Goal: Task Accomplishment & Management: Manage account settings

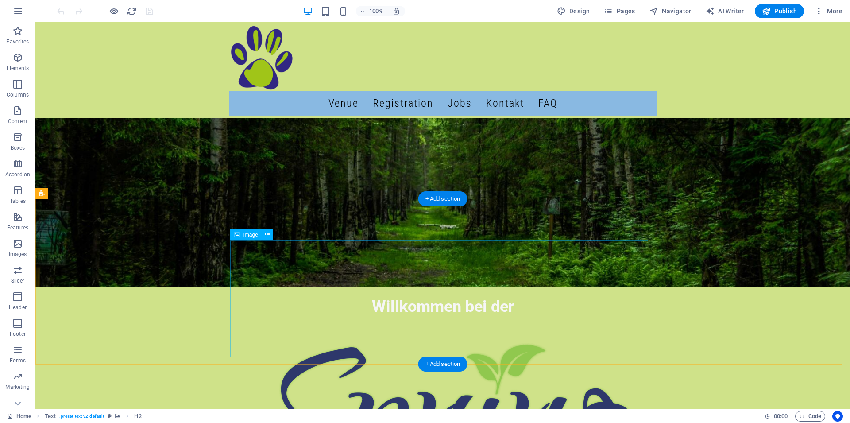
scroll to position [551, 0]
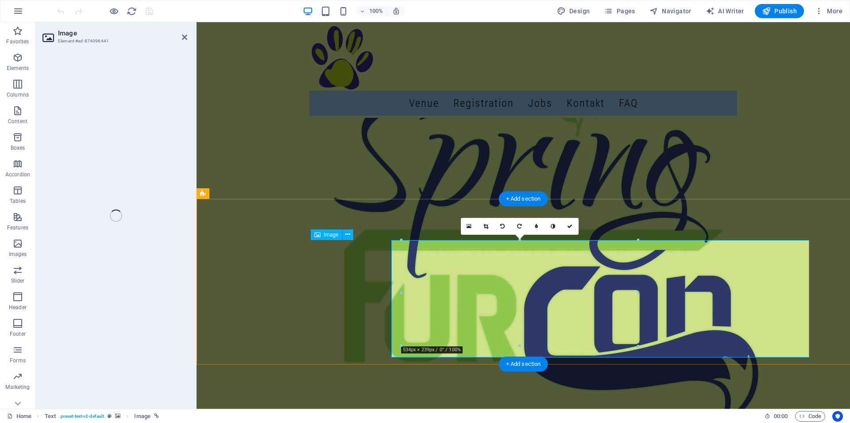
select select "px"
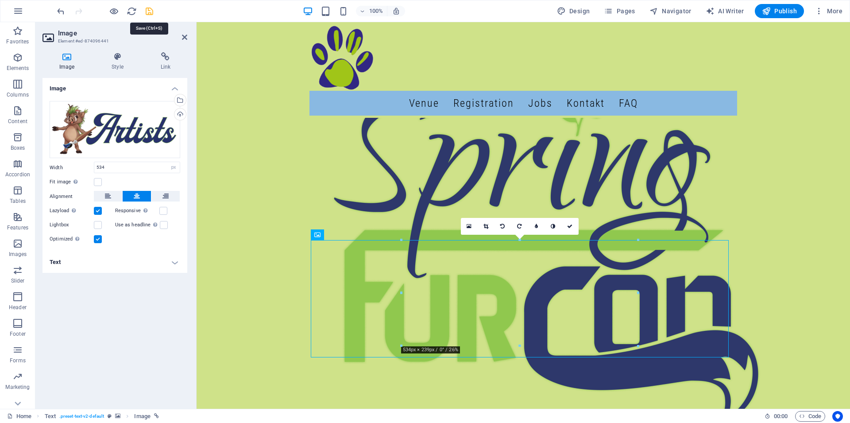
click at [148, 8] on icon "save" at bounding box center [149, 11] width 10 height 10
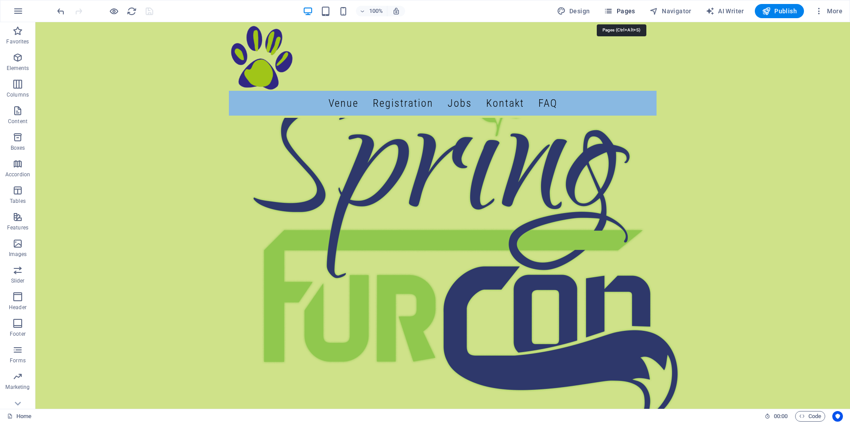
click at [617, 14] on span "Pages" at bounding box center [619, 11] width 31 height 9
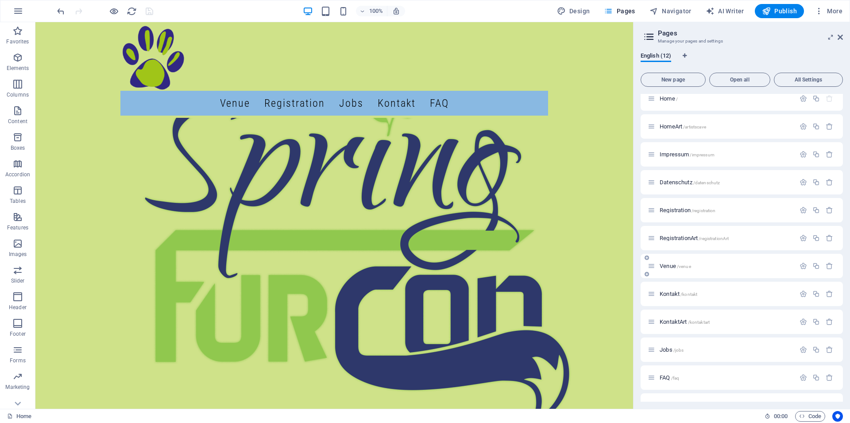
scroll to position [0, 0]
click at [678, 188] on span "Datenschutz /datenschutz" at bounding box center [689, 189] width 60 height 7
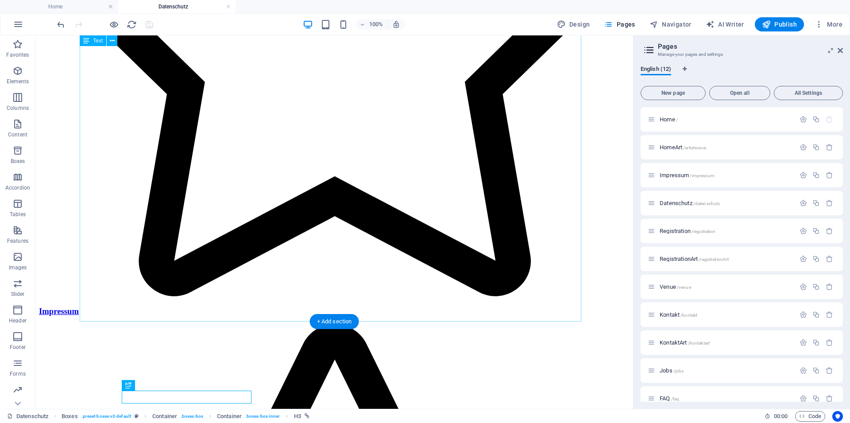
scroll to position [5102, 0]
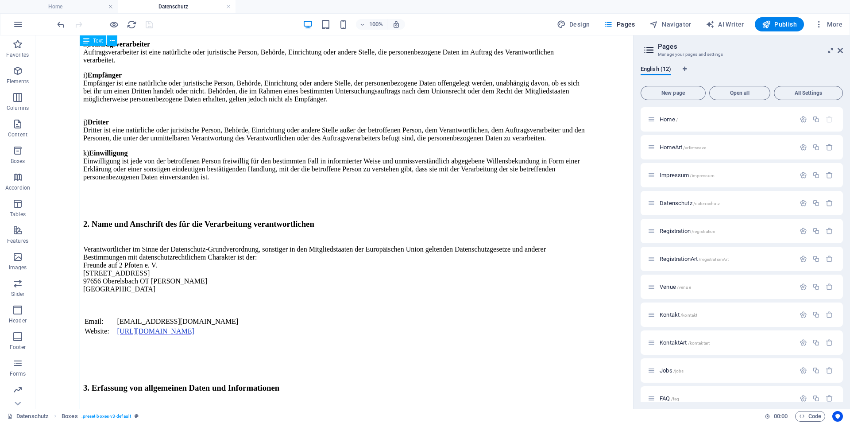
scroll to position [497, 0]
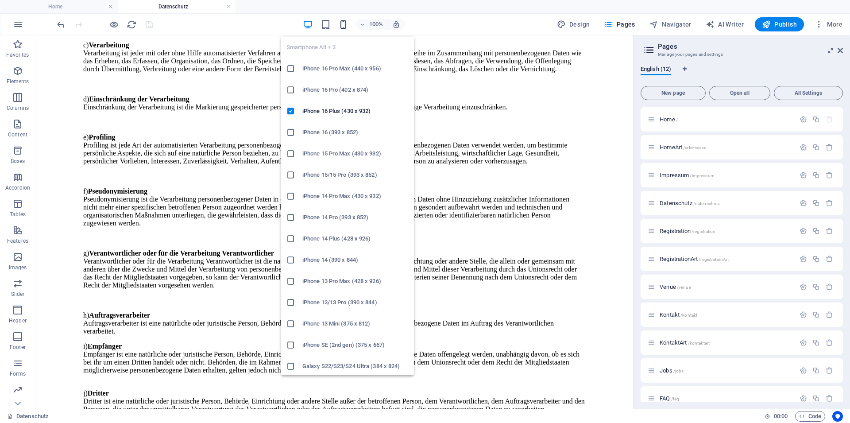
click at [347, 25] on icon "button" at bounding box center [343, 24] width 10 height 10
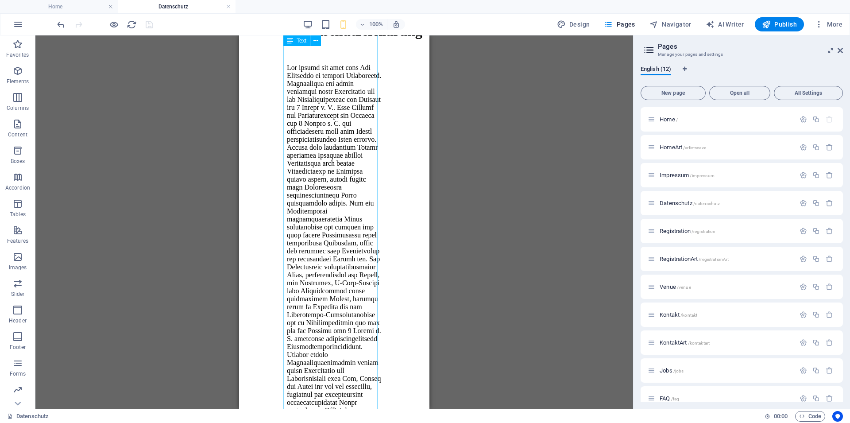
scroll to position [0, 0]
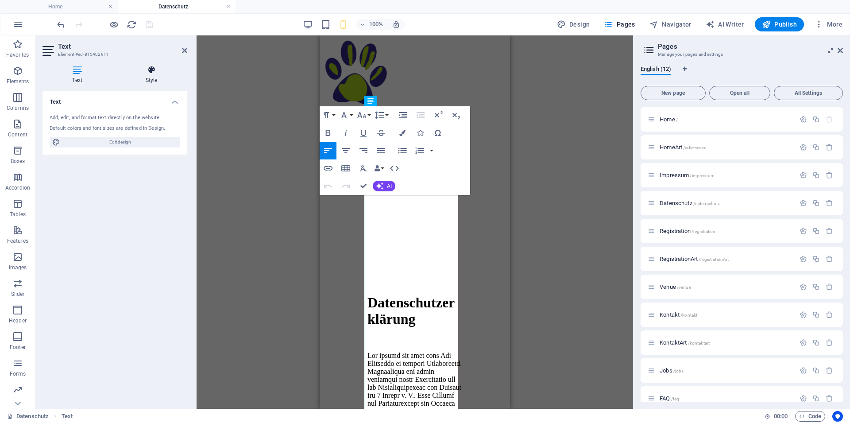
click at [155, 75] on h4 "Style" at bounding box center [152, 75] width 72 height 19
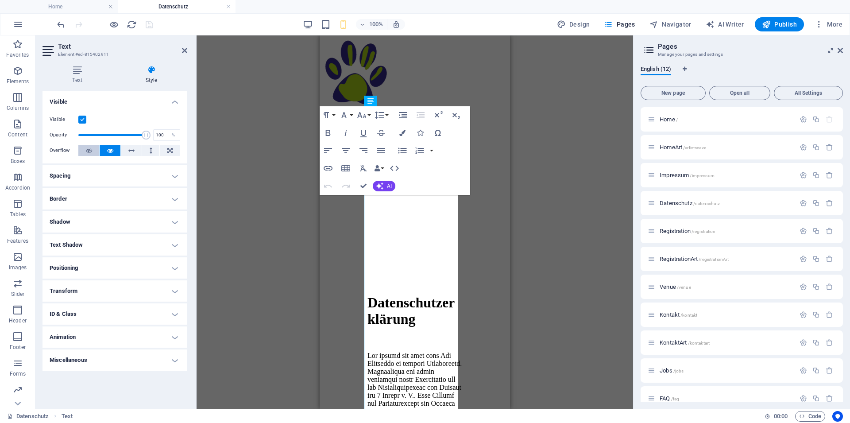
click at [89, 148] on icon at bounding box center [89, 150] width 6 height 11
click at [120, 179] on h4 "Spacing" at bounding box center [114, 175] width 145 height 21
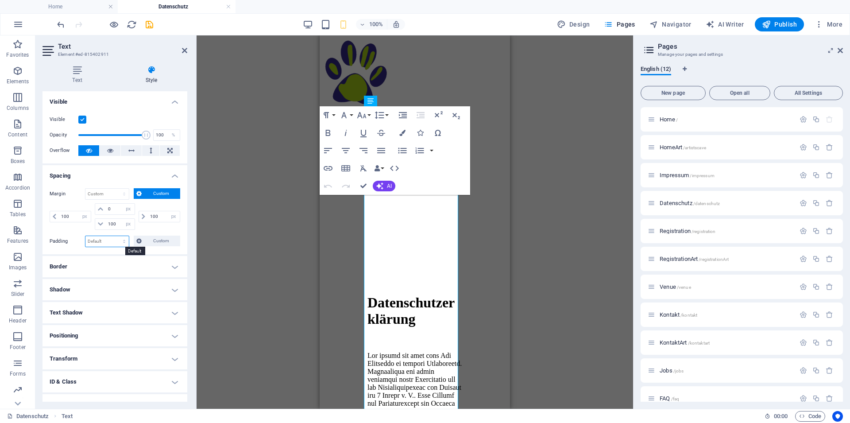
click at [102, 236] on select "Default px rem % vh vw Custom" at bounding box center [106, 241] width 43 height 11
click at [159, 238] on span "Custom" at bounding box center [160, 240] width 33 height 11
click at [85, 236] on select "Default px rem % vh vw Custom" at bounding box center [106, 241] width 43 height 11
click at [89, 175] on h4 "Spacing" at bounding box center [114, 173] width 145 height 16
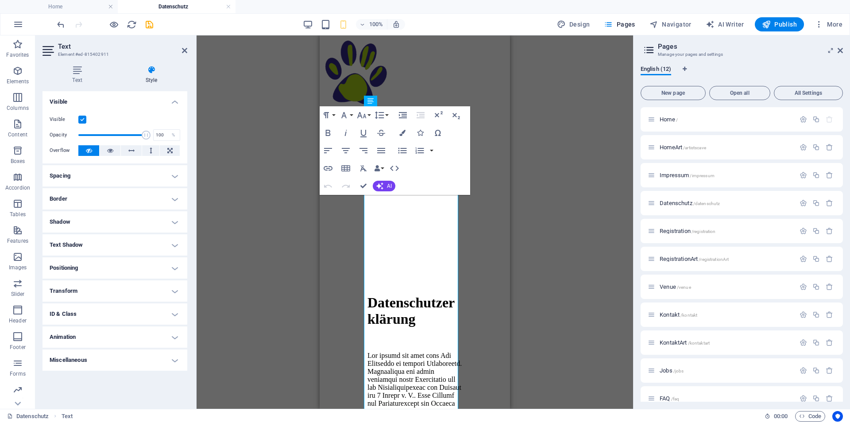
click at [89, 271] on h4 "Positioning" at bounding box center [114, 267] width 145 height 21
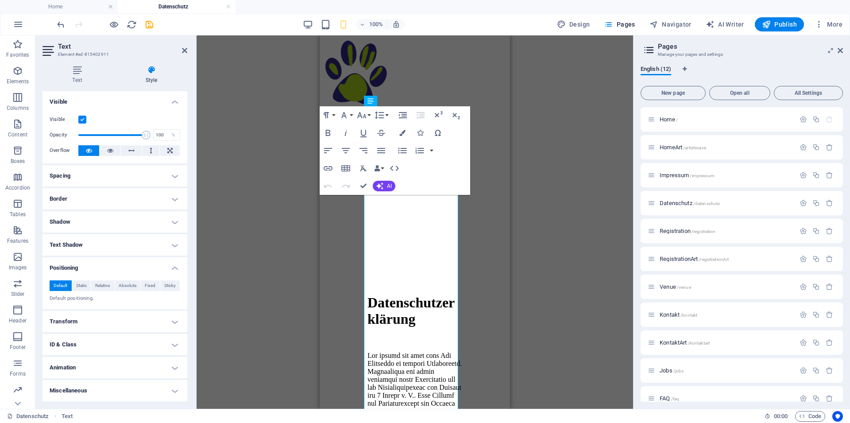
click at [110, 247] on h4 "Text Shadow" at bounding box center [114, 244] width 145 height 21
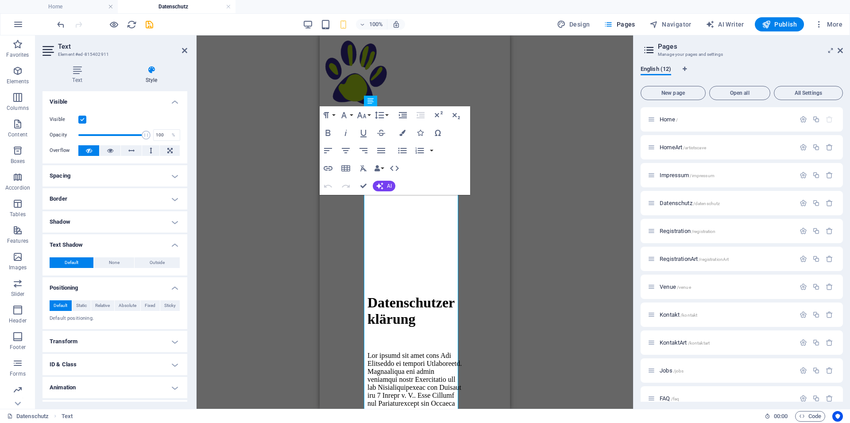
click at [105, 192] on h4 "Border" at bounding box center [114, 198] width 145 height 21
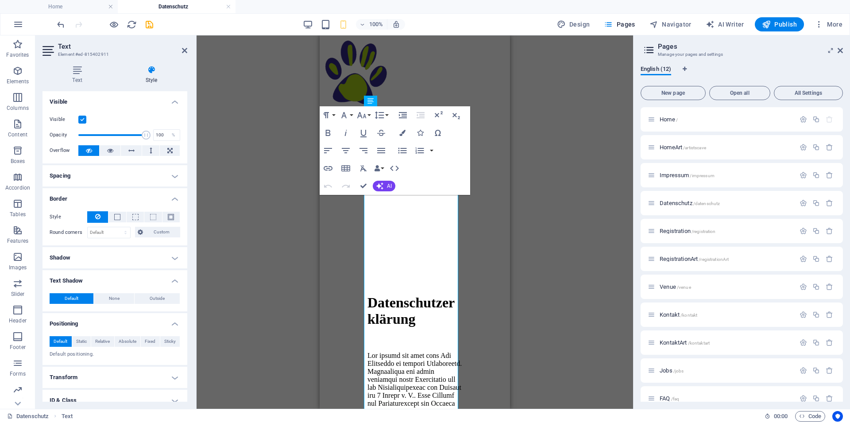
click at [97, 170] on h4 "Spacing" at bounding box center [114, 175] width 145 height 21
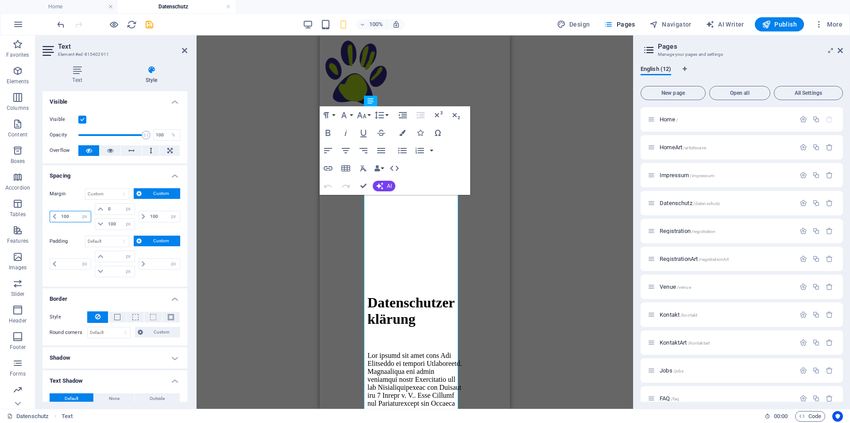
drag, startPoint x: 76, startPoint y: 216, endPoint x: 31, endPoint y: 213, distance: 44.4
click at [59, 213] on input "100" at bounding box center [75, 216] width 32 height 11
type input "10"
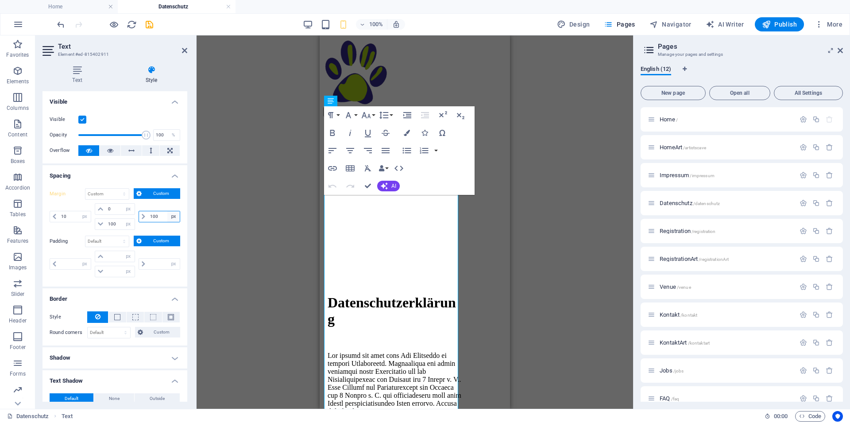
click at [157, 217] on input "100" at bounding box center [164, 216] width 32 height 11
click at [167, 211] on select "auto px % rem vw vh" at bounding box center [173, 216] width 12 height 11
click at [157, 215] on input "100" at bounding box center [164, 216] width 32 height 11
drag, startPoint x: 156, startPoint y: 215, endPoint x: 123, endPoint y: 215, distance: 33.2
click at [148, 215] on input "100" at bounding box center [164, 216] width 32 height 11
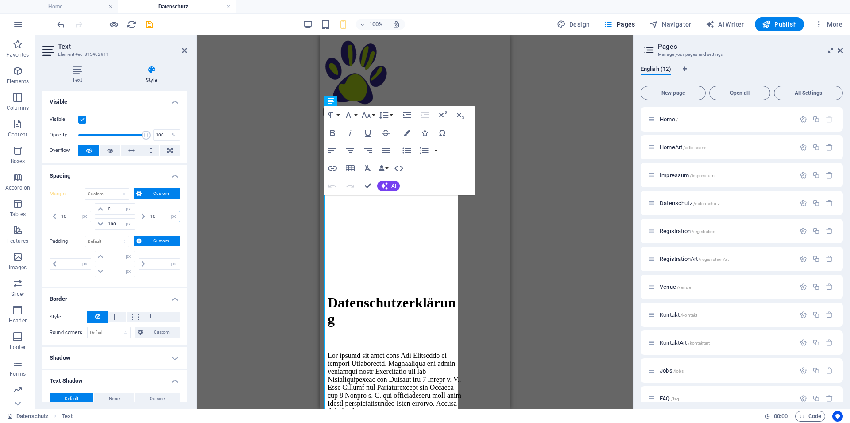
type input "10"
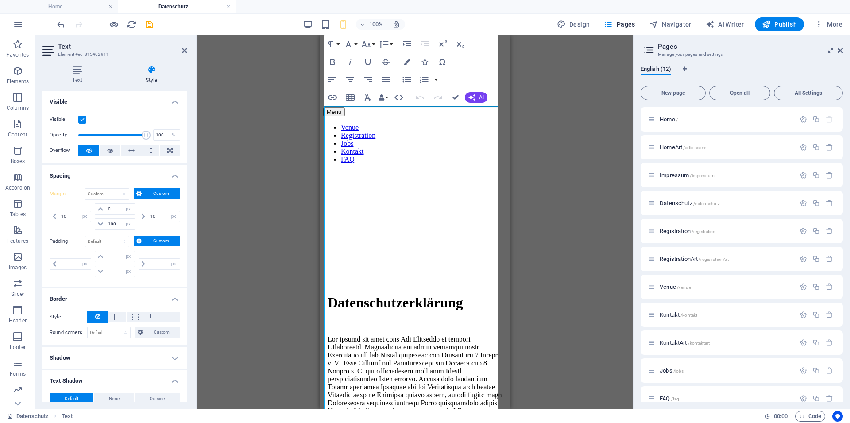
click at [576, 220] on div "Drag here to replace the existing content. Press “Ctrl” if you want to create a…" at bounding box center [415, 221] width 436 height 373
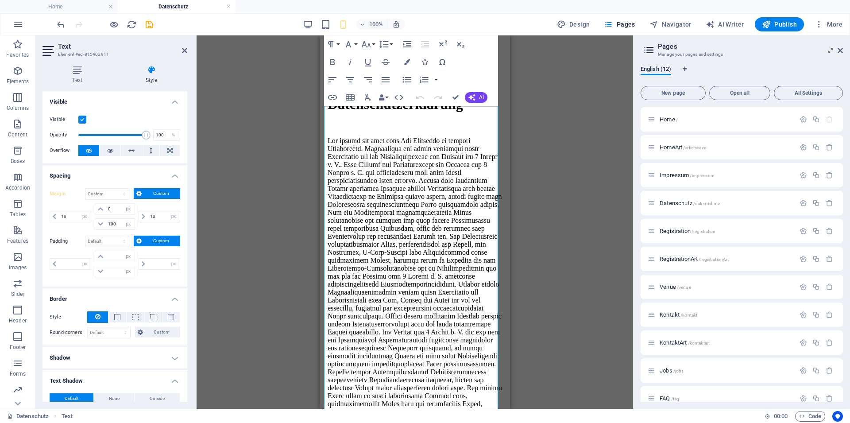
scroll to position [361, 0]
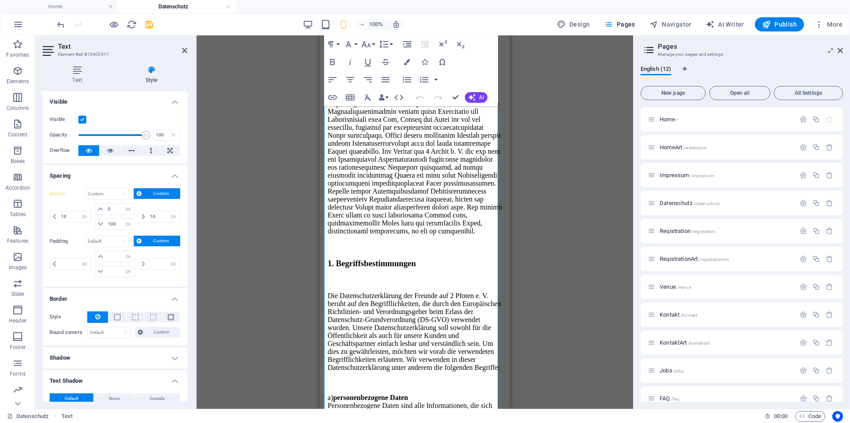
click at [251, 211] on div "Drag here to replace the existing content. Press “Ctrl” if you want to create a…" at bounding box center [415, 221] width 436 height 373
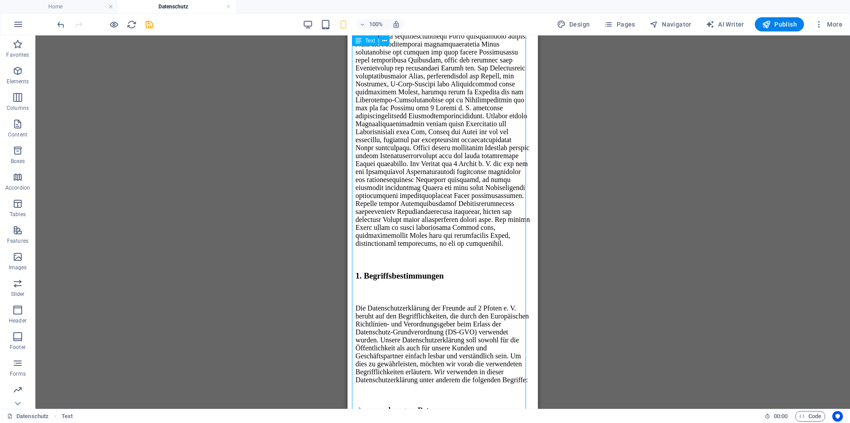
scroll to position [0, 0]
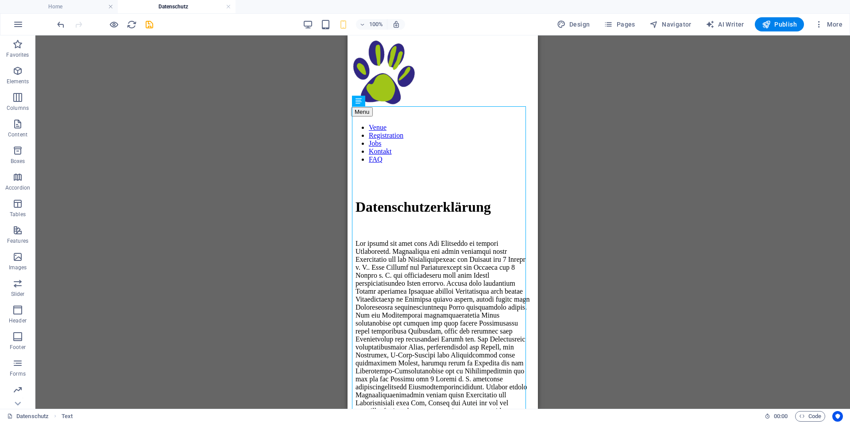
click at [617, 149] on div "Drag here to replace the existing content. Press “Ctrl” if you want to create a…" at bounding box center [442, 221] width 814 height 373
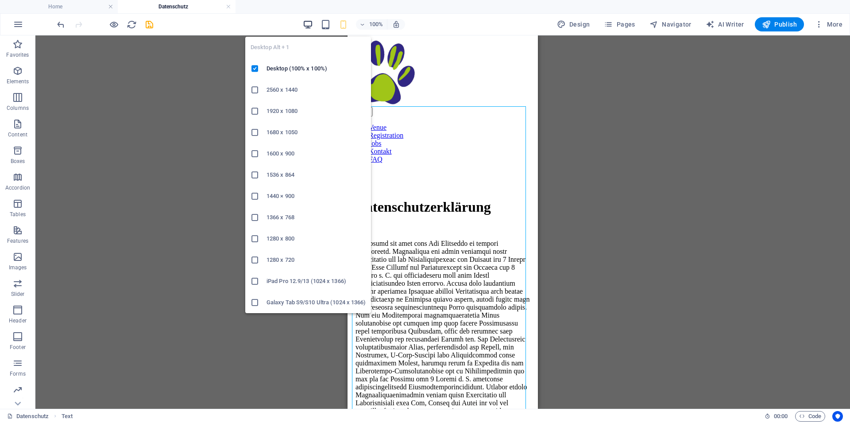
click at [313, 22] on icon "button" at bounding box center [308, 24] width 10 height 10
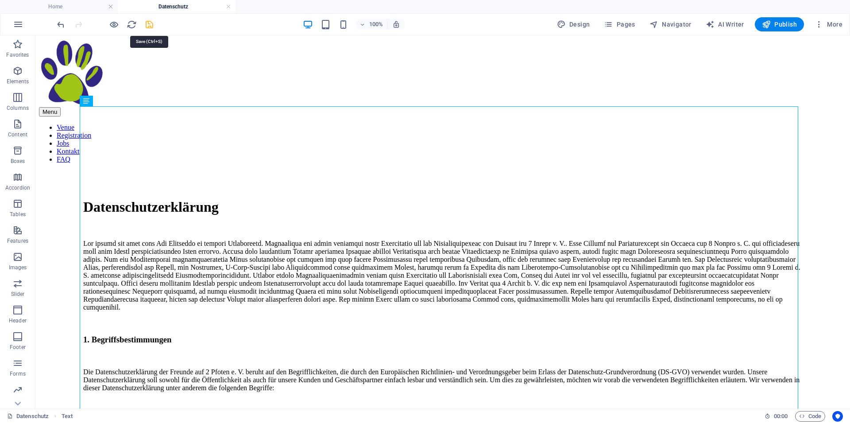
click at [145, 27] on icon "save" at bounding box center [149, 24] width 10 height 10
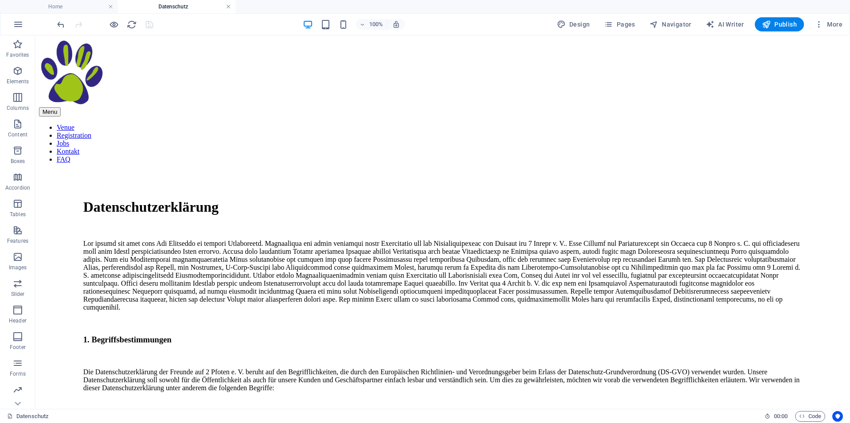
click at [227, 6] on link at bounding box center [228, 7] width 5 height 8
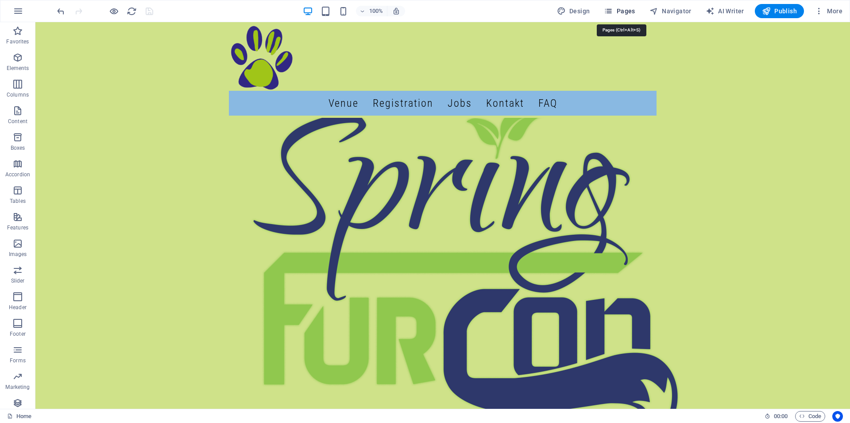
click at [619, 12] on span "Pages" at bounding box center [619, 11] width 31 height 9
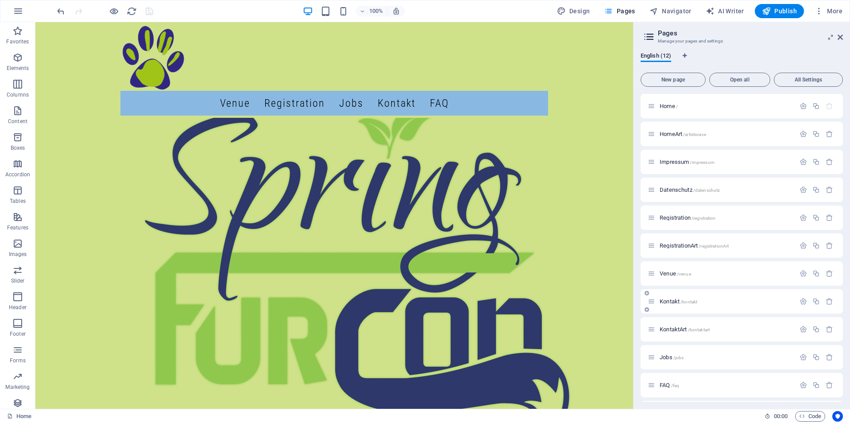
click at [670, 301] on span "Kontakt /kontakt" at bounding box center [678, 301] width 38 height 7
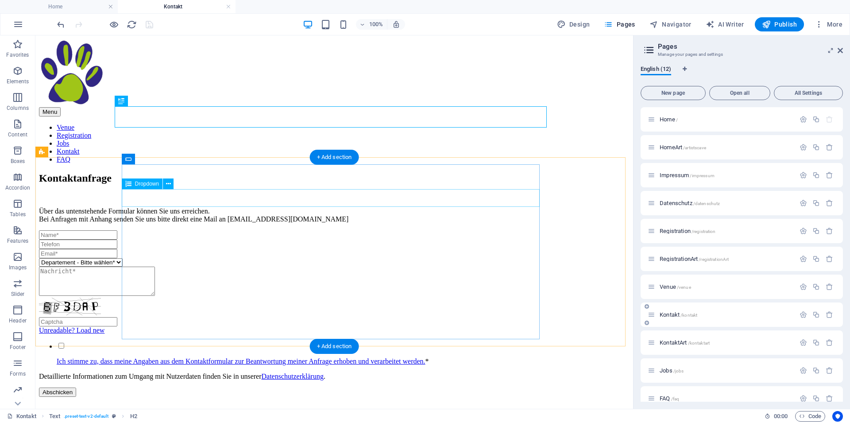
scroll to position [0, 0]
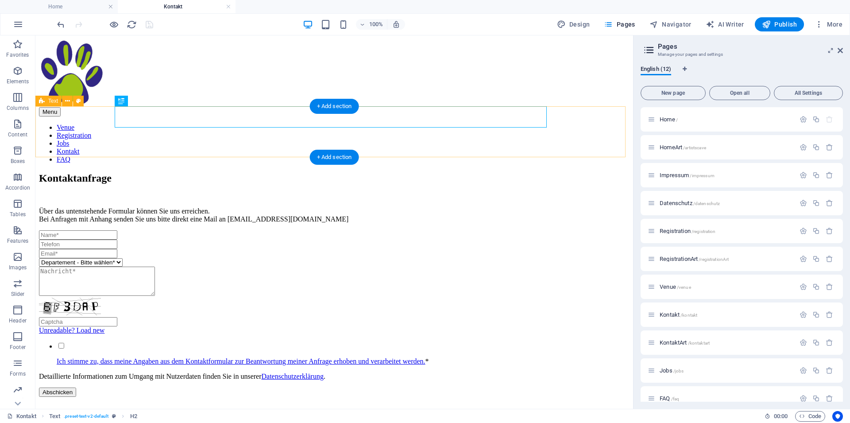
click at [85, 172] on div "Kontaktanfrage Über das untenstehende Formular können Sie uns erreichen. Bei An…" at bounding box center [334, 197] width 590 height 51
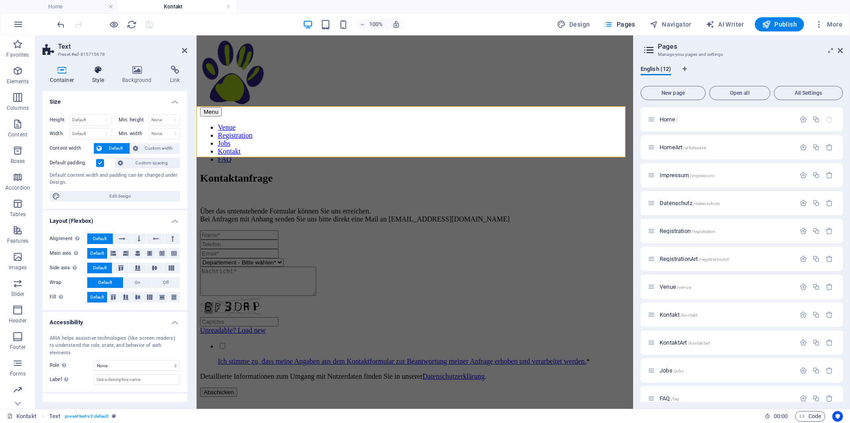
click at [97, 78] on h4 "Style" at bounding box center [100, 75] width 30 height 19
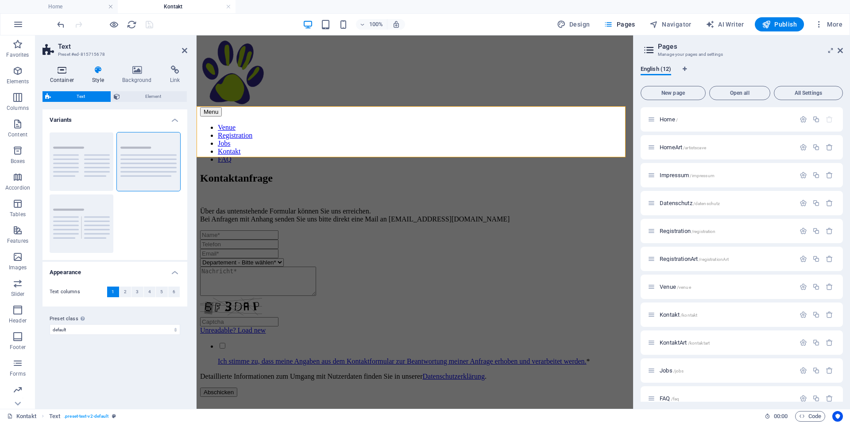
click at [65, 73] on icon at bounding box center [61, 70] width 39 height 9
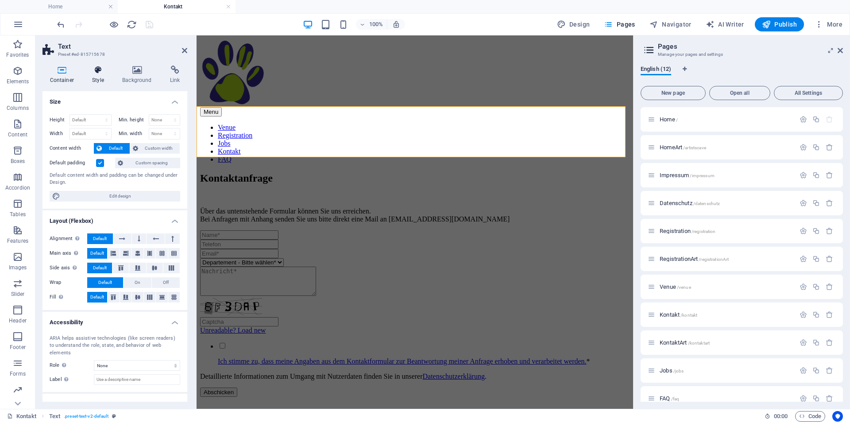
click at [94, 70] on icon at bounding box center [98, 70] width 27 height 9
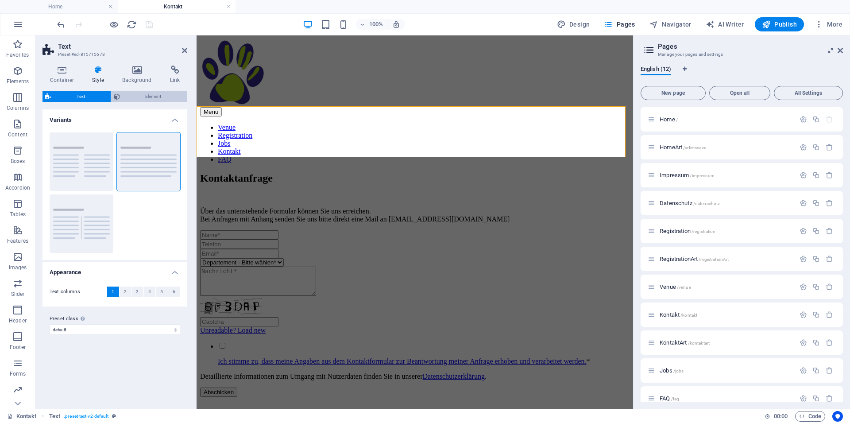
click at [143, 93] on span "Element" at bounding box center [154, 96] width 62 height 11
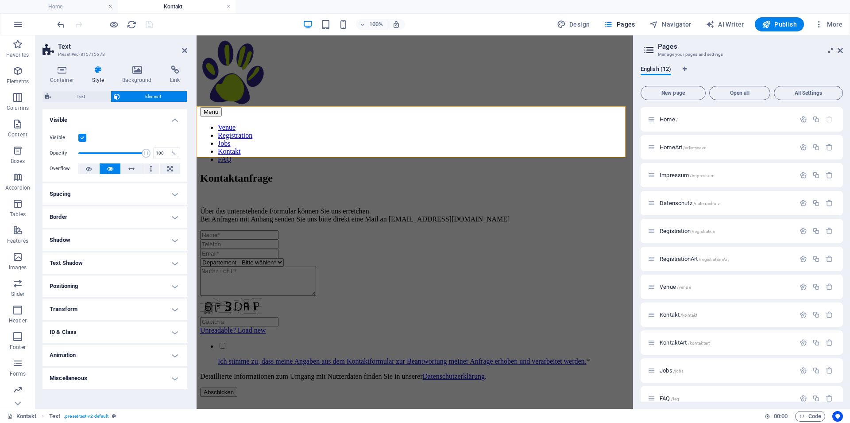
click at [92, 201] on h4 "Spacing" at bounding box center [114, 193] width 145 height 21
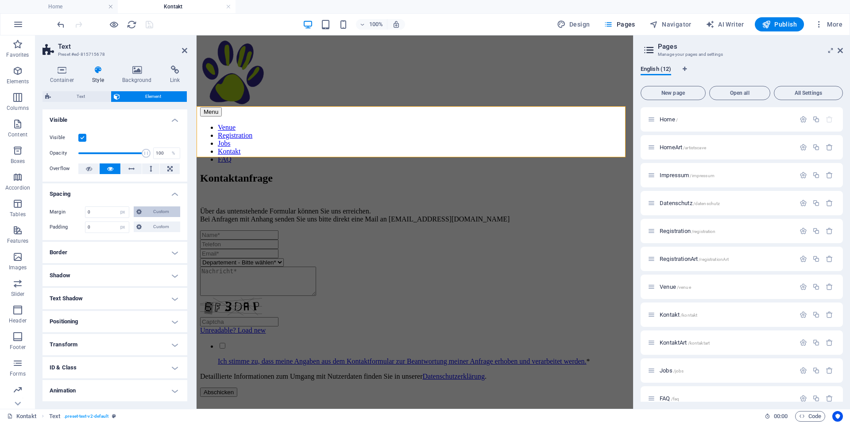
click at [153, 213] on span "Custom" at bounding box center [160, 211] width 33 height 11
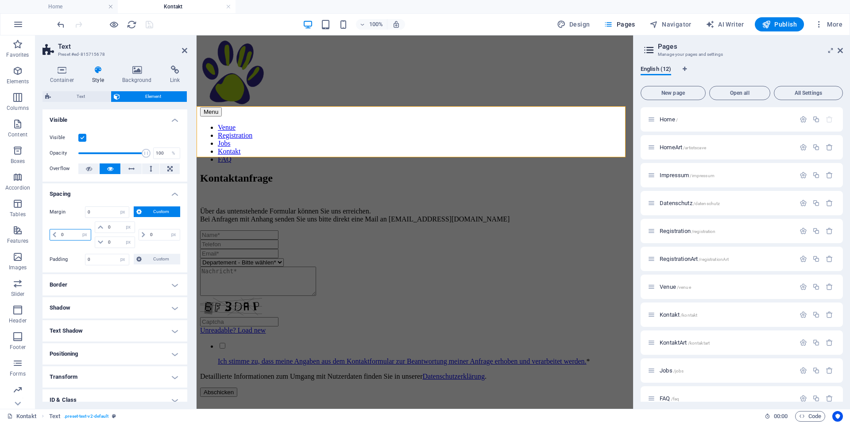
click at [73, 232] on input "0" at bounding box center [75, 234] width 32 height 11
type input "10"
select select "DISABLED_OPTION_VALUE"
click at [374, 411] on div "Bitte füllen Sie alle mit * gekennzeichneten [PERSON_NAME] aus." at bounding box center [414, 415] width 429 height 8
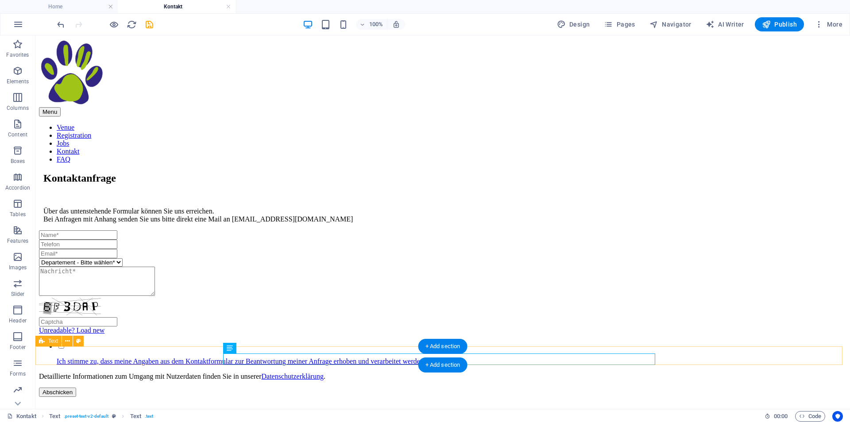
click at [151, 397] on div "Bitte füllen Sie alle mit * gekennzeichneten [PERSON_NAME] aus." at bounding box center [442, 408] width 807 height 22
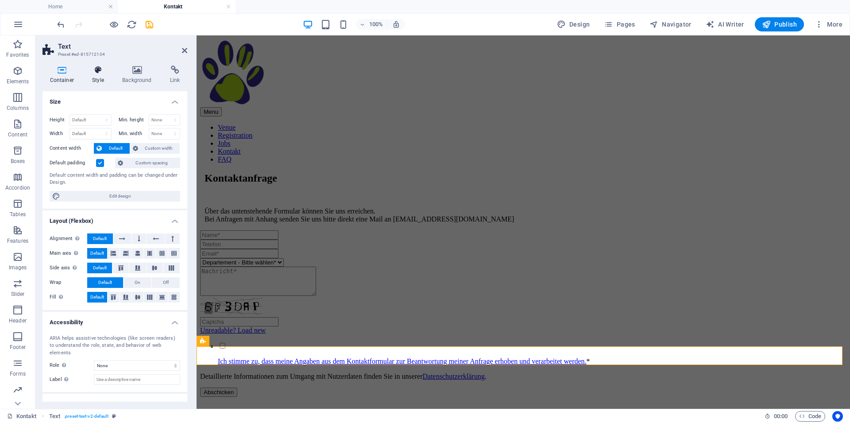
click at [95, 74] on icon at bounding box center [98, 70] width 27 height 9
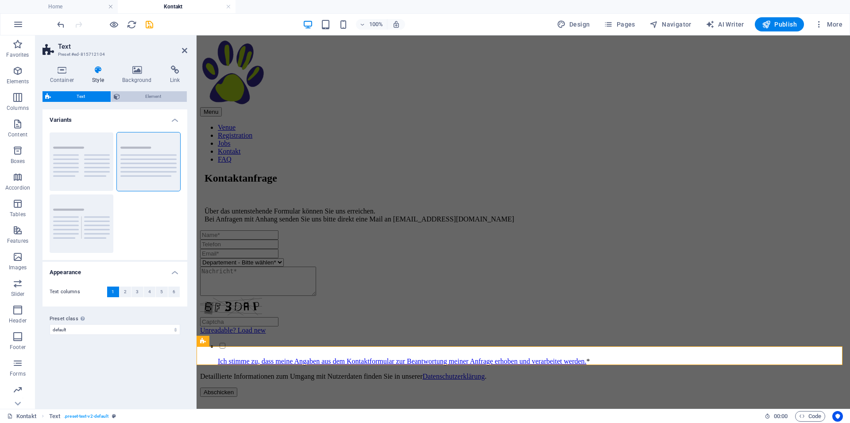
click at [143, 100] on span "Element" at bounding box center [154, 96] width 62 height 11
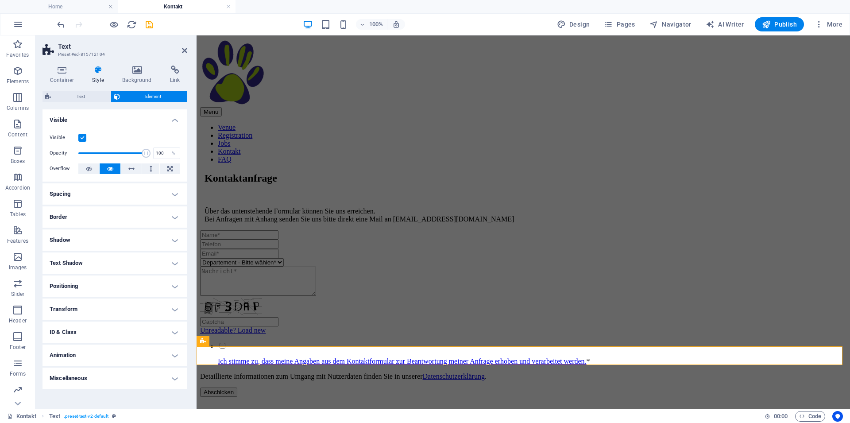
click at [87, 198] on h4 "Spacing" at bounding box center [114, 193] width 145 height 21
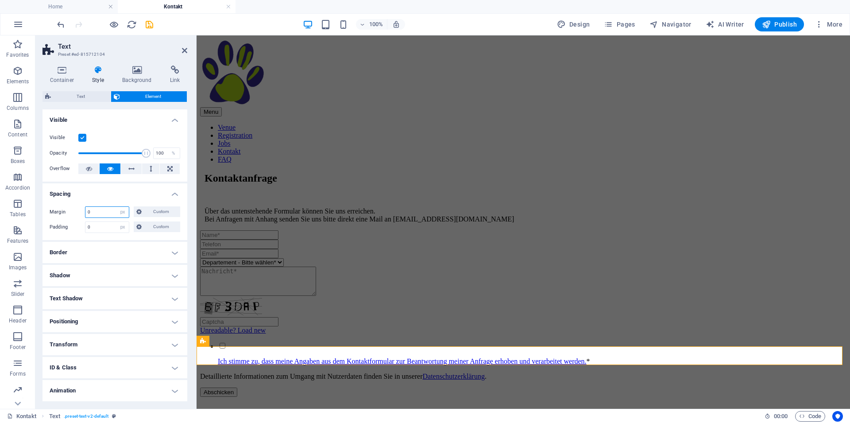
click at [100, 213] on input "0" at bounding box center [106, 212] width 43 height 11
type input "10"
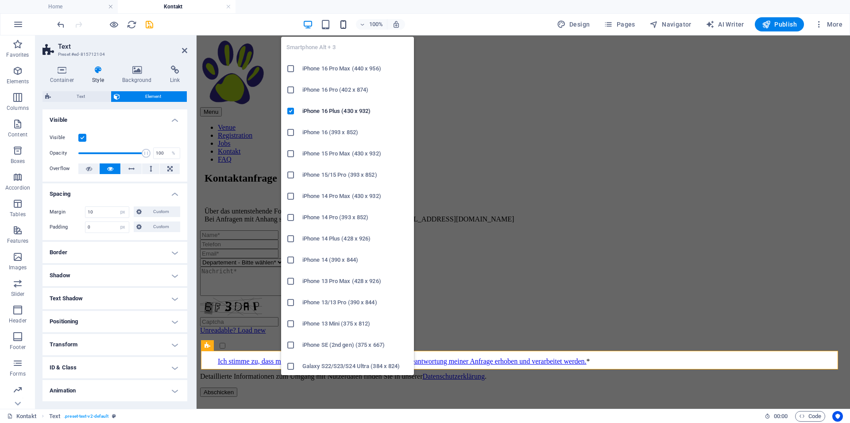
click at [348, 26] on icon "button" at bounding box center [343, 24] width 10 height 10
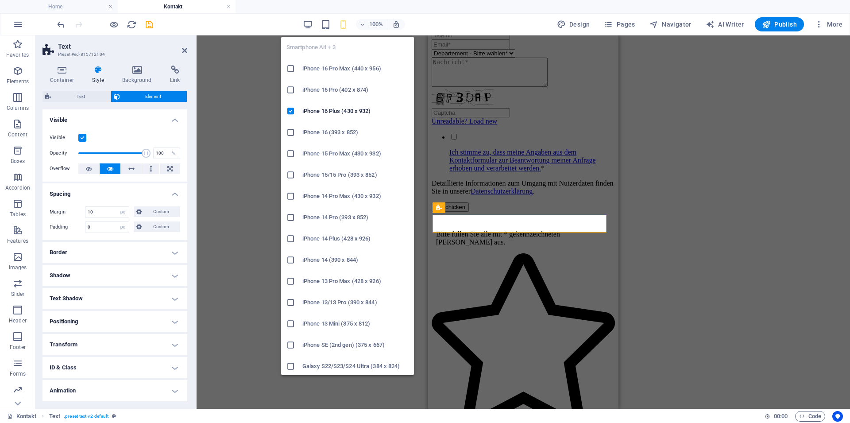
scroll to position [216, 0]
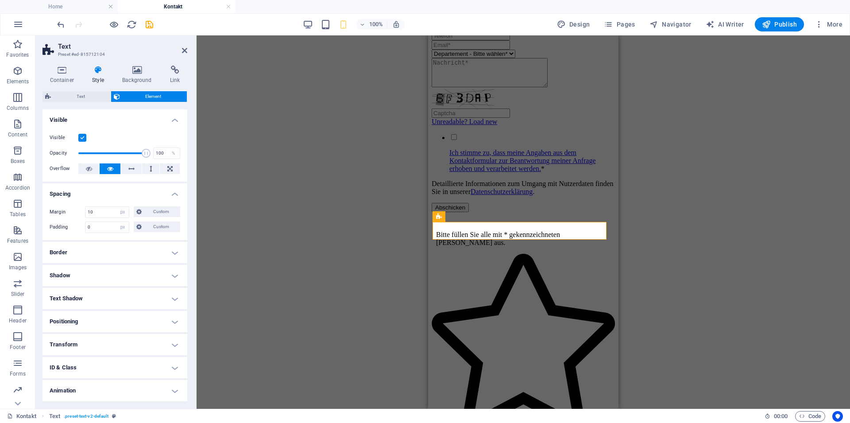
click at [754, 175] on div "H2 Text Textarea Contact Form Form Dropdown Form Input Spacer Reference Text Co…" at bounding box center [523, 221] width 653 height 373
click at [566, 198] on div "Departement - Bitte wählen* Charity ConOps DealersDen/ArtShow Dekoration Grafik…" at bounding box center [523, 117] width 183 height 190
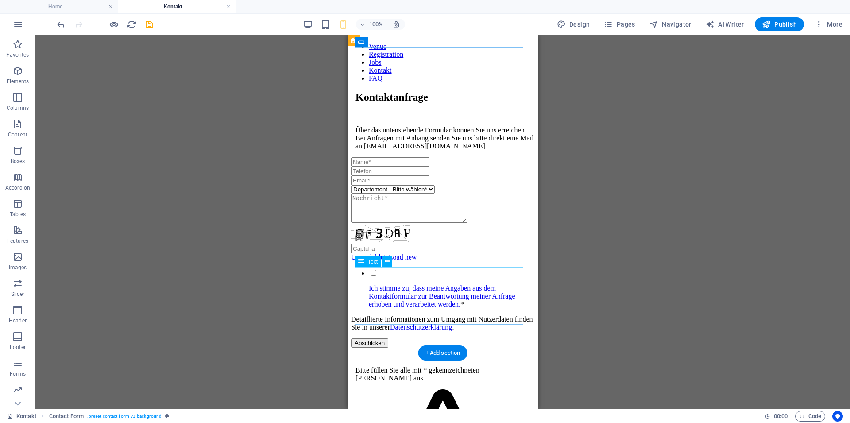
scroll to position [0, 0]
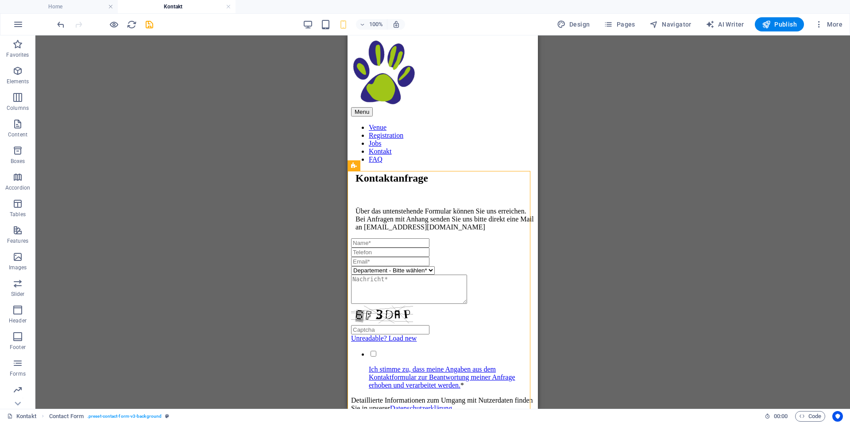
click at [200, 203] on div "H2 Text Textarea Contact Form Form Dropdown Form Input Spacer Reference Text Co…" at bounding box center [442, 221] width 814 height 373
click at [403, 238] on div "Departement - Bitte wählen* Charity ConOps DealersDen/ArtShow Dekoration Grafik…" at bounding box center [442, 333] width 183 height 190
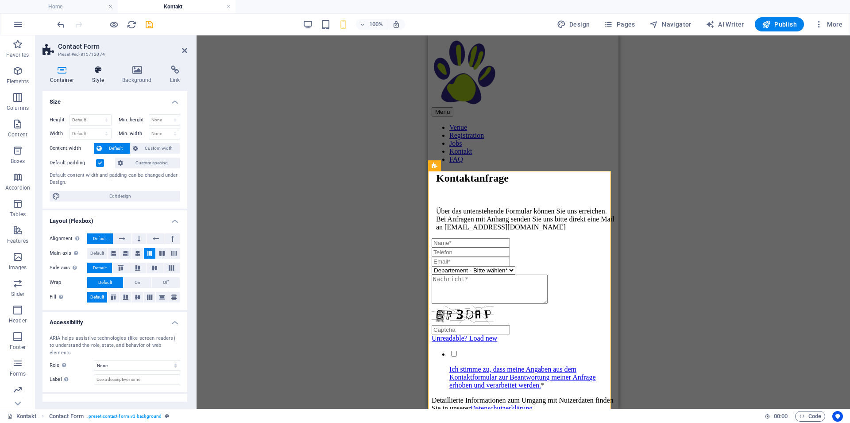
click at [99, 73] on icon at bounding box center [98, 70] width 27 height 9
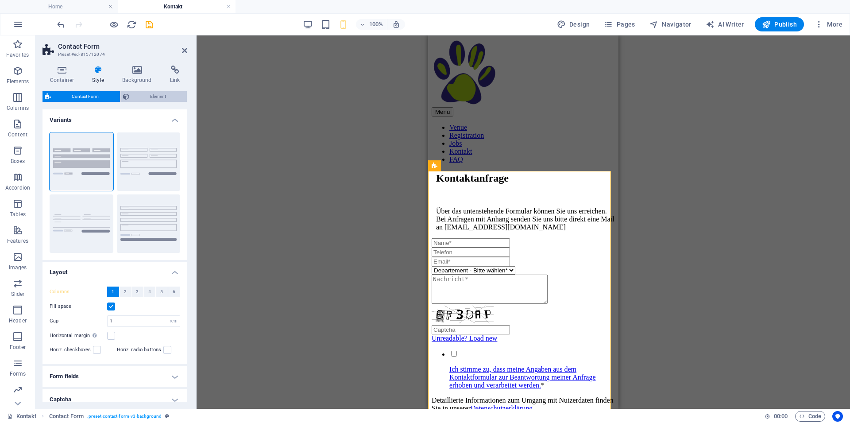
click at [150, 94] on span "Element" at bounding box center [158, 96] width 53 height 11
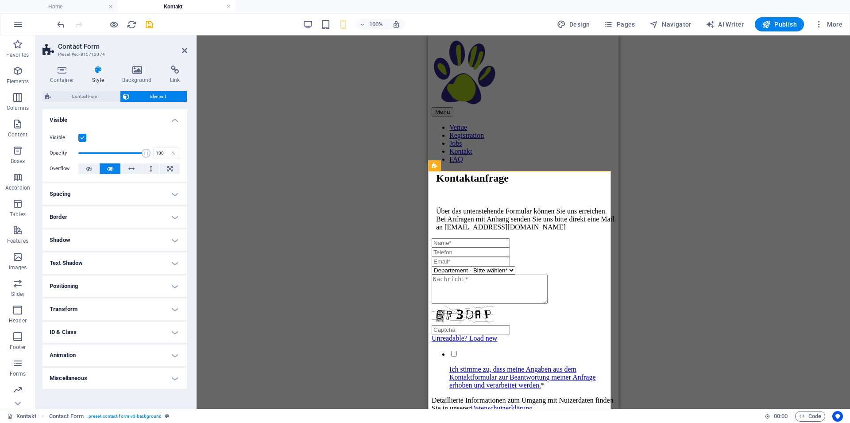
click at [84, 198] on h4 "Spacing" at bounding box center [114, 193] width 145 height 21
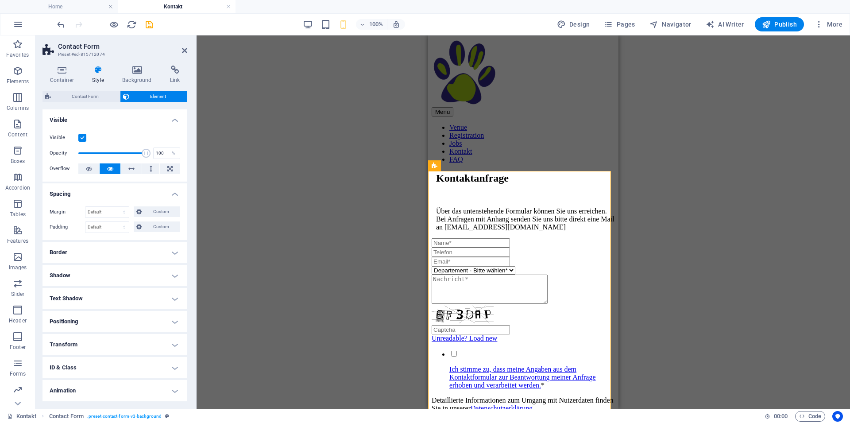
click at [104, 261] on h4 "Border" at bounding box center [114, 252] width 145 height 21
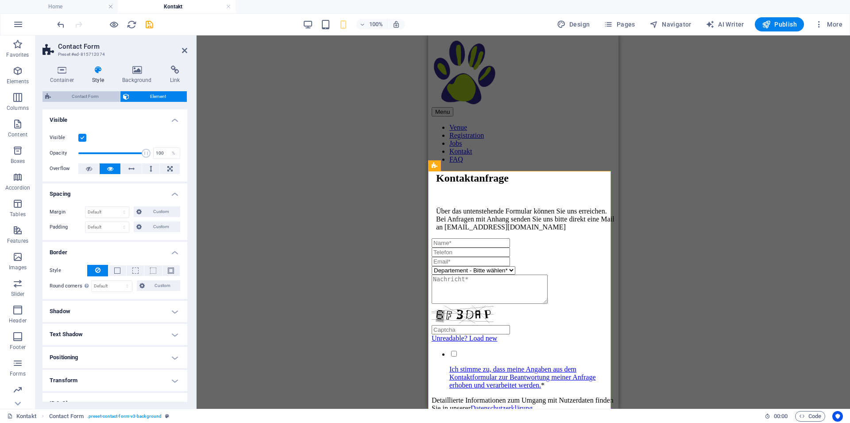
click at [77, 98] on span "Contact Form" at bounding box center [86, 96] width 64 height 11
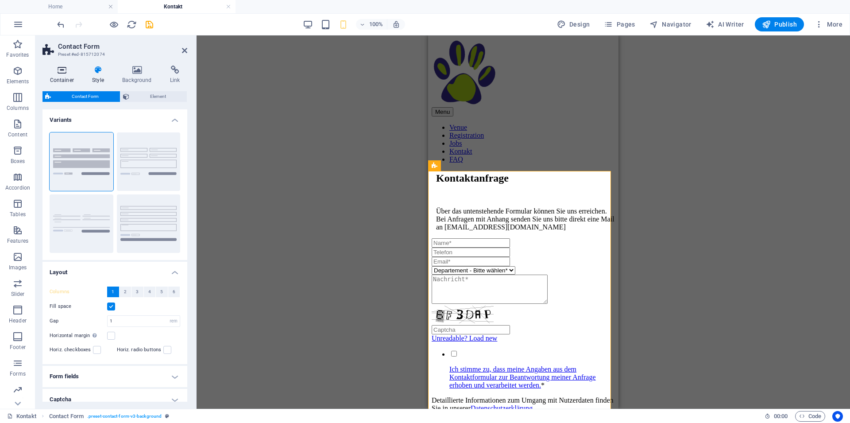
click at [68, 77] on h4 "Container" at bounding box center [63, 75] width 42 height 19
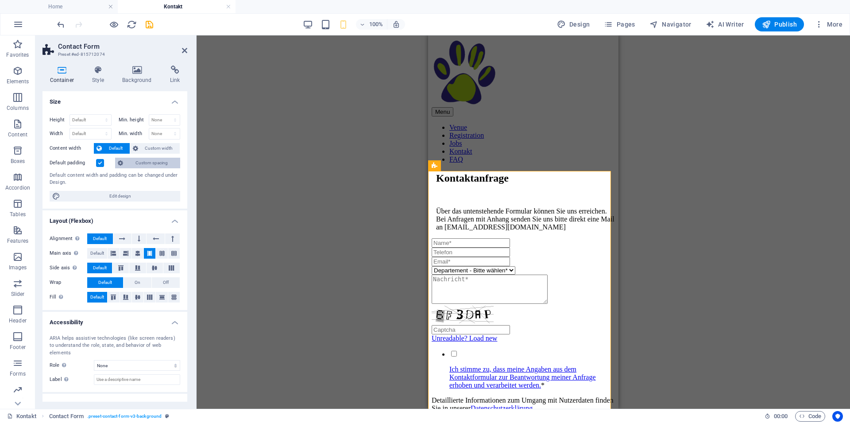
click at [135, 164] on span "Custom spacing" at bounding box center [152, 163] width 52 height 11
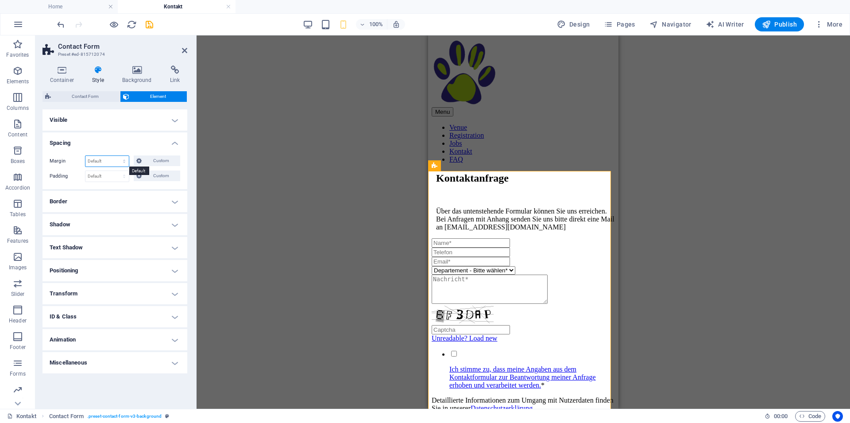
click at [85, 156] on select "Default auto px % rem vw vh Custom" at bounding box center [106, 161] width 43 height 11
select select "px"
click option "px" at bounding box center [0, 0] width 0 height 0
type input "10"
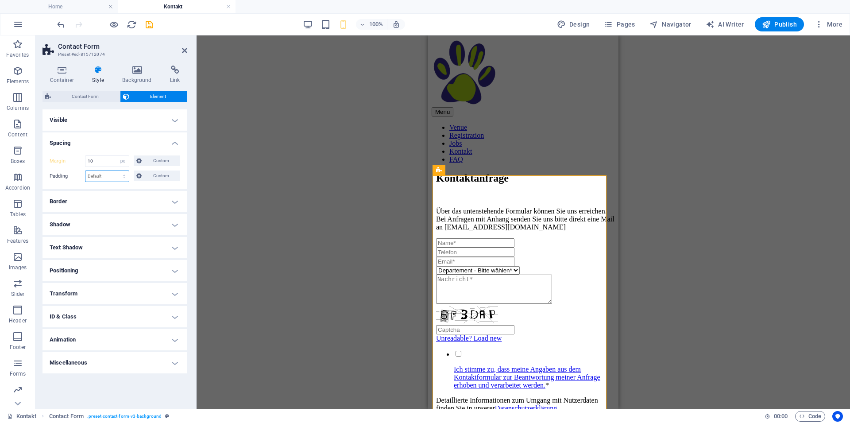
click at [85, 171] on select "Default px rem % vh vw Custom" at bounding box center [106, 176] width 43 height 11
select select "px"
click option "px" at bounding box center [0, 0] width 0 height 0
type input "10"
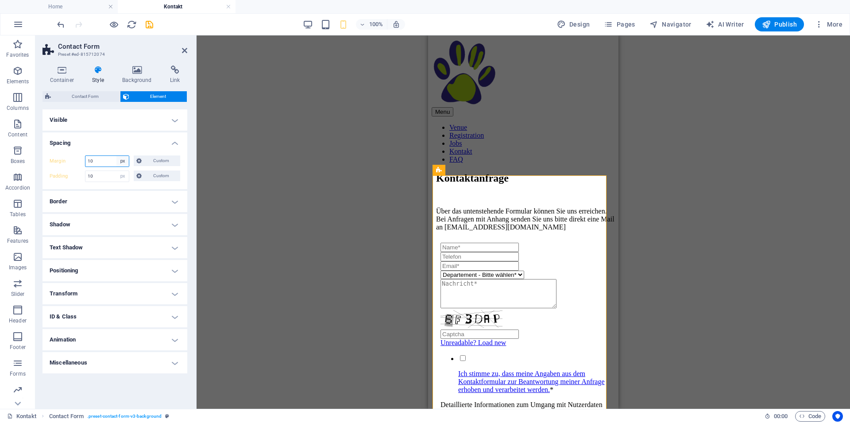
click at [116, 156] on select "Default auto px % rem vw vh Custom" at bounding box center [122, 161] width 12 height 11
select select "default"
click option "Default" at bounding box center [0, 0] width 0 height 0
select select "DISABLED_OPTION_VALUE"
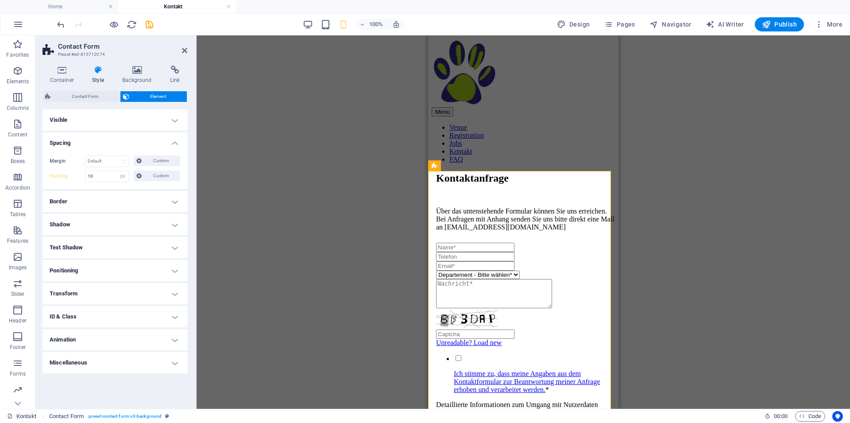
click at [155, 26] on div "100% Design Pages Navigator AI Writer Publish More" at bounding box center [450, 24] width 790 height 14
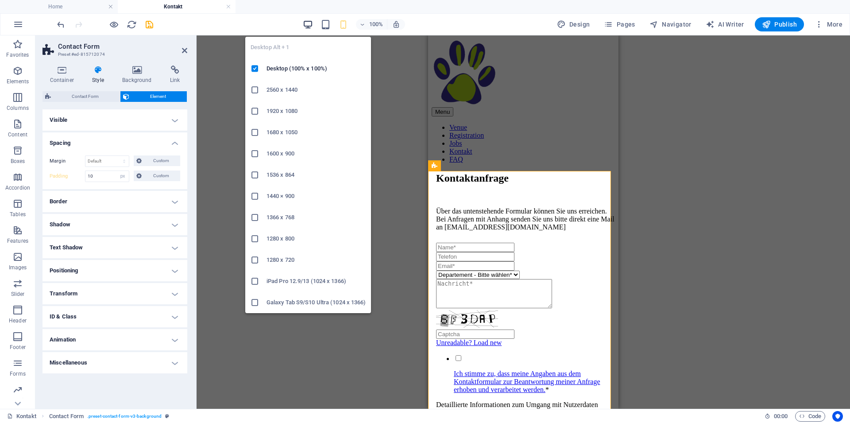
click at [312, 27] on icon "button" at bounding box center [308, 24] width 10 height 10
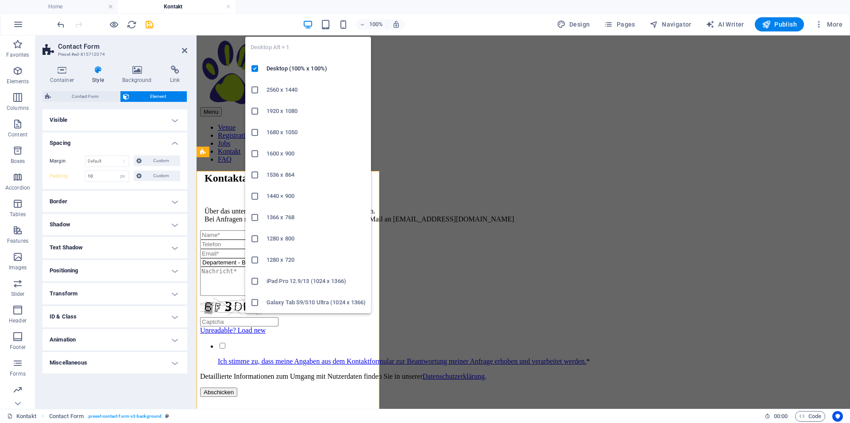
select select "DISABLED_OPTION_VALUE"
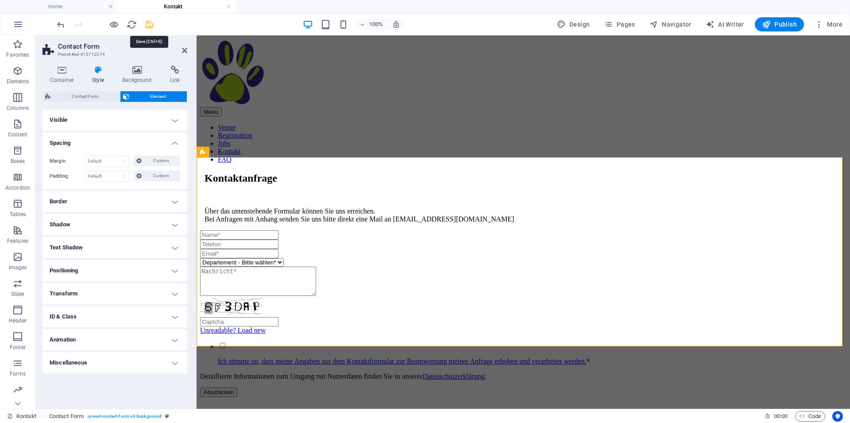
click at [149, 23] on icon "save" at bounding box center [149, 24] width 10 height 10
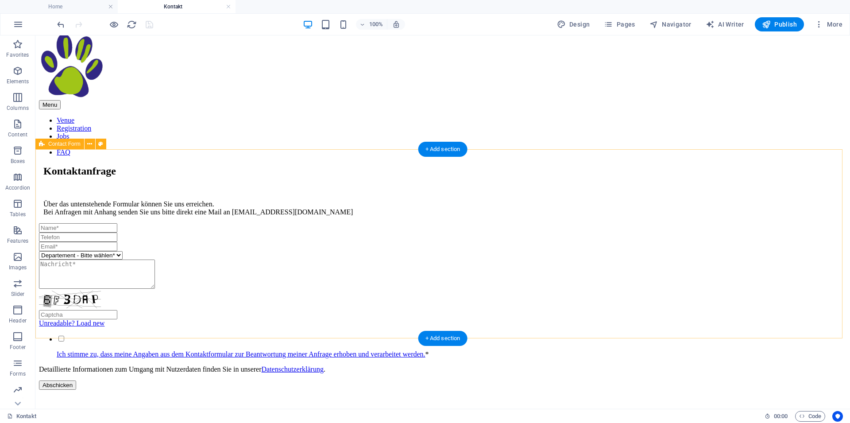
scroll to position [10, 0]
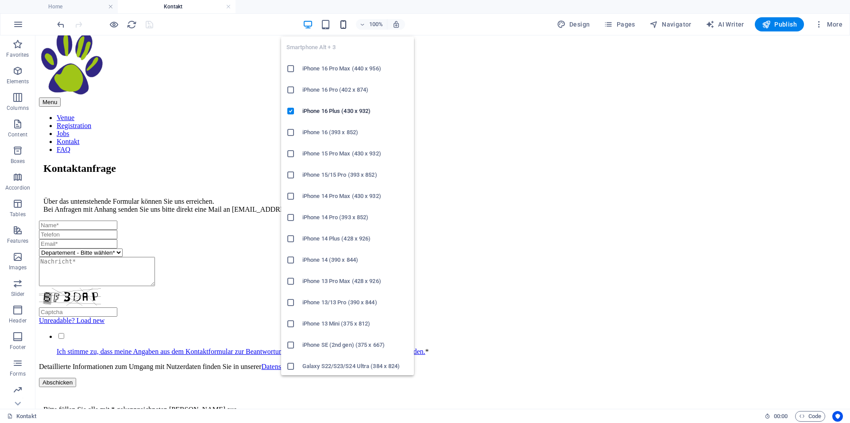
click at [347, 26] on icon "button" at bounding box center [343, 24] width 10 height 10
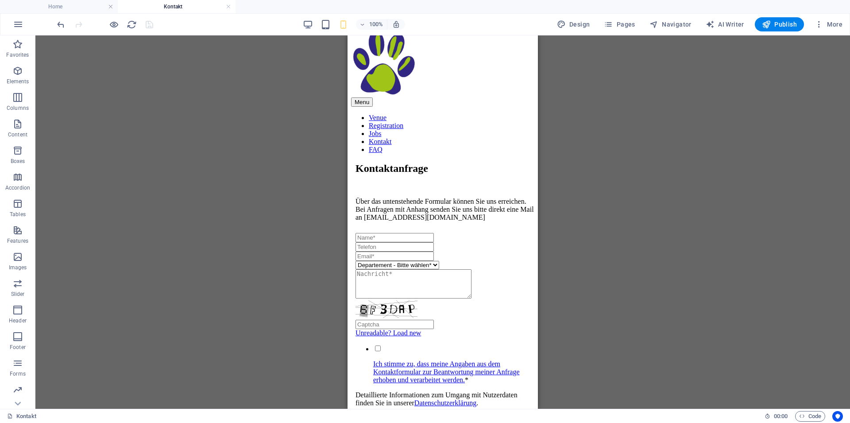
click at [626, 242] on div "Drag here to replace the existing content. Press “Ctrl” if you want to create a…" at bounding box center [442, 221] width 814 height 373
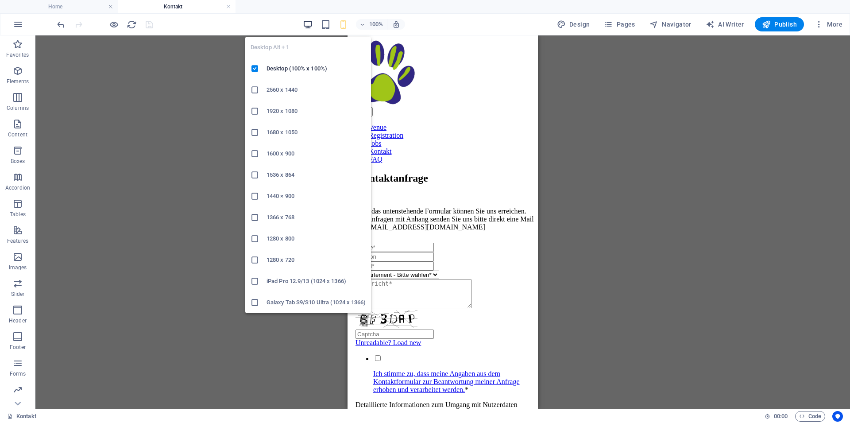
click at [308, 22] on icon "button" at bounding box center [308, 24] width 10 height 10
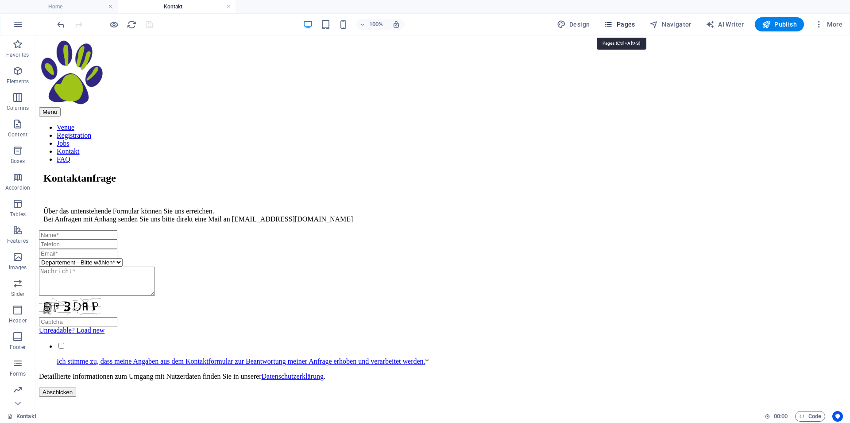
click at [613, 24] on icon "button" at bounding box center [608, 24] width 9 height 9
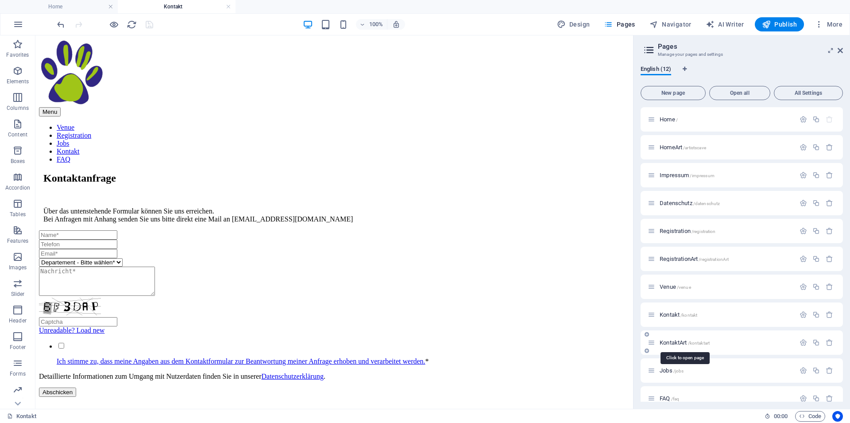
click at [675, 344] on span "KontaktArt /kontaktart" at bounding box center [684, 342] width 50 height 7
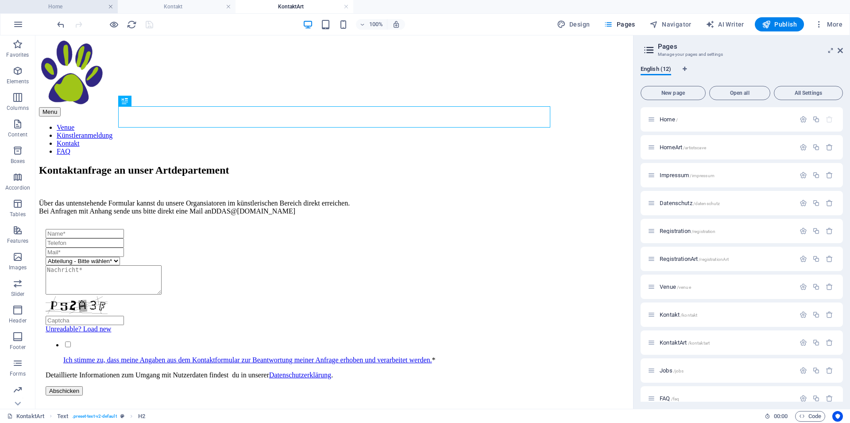
click at [111, 8] on link at bounding box center [110, 7] width 5 height 8
click at [110, 6] on link at bounding box center [110, 7] width 5 height 8
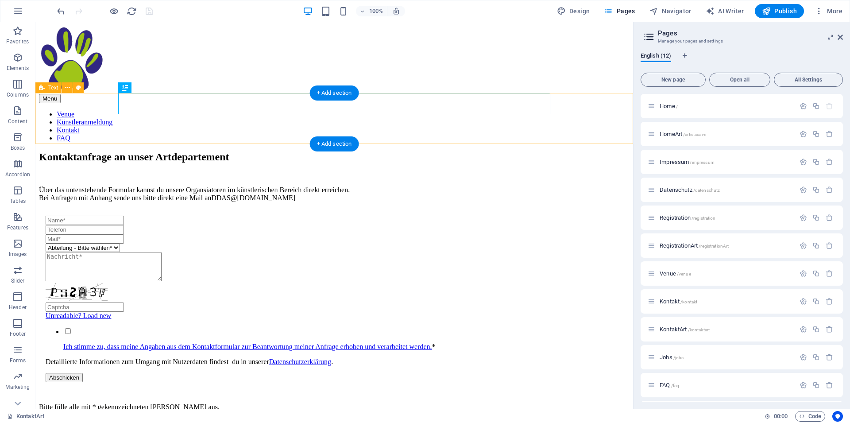
click at [94, 151] on div "Kontaktanfrage an unser Artdepartement Über das untenstehende Formular kannst d…" at bounding box center [334, 176] width 590 height 51
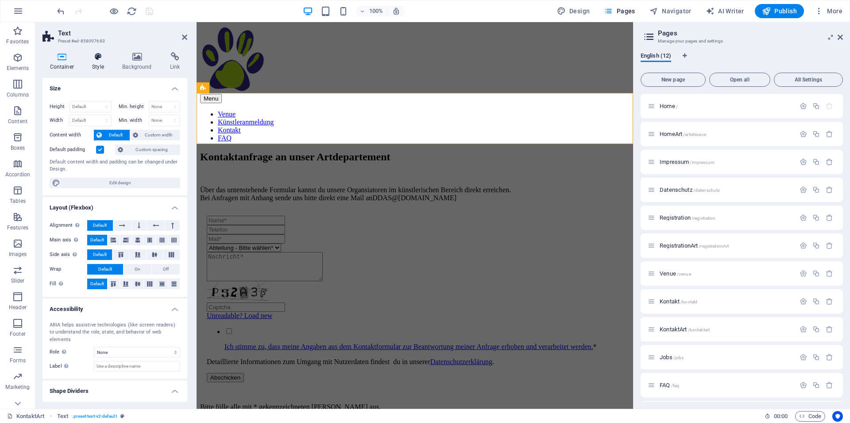
click at [93, 63] on h4 "Style" at bounding box center [100, 61] width 30 height 19
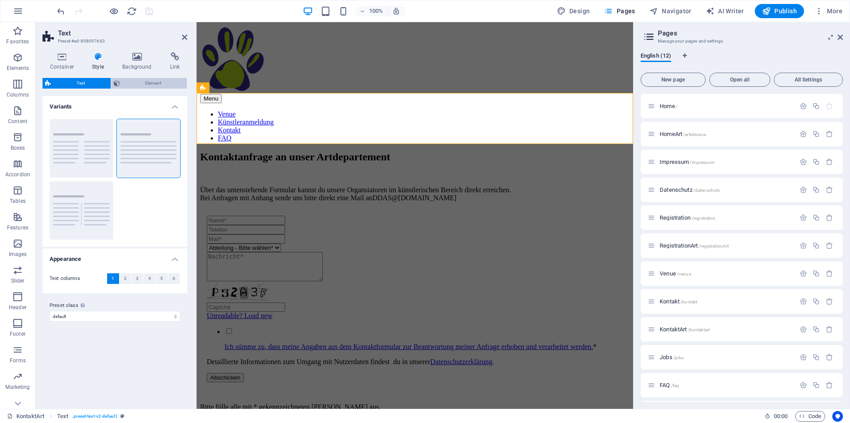
click at [154, 86] on span "Element" at bounding box center [154, 83] width 62 height 11
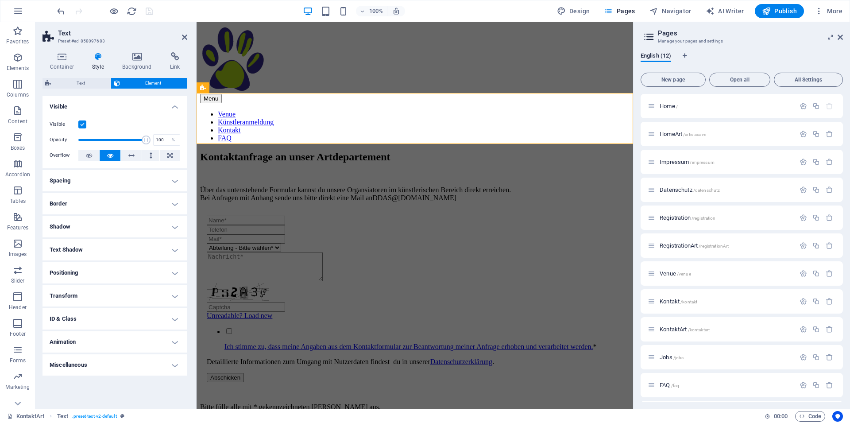
click at [87, 177] on h4 "Spacing" at bounding box center [114, 180] width 145 height 21
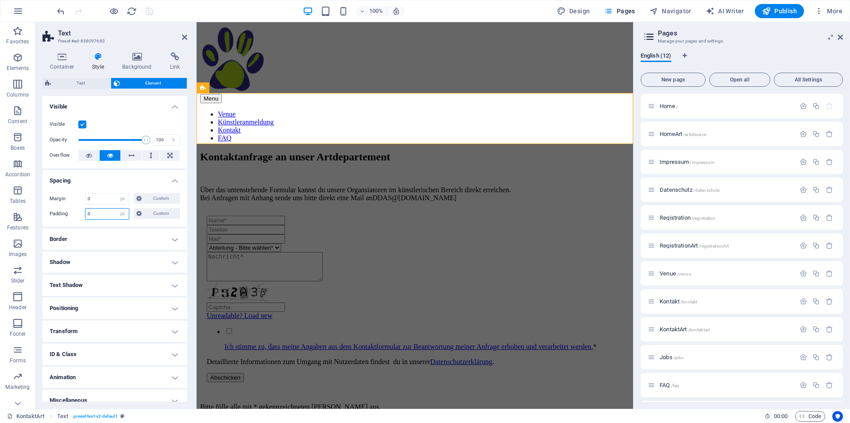
click at [95, 216] on input "0" at bounding box center [106, 213] width 43 height 11
click at [60, 62] on h4 "Container" at bounding box center [63, 61] width 42 height 19
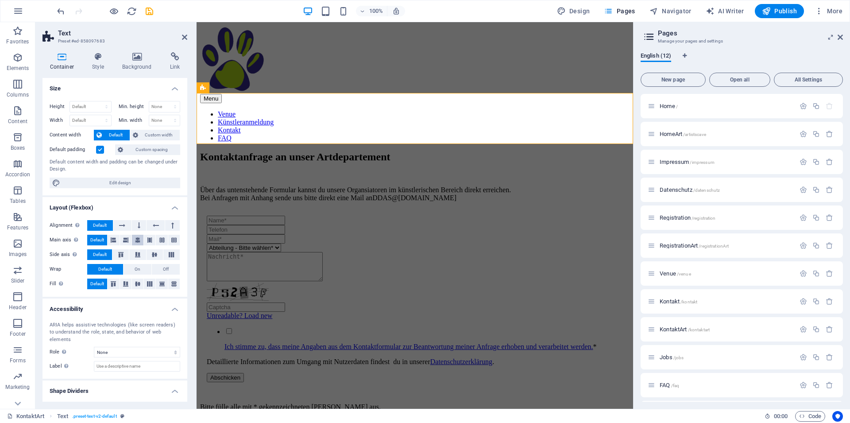
click at [135, 239] on icon at bounding box center [137, 240] width 5 height 11
click at [133, 283] on icon at bounding box center [137, 283] width 11 height 5
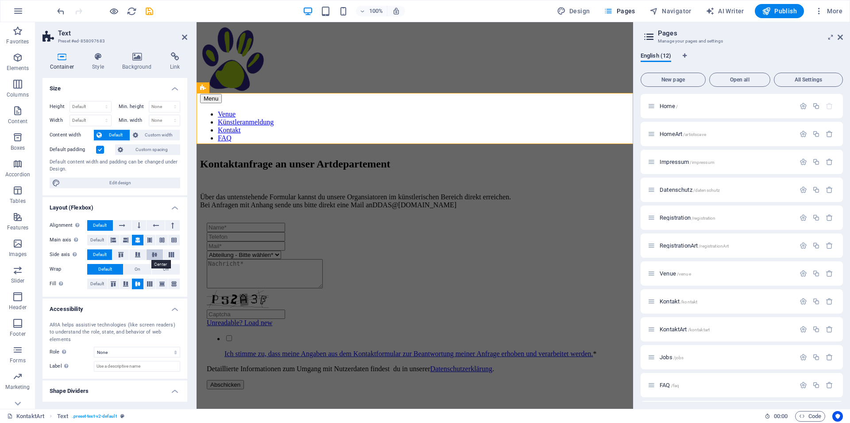
click at [151, 257] on icon at bounding box center [154, 254] width 11 height 5
click at [100, 62] on h4 "Style" at bounding box center [100, 61] width 30 height 19
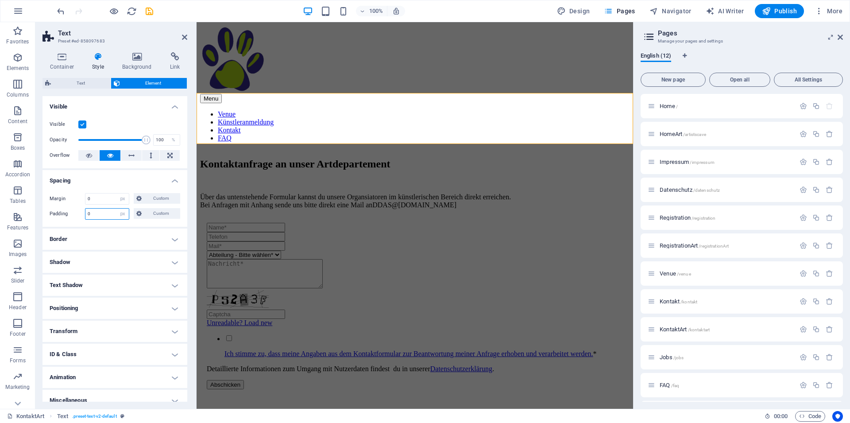
click at [99, 214] on input "0" at bounding box center [106, 213] width 43 height 11
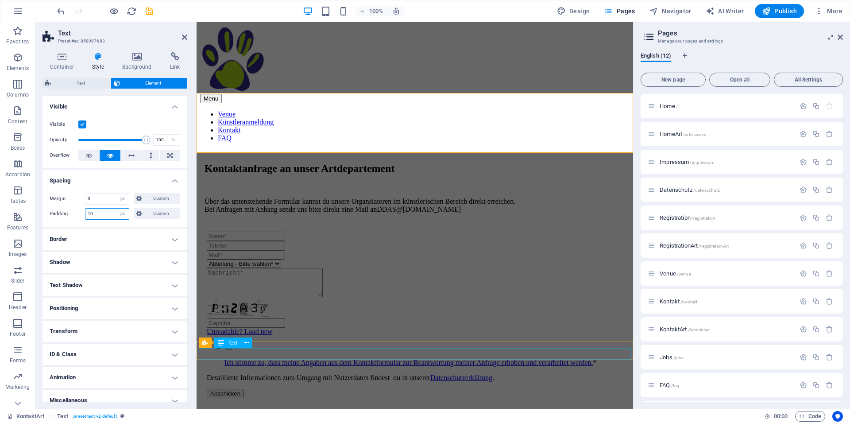
type input "10"
click at [373, 419] on div "Bitte fülle alle mit * gekennzeichneten [PERSON_NAME] aus." at bounding box center [414, 423] width 429 height 8
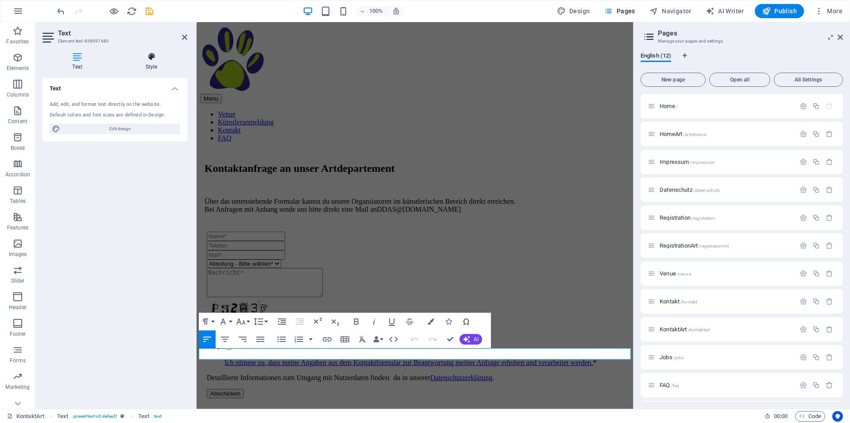
click at [162, 57] on icon at bounding box center [152, 56] width 72 height 9
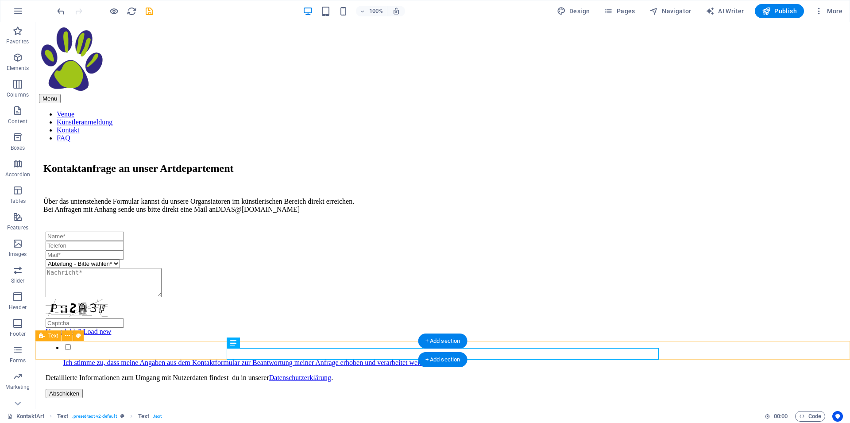
click at [186, 405] on div "Bitte fülle alle mit * gekennzeichneten [PERSON_NAME] aus." at bounding box center [442, 416] width 807 height 22
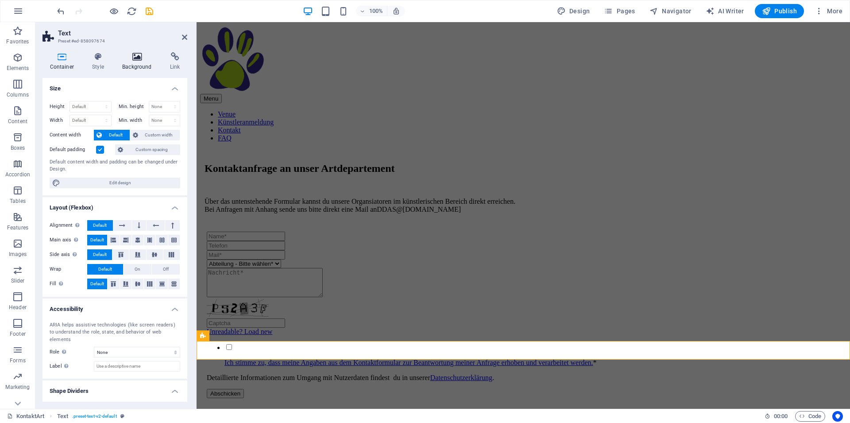
click at [133, 64] on h4 "Background" at bounding box center [139, 61] width 48 height 19
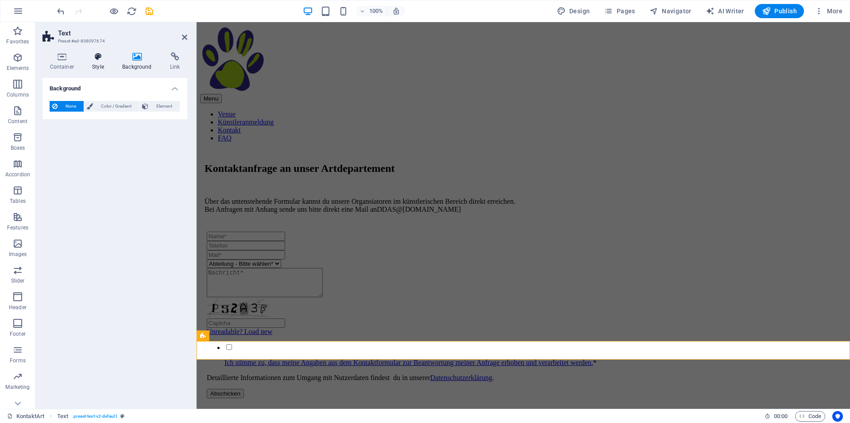
click at [104, 65] on h4 "Style" at bounding box center [100, 61] width 30 height 19
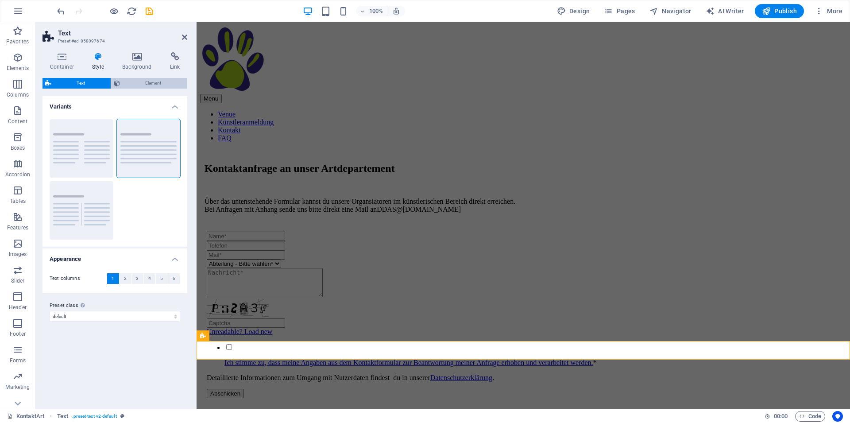
click at [136, 82] on span "Element" at bounding box center [154, 83] width 62 height 11
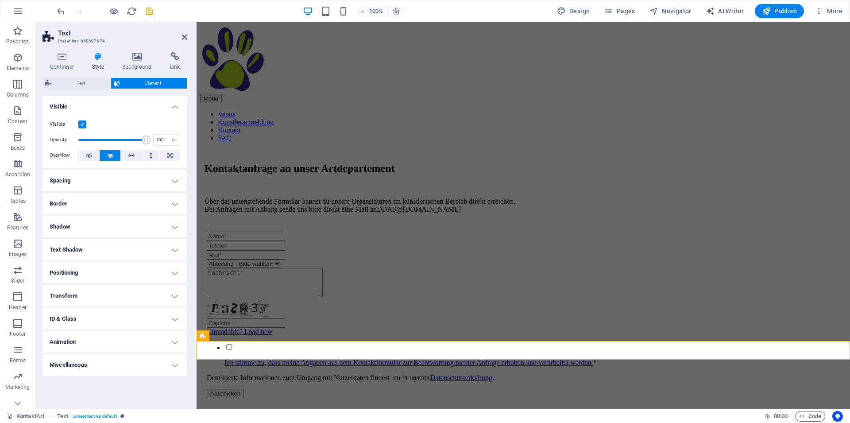
click at [83, 183] on h4 "Spacing" at bounding box center [114, 180] width 145 height 21
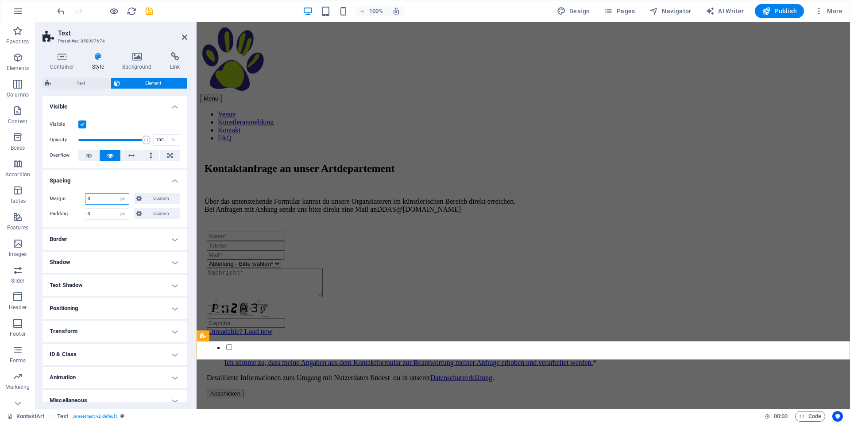
drag, startPoint x: 96, startPoint y: 198, endPoint x: 82, endPoint y: 196, distance: 13.9
click at [85, 196] on input "0" at bounding box center [106, 198] width 43 height 11
drag, startPoint x: 89, startPoint y: 211, endPoint x: 81, endPoint y: 210, distance: 8.0
click at [85, 210] on input "0" at bounding box center [106, 213] width 43 height 11
type input "10"
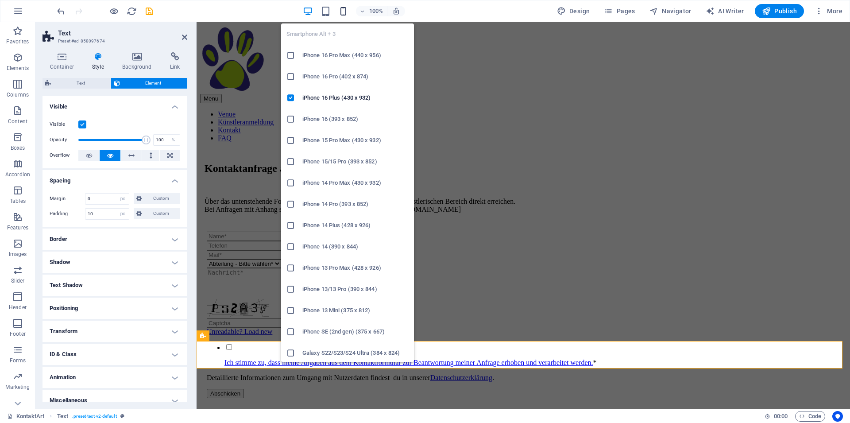
click at [343, 12] on icon "button" at bounding box center [343, 11] width 10 height 10
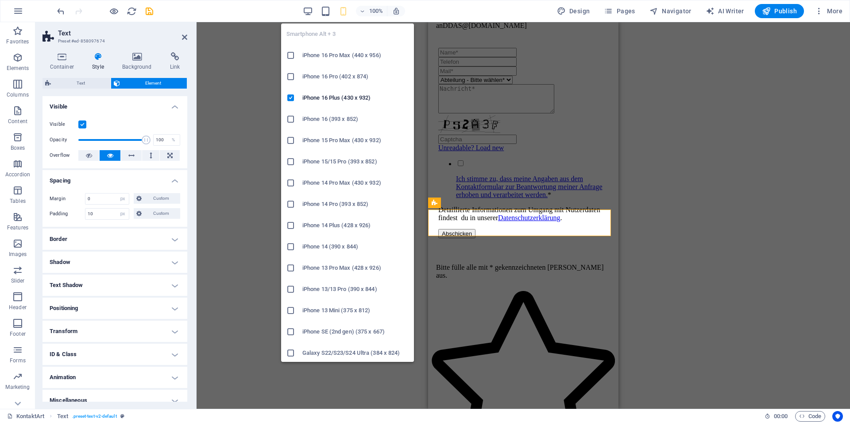
scroll to position [194, 0]
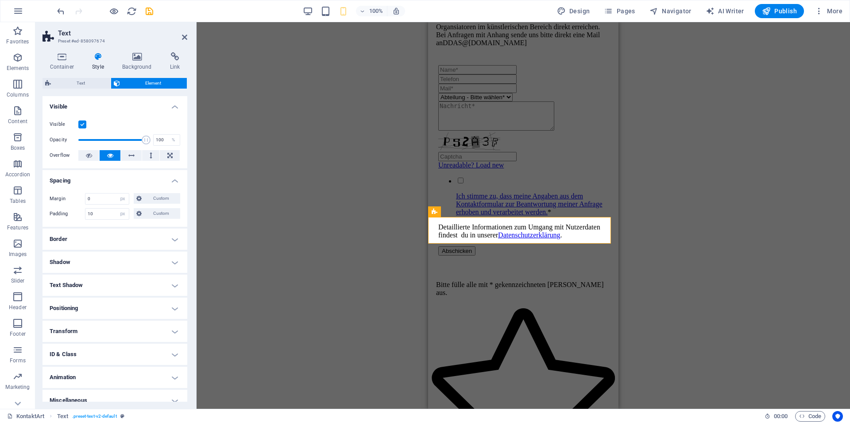
click at [251, 196] on div "Text H2 Text Menu Bar Logo Spacer Text Menu Contact Form Form Input Dropdown Te…" at bounding box center [523, 215] width 653 height 386
click at [151, 10] on icon "save" at bounding box center [149, 11] width 10 height 10
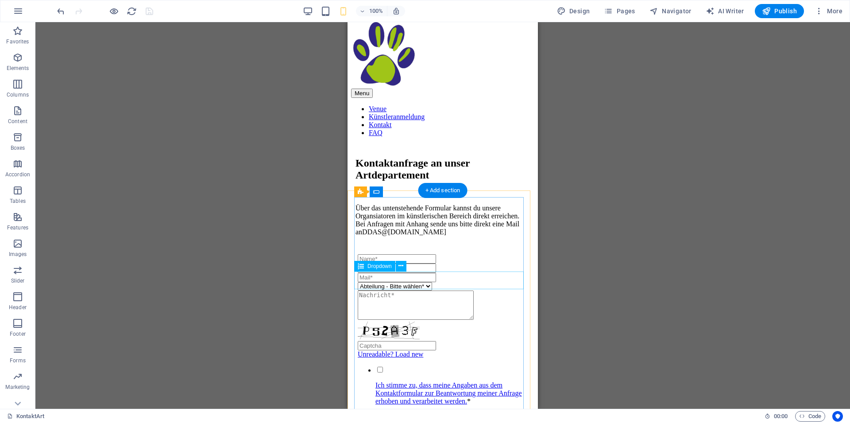
scroll to position [0, 0]
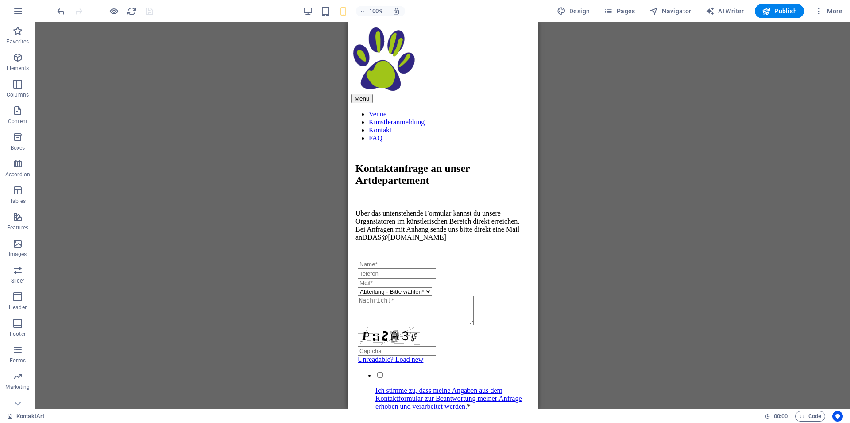
click at [148, 11] on div at bounding box center [104, 11] width 99 height 14
click at [628, 12] on span "Pages" at bounding box center [619, 11] width 31 height 9
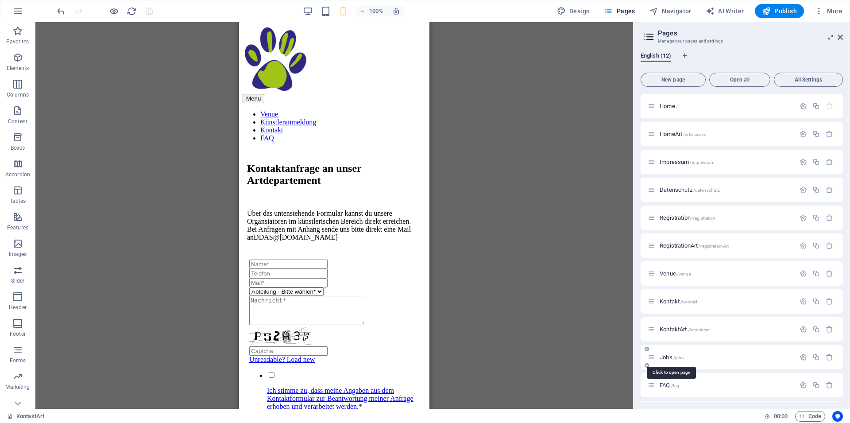
click at [667, 357] on span "Jobs /jobs" at bounding box center [671, 357] width 24 height 7
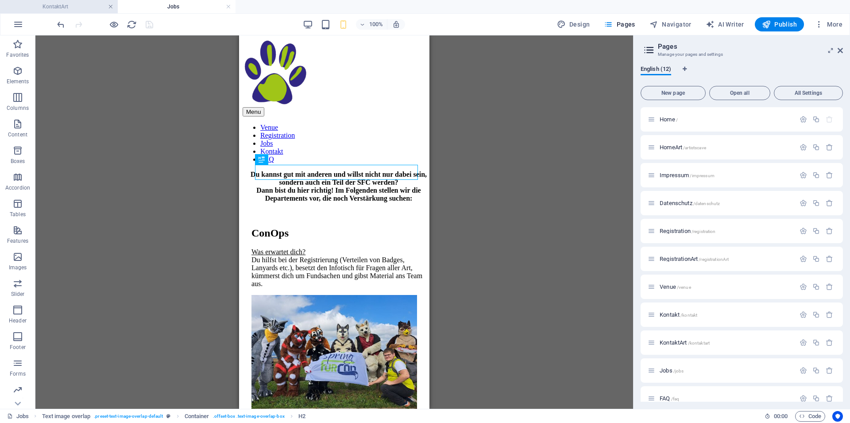
click at [111, 7] on link at bounding box center [110, 7] width 5 height 8
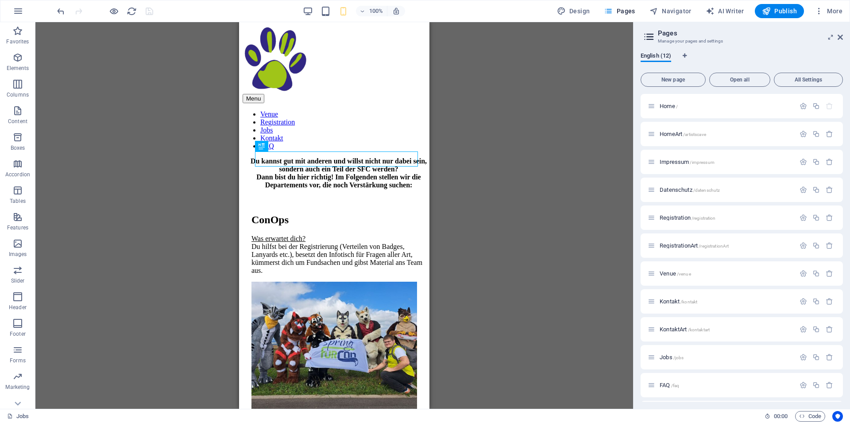
drag, startPoint x: 324, startPoint y: 406, endPoint x: 548, endPoint y: 413, distance: 224.9
click at [246, 196] on div "ConOps Was erwartet dich? Du hilfst bei der Registrierung (Verteilen von Badges…" at bounding box center [334, 310] width 183 height 229
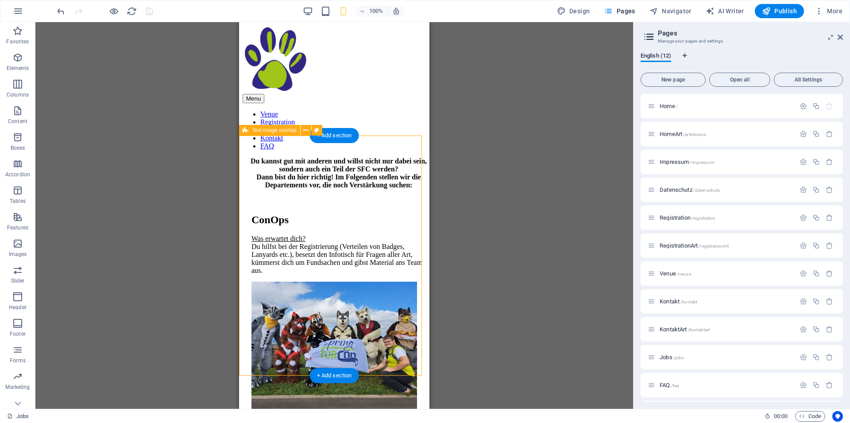
click at [246, 196] on div "ConOps Was erwartet dich? Du hilfst bei der Registrierung (Verteilen von Badges…" at bounding box center [334, 310] width 183 height 229
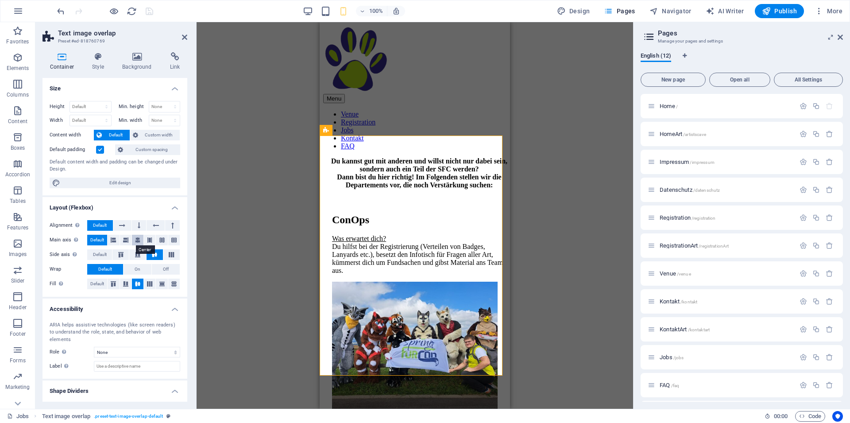
click at [135, 238] on icon at bounding box center [137, 240] width 5 height 11
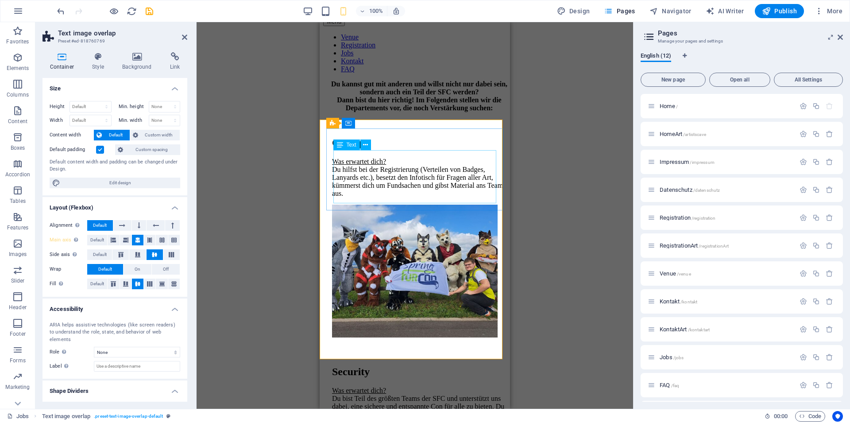
scroll to position [135, 0]
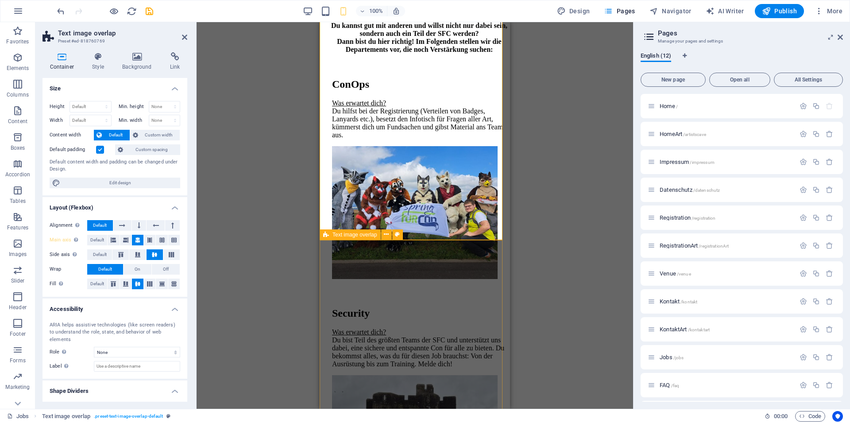
click at [328, 289] on div "Security Was erwartet dich? Du bist Teil des größten Teams der SFC und unterstü…" at bounding box center [414, 403] width 183 height 229
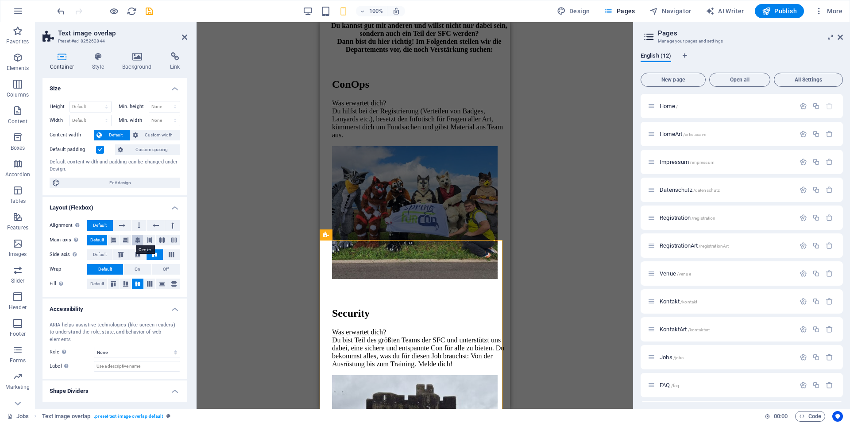
click at [135, 239] on icon at bounding box center [137, 240] width 5 height 11
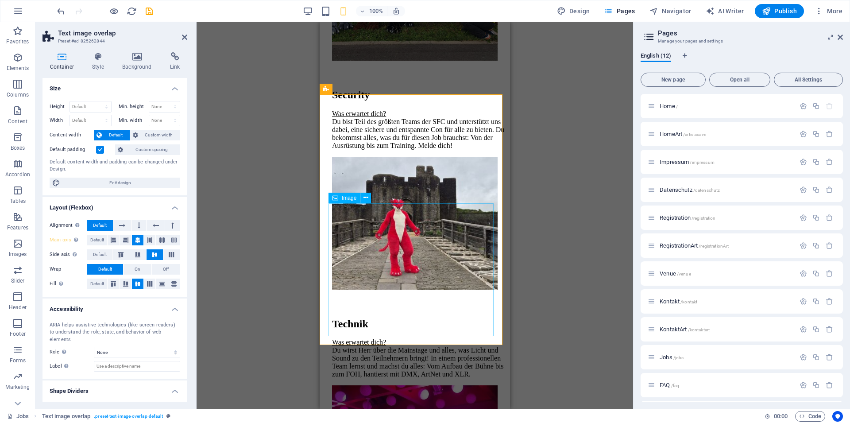
scroll to position [361, 0]
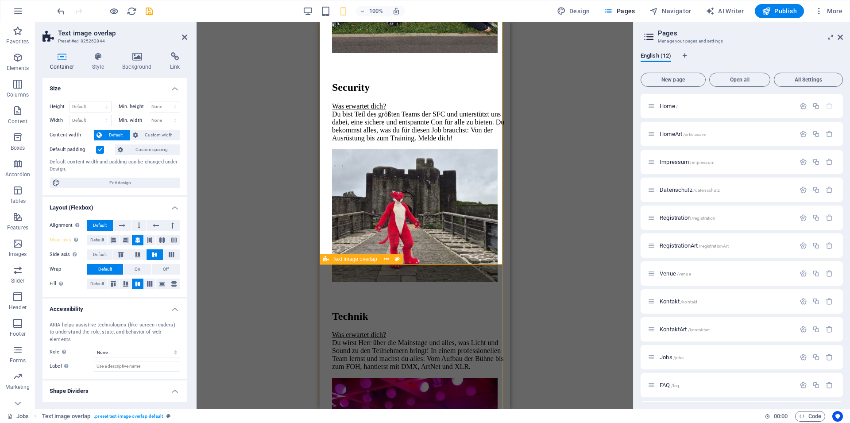
click at [326, 293] on div "Technik Was erwartet dich? Du wirst Herr über die Mainstage und alles, was Lich…" at bounding box center [414, 407] width 183 height 229
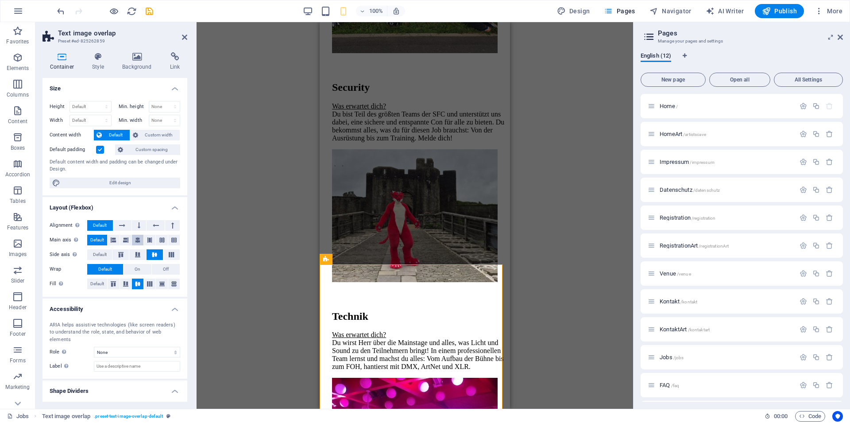
click at [135, 241] on icon at bounding box center [137, 240] width 5 height 11
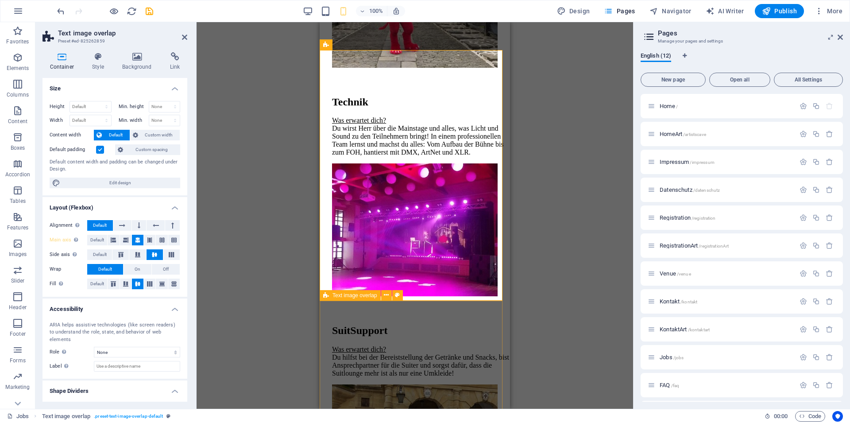
scroll to position [587, 0]
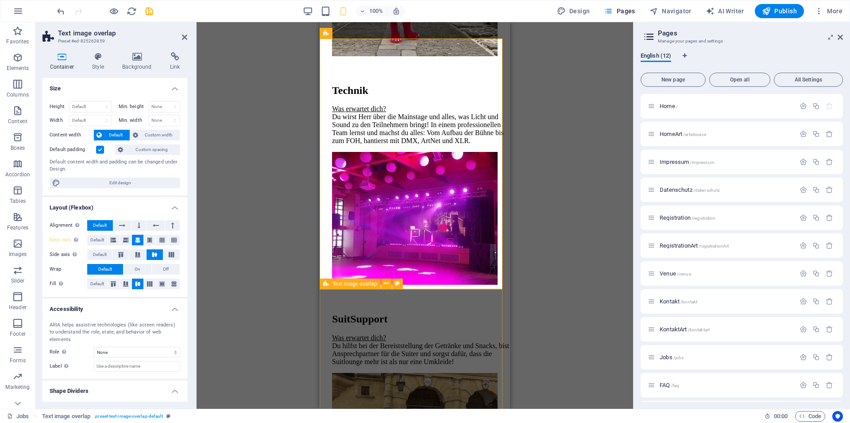
click at [330, 301] on div "SuitSupport Was erwartet dich? Du hilfst bei der Bereiststellung der Getränke u…" at bounding box center [414, 405] width 183 height 221
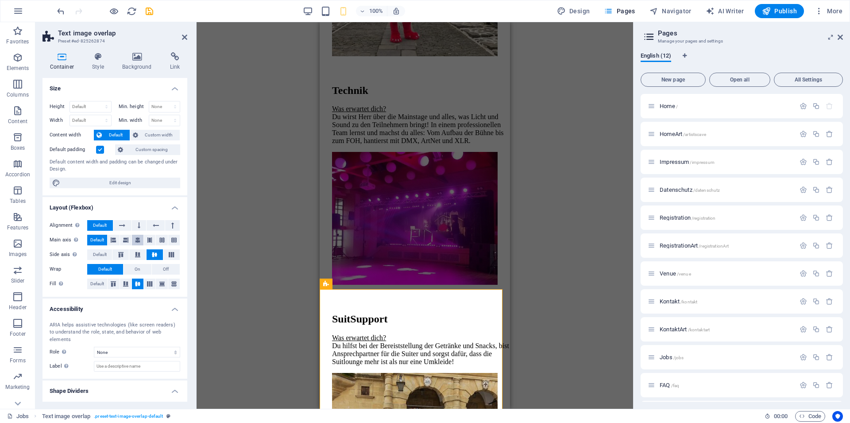
click at [132, 235] on button at bounding box center [138, 240] width 12 height 11
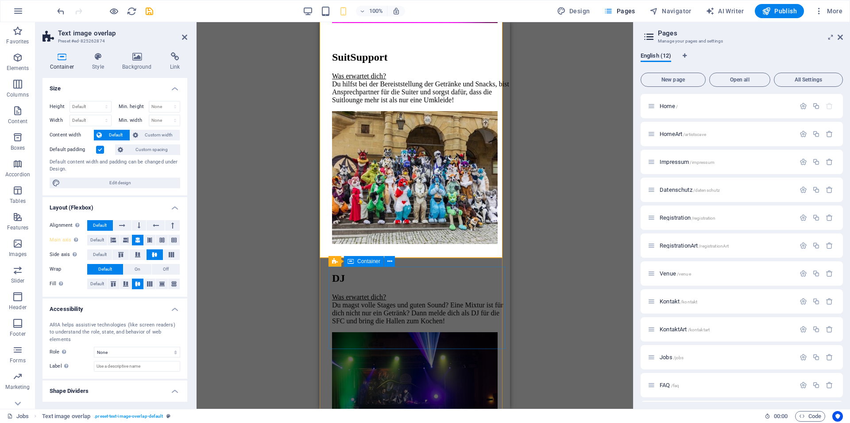
scroll to position [858, 0]
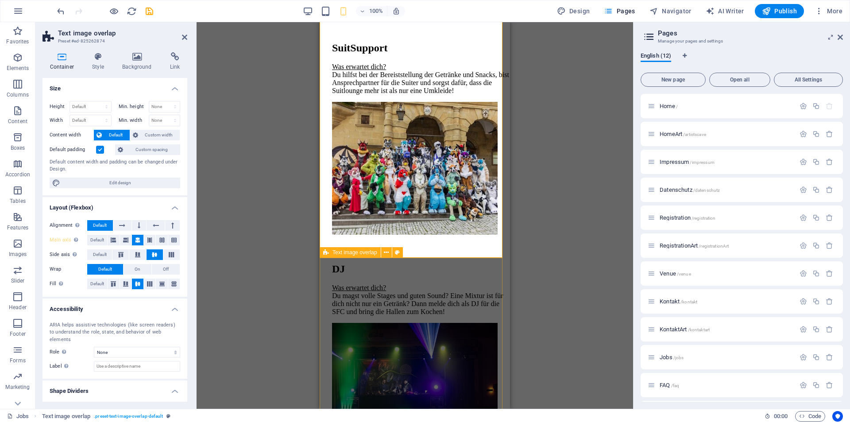
click at [326, 268] on div "DJ Was erwartet dich? Du magst volle Stages und guten Sound? Eine Mixtur ist fü…" at bounding box center [414, 355] width 183 height 221
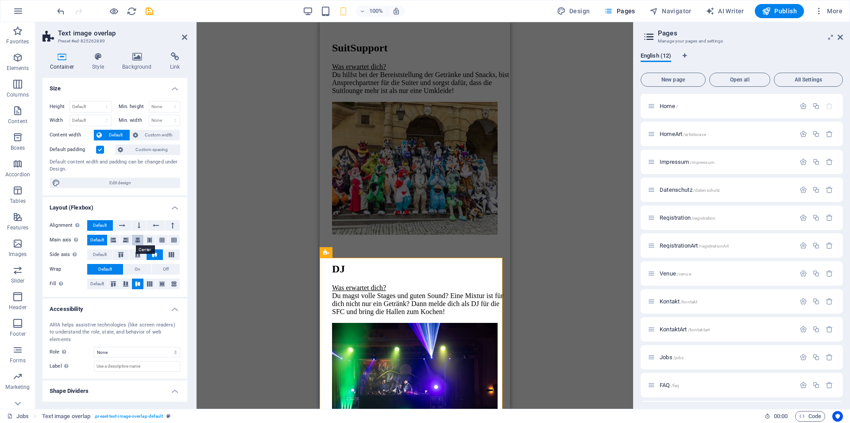
click at [136, 240] on icon at bounding box center [137, 240] width 5 height 11
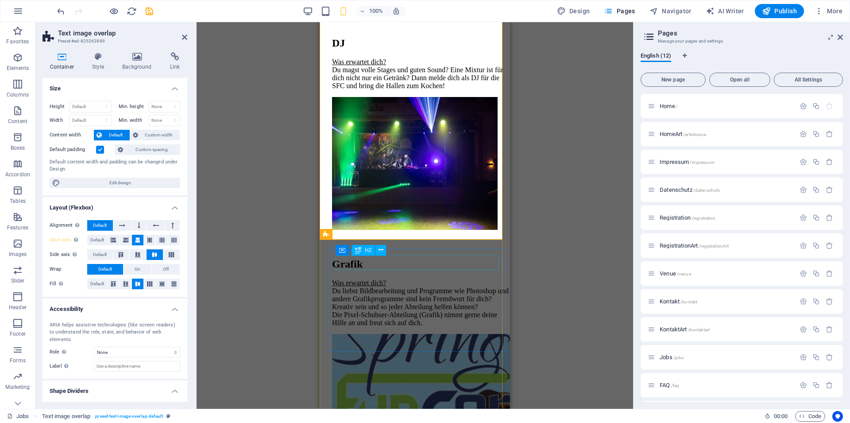
scroll to position [1174, 0]
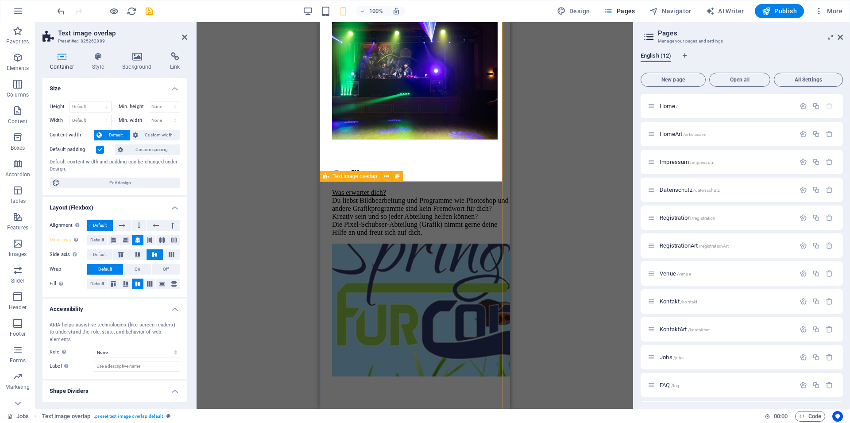
click at [324, 194] on div "Grafik Was erwartet dich? Du liebst Bildbearbeitung und Programme wie Photoshop…" at bounding box center [414, 268] width 183 height 237
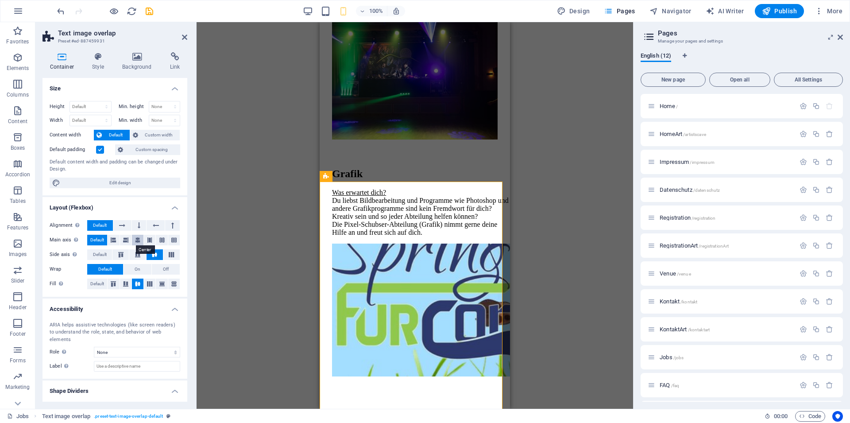
click at [135, 240] on icon at bounding box center [137, 240] width 5 height 11
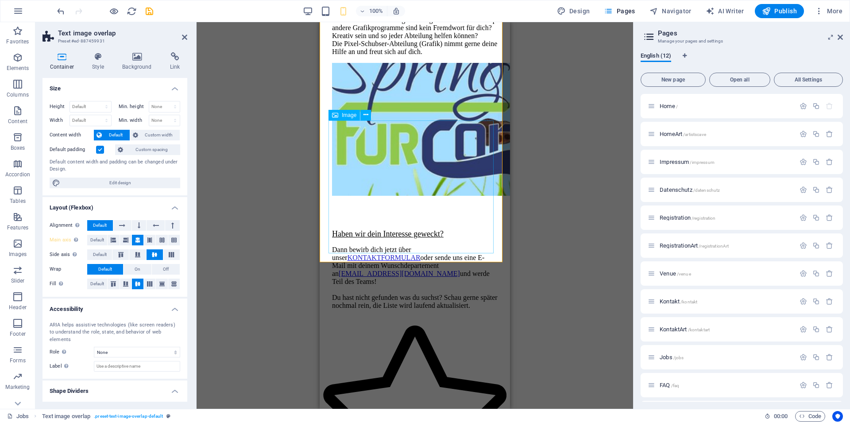
scroll to position [1490, 0]
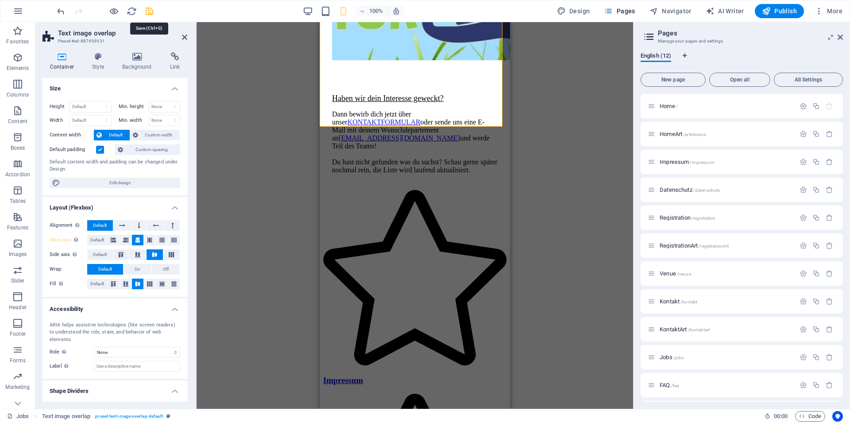
click at [152, 14] on icon "save" at bounding box center [149, 11] width 10 height 10
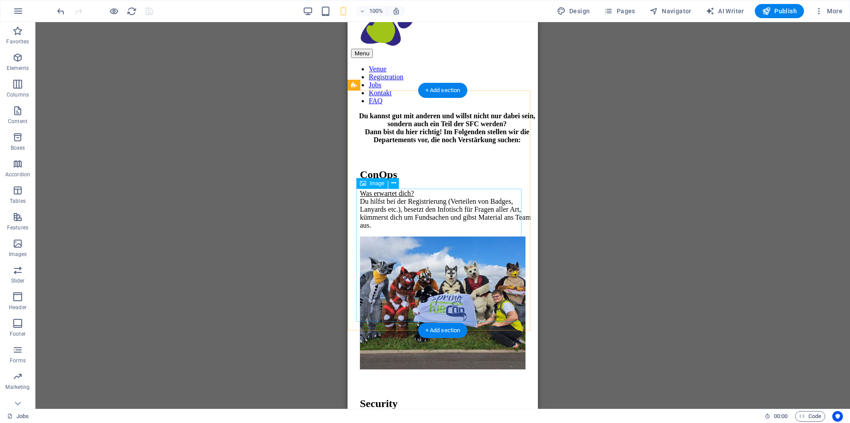
scroll to position [0, 0]
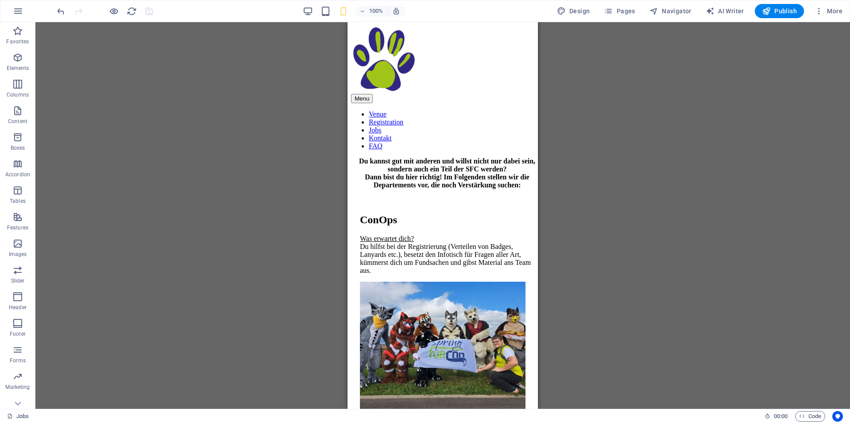
click at [240, 123] on div "Drag here to replace the existing content. Press “Ctrl” if you want to create a…" at bounding box center [442, 215] width 814 height 386
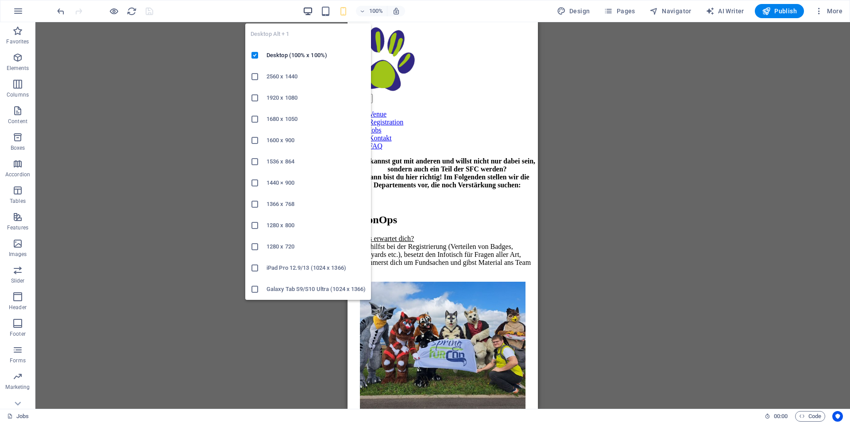
click at [313, 9] on icon "button" at bounding box center [308, 11] width 10 height 10
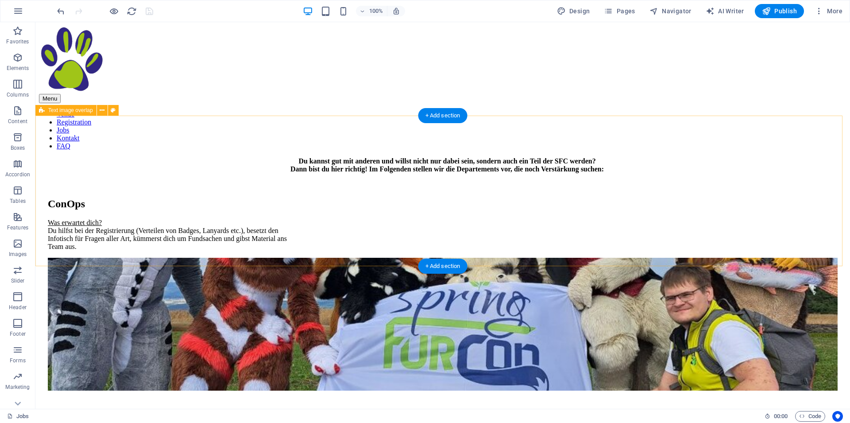
click at [784, 181] on div "ConOps Was erwartet dich? Du hilfst bei der Registrierung (Verteilen von Badges…" at bounding box center [442, 290] width 807 height 221
click at [149, 8] on div at bounding box center [104, 11] width 99 height 14
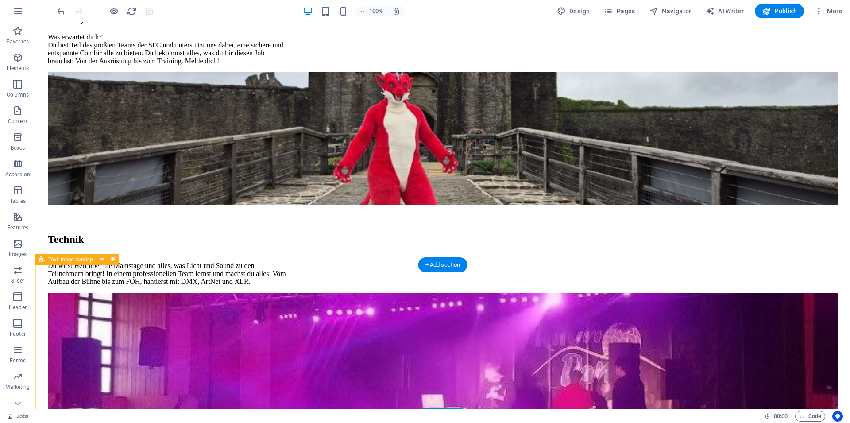
scroll to position [497, 0]
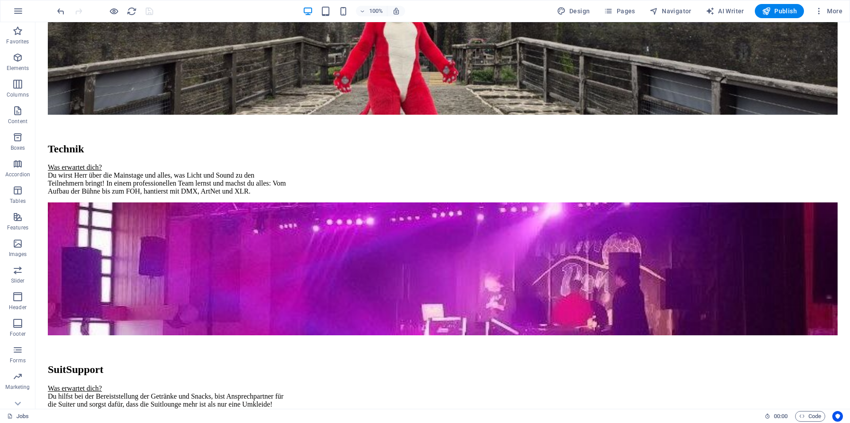
click at [333, 13] on div "100%" at bounding box center [354, 11] width 102 height 14
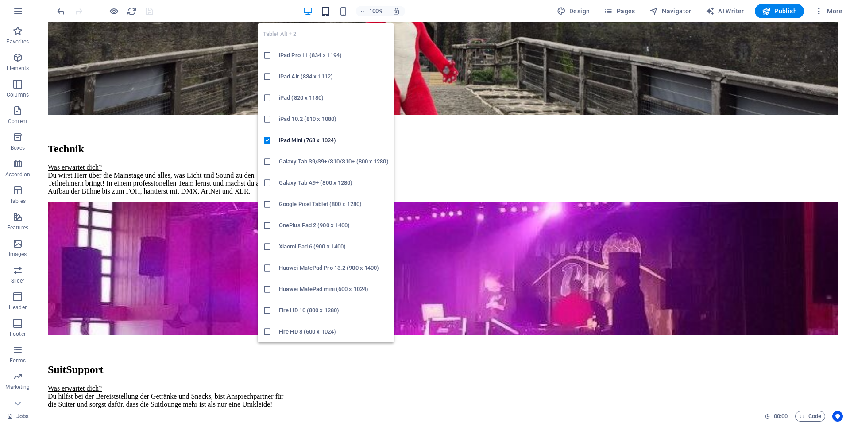
click at [326, 13] on icon "button" at bounding box center [325, 11] width 10 height 10
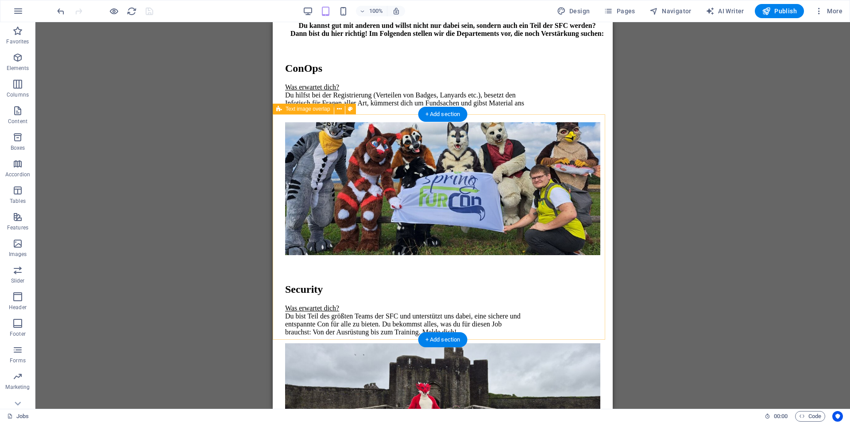
scroll to position [0, 0]
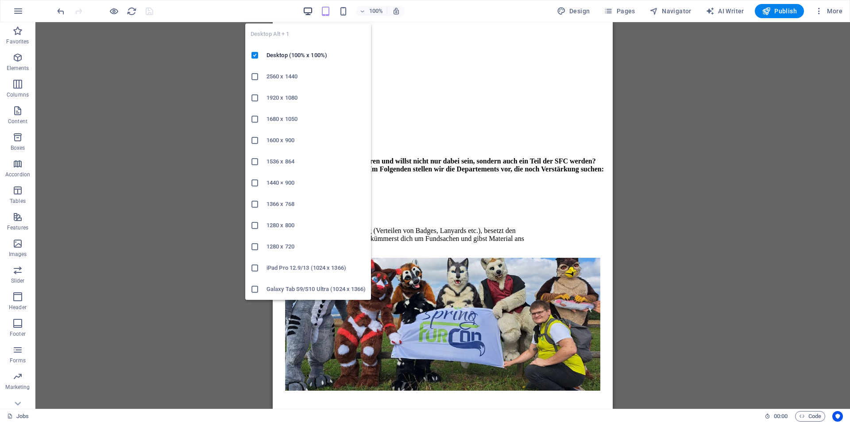
click at [308, 10] on icon "button" at bounding box center [308, 11] width 10 height 10
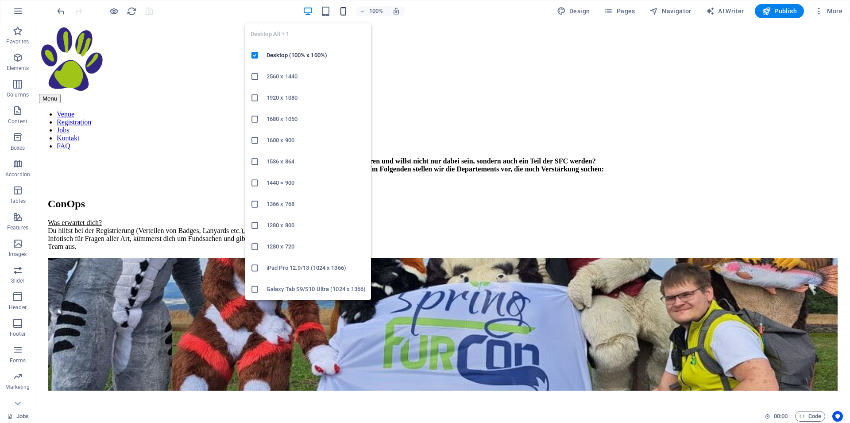
click at [348, 16] on icon "button" at bounding box center [343, 11] width 10 height 10
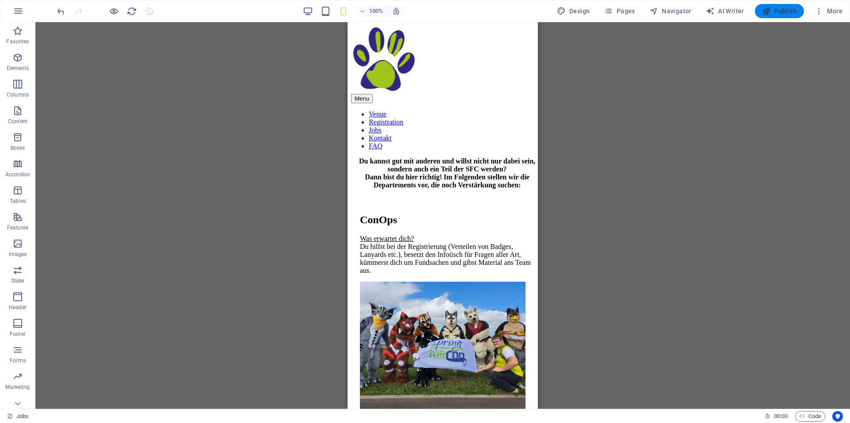
click at [779, 14] on span "Publish" at bounding box center [779, 11] width 35 height 9
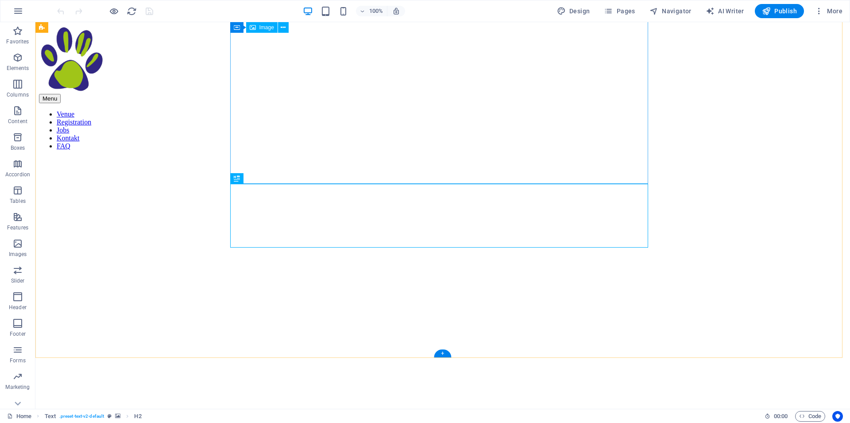
scroll to position [293, 0]
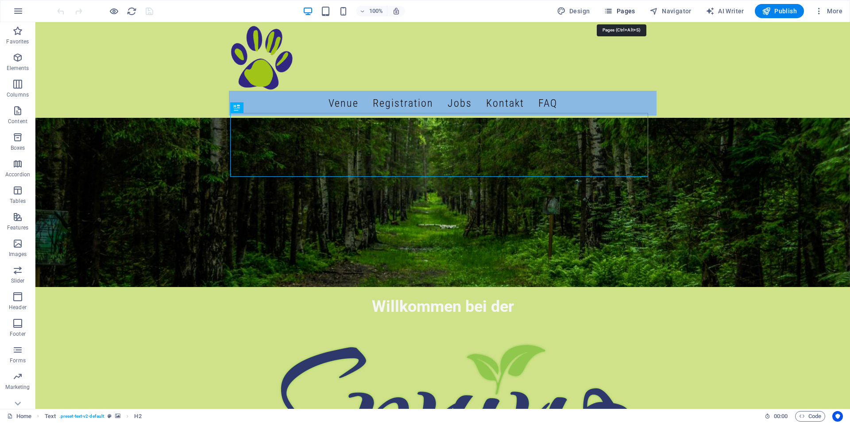
click at [613, 11] on icon "button" at bounding box center [608, 11] width 9 height 9
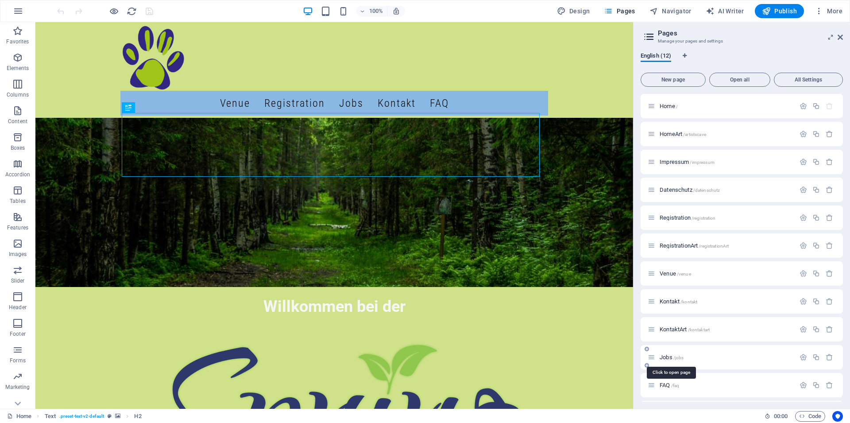
click at [668, 357] on span "Jobs /jobs" at bounding box center [671, 357] width 24 height 7
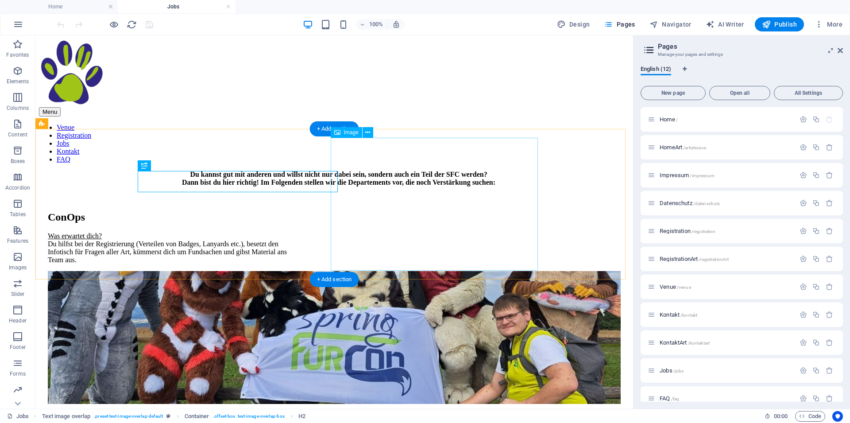
scroll to position [0, 0]
drag, startPoint x: 199, startPoint y: 166, endPoint x: 227, endPoint y: 200, distance: 44.0
click at [199, 211] on div "ConOps Was erwartet dich? Du hilfst bei der Registrierung (Verteilen von Badges…" at bounding box center [169, 237] width 243 height 53
select select "px"
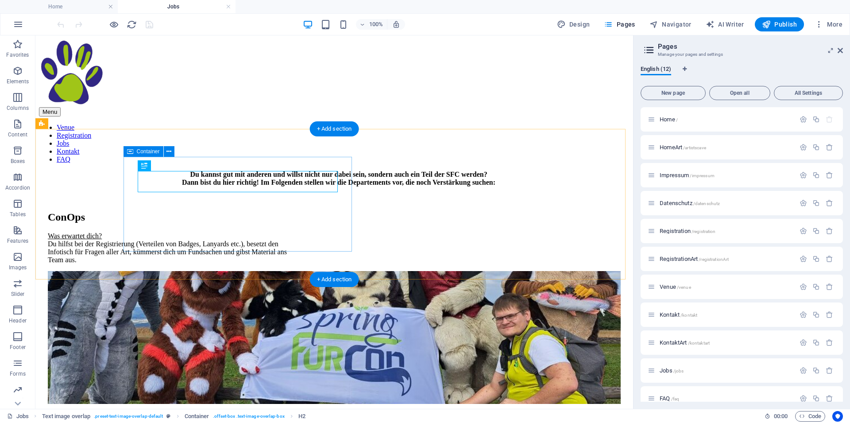
select select "px"
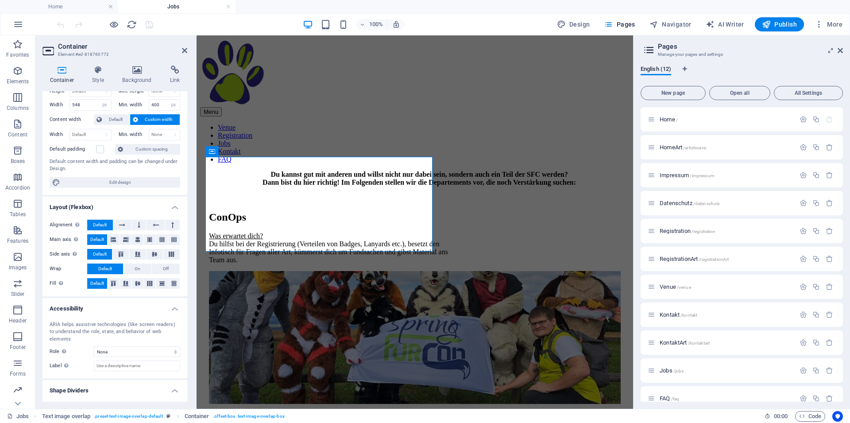
scroll to position [40, 0]
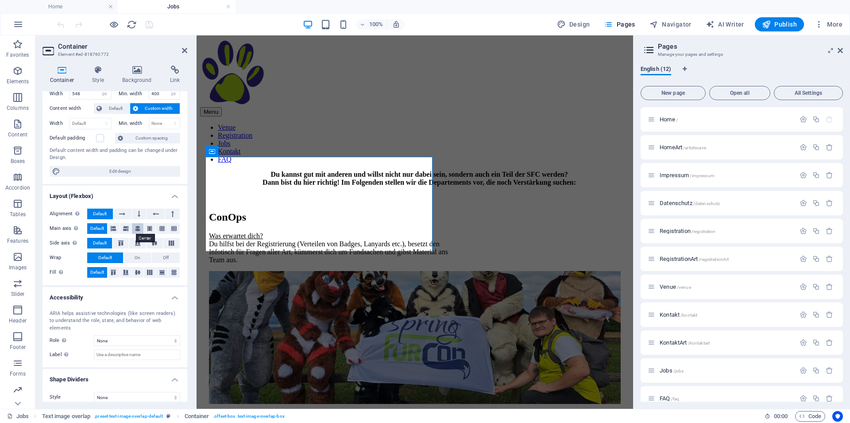
click at [135, 230] on icon at bounding box center [137, 228] width 5 height 11
click at [154, 241] on icon at bounding box center [154, 242] width 11 height 5
click at [132, 271] on icon at bounding box center [137, 272] width 11 height 5
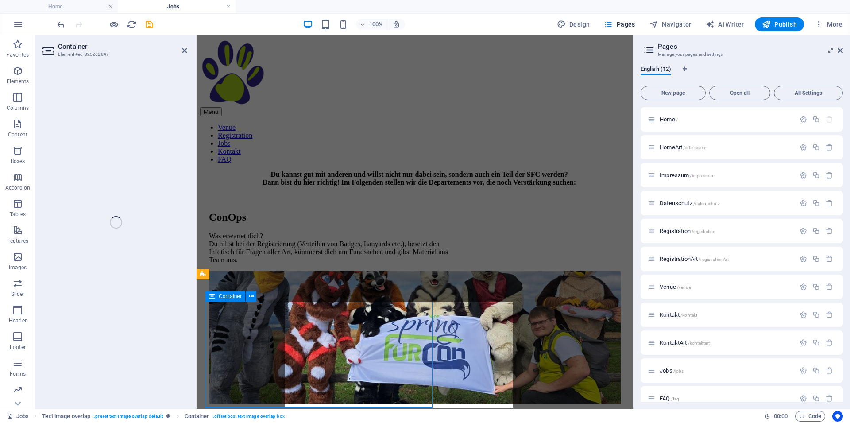
select select "px"
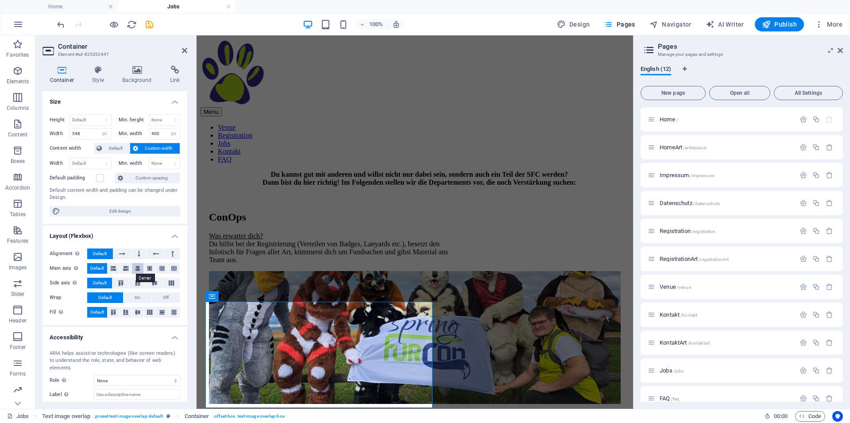
click at [135, 269] on icon at bounding box center [137, 268] width 5 height 11
click at [150, 280] on icon at bounding box center [154, 282] width 11 height 5
click at [135, 312] on icon at bounding box center [137, 311] width 11 height 5
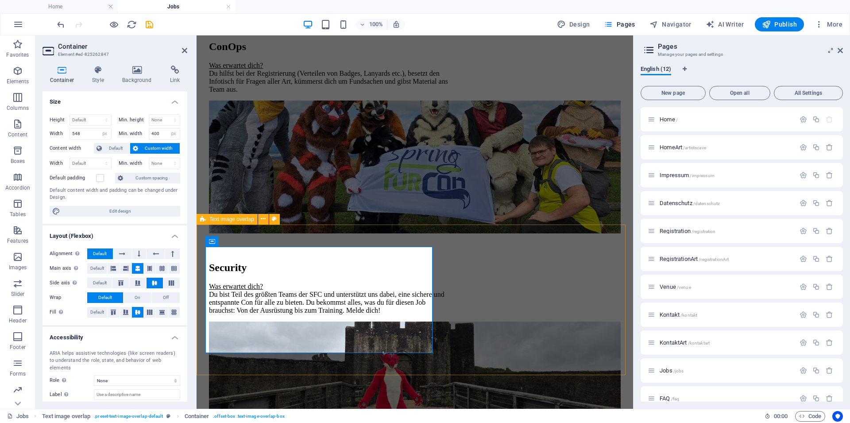
scroll to position [181, 0]
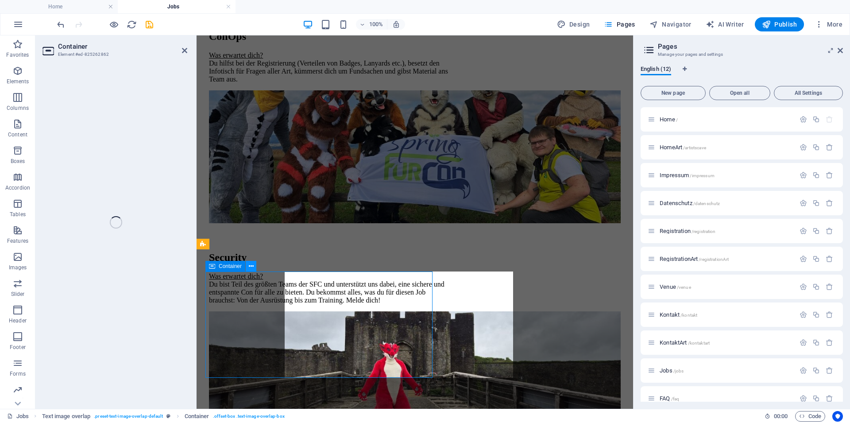
select select "px"
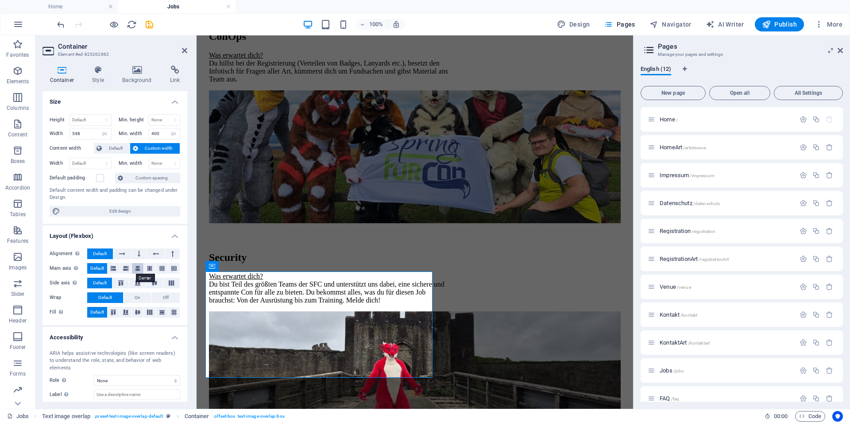
click at [135, 268] on icon at bounding box center [137, 268] width 5 height 11
click at [150, 283] on icon at bounding box center [154, 282] width 11 height 5
click at [132, 314] on icon at bounding box center [137, 311] width 11 height 5
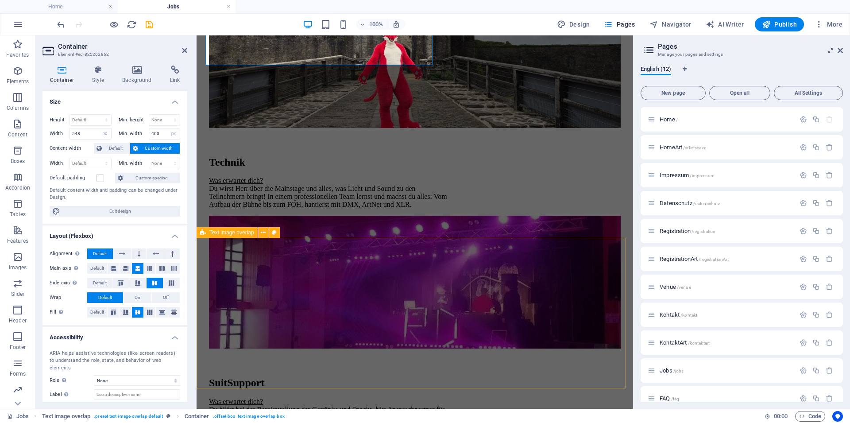
scroll to position [361, 0]
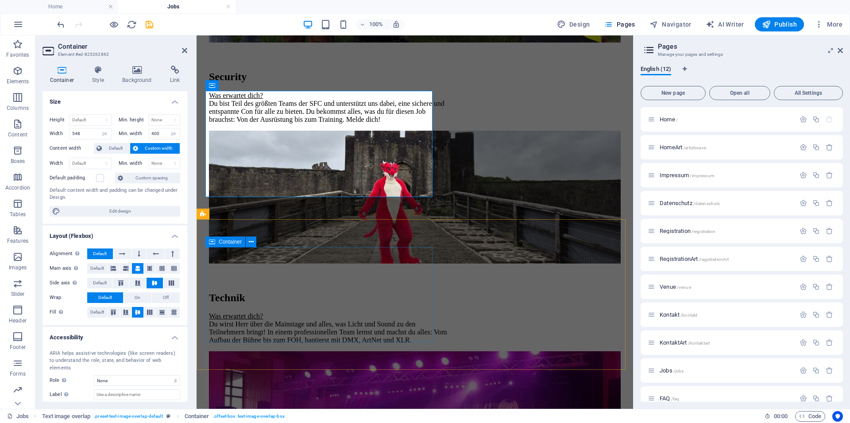
select select "px"
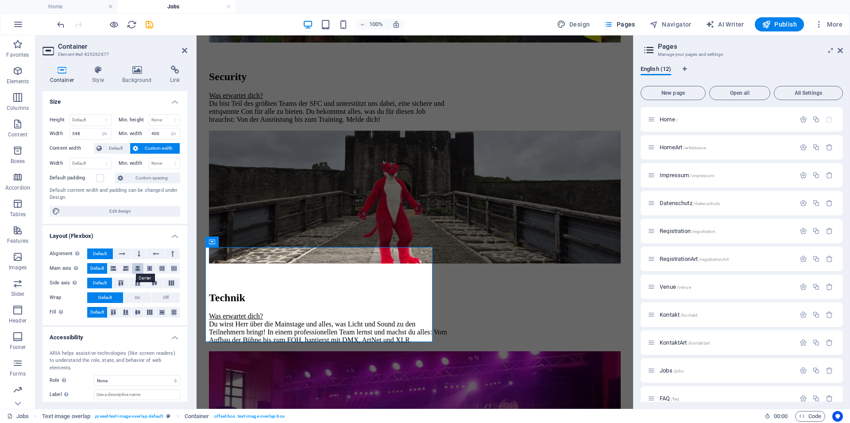
click at [135, 270] on icon at bounding box center [137, 268] width 5 height 11
click at [151, 282] on icon at bounding box center [154, 282] width 11 height 5
click at [136, 312] on icon at bounding box center [137, 311] width 11 height 5
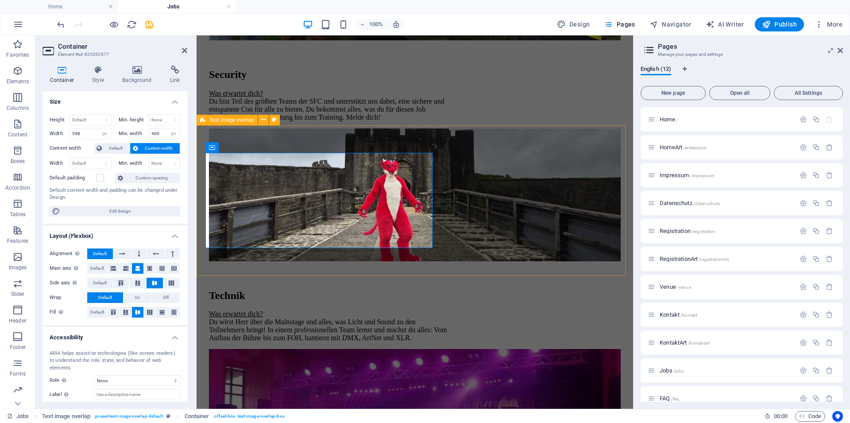
scroll to position [542, 0]
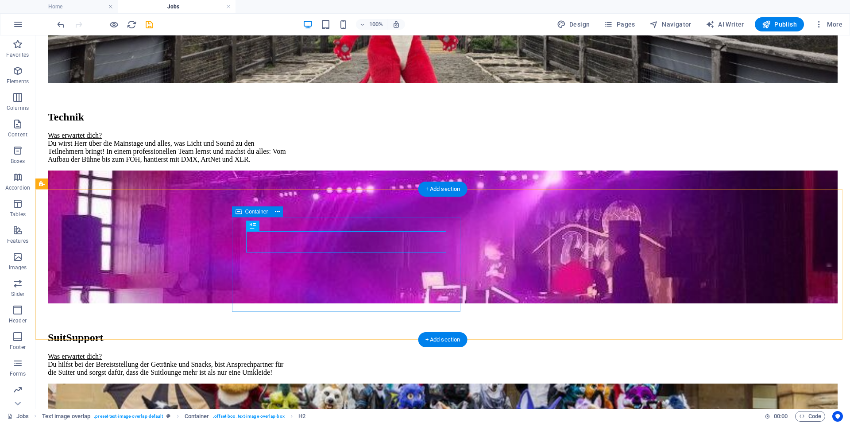
select select "px"
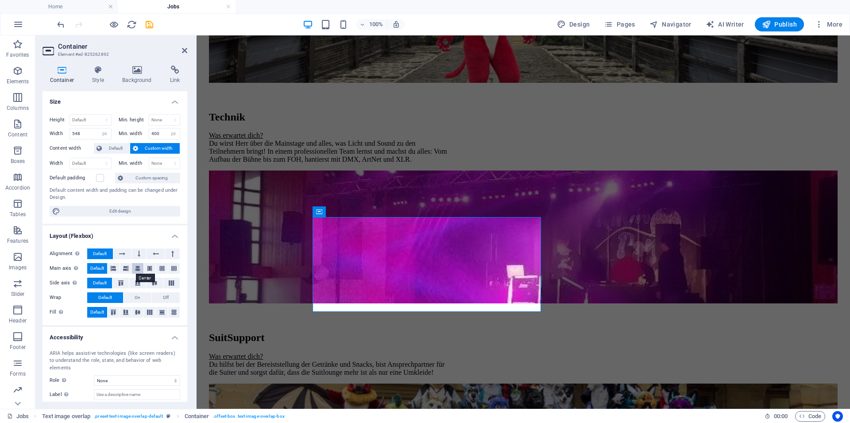
click at [135, 268] on icon at bounding box center [137, 268] width 5 height 11
click at [150, 283] on icon at bounding box center [154, 282] width 11 height 5
click at [133, 313] on icon at bounding box center [137, 311] width 11 height 5
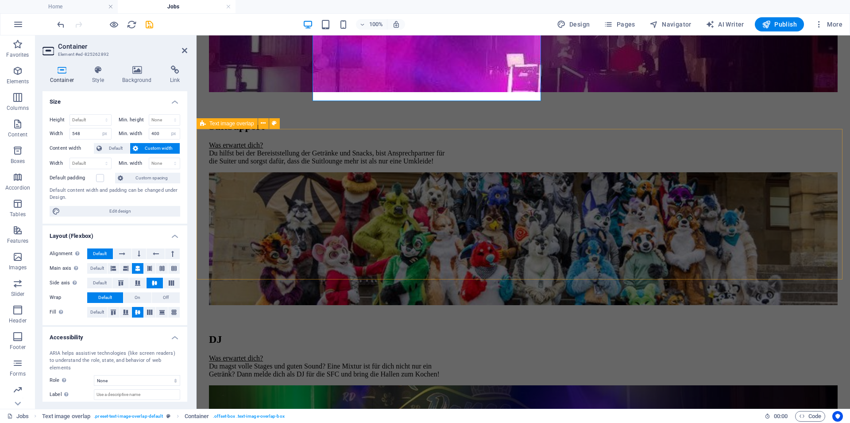
scroll to position [758, 0]
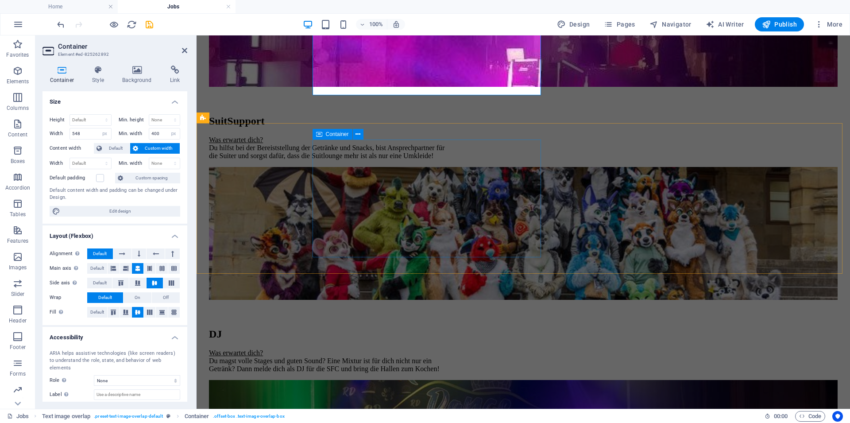
select select "px"
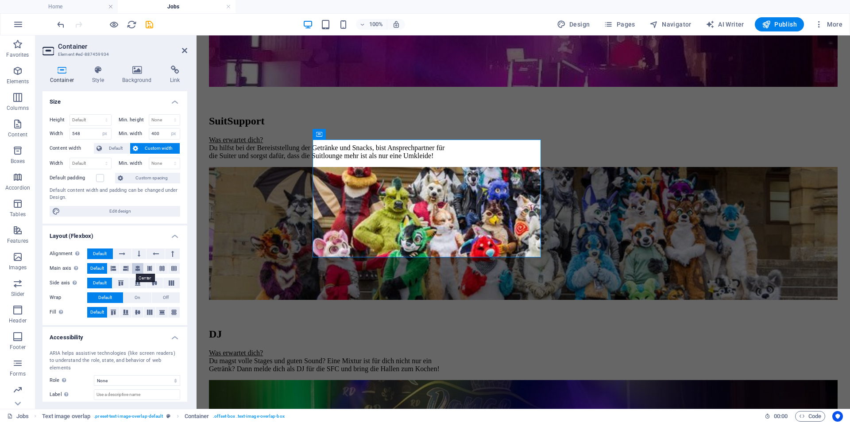
click at [137, 268] on button at bounding box center [138, 268] width 12 height 11
click at [149, 285] on icon at bounding box center [154, 282] width 11 height 5
click at [135, 312] on icon at bounding box center [137, 311] width 11 height 5
click at [151, 28] on icon "save" at bounding box center [149, 24] width 10 height 10
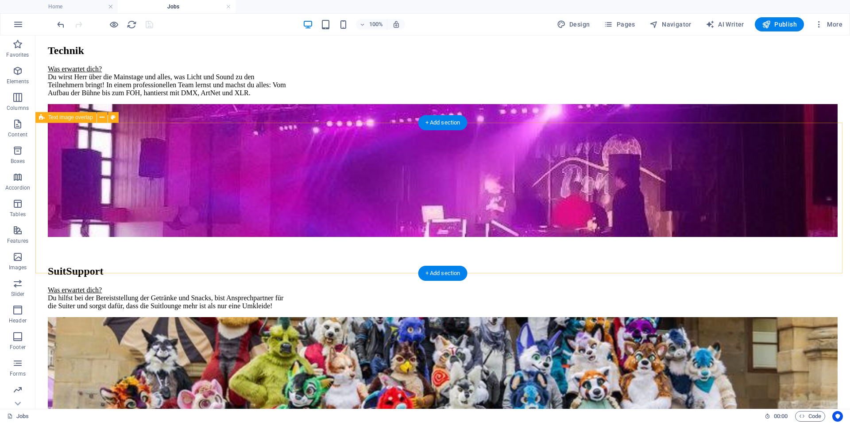
scroll to position [623, 0]
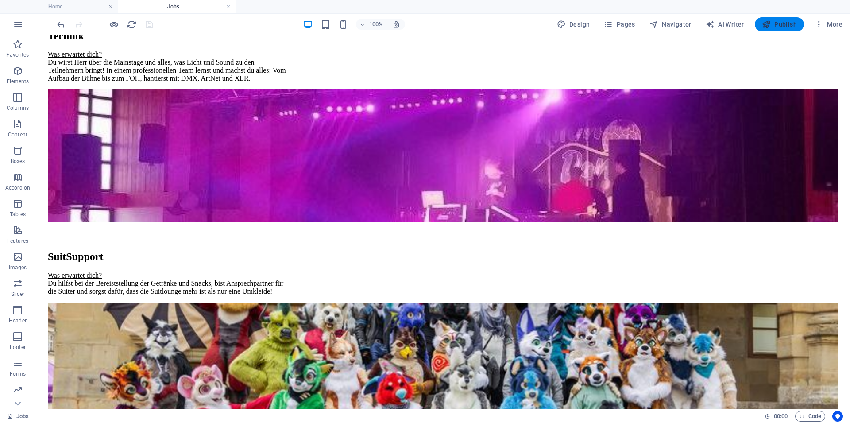
click at [779, 23] on span "Publish" at bounding box center [779, 24] width 35 height 9
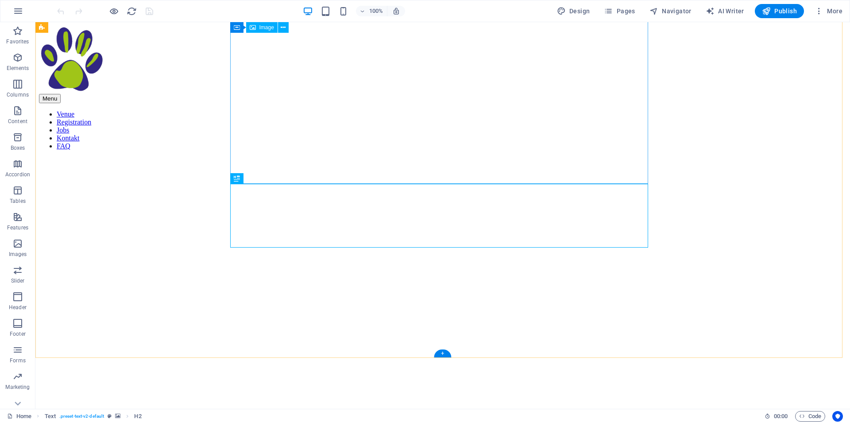
scroll to position [293, 0]
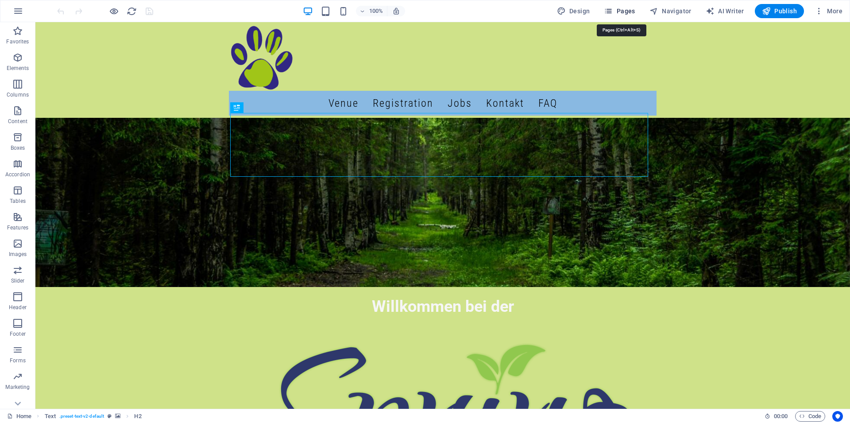
click at [620, 6] on button "Pages" at bounding box center [619, 11] width 38 height 14
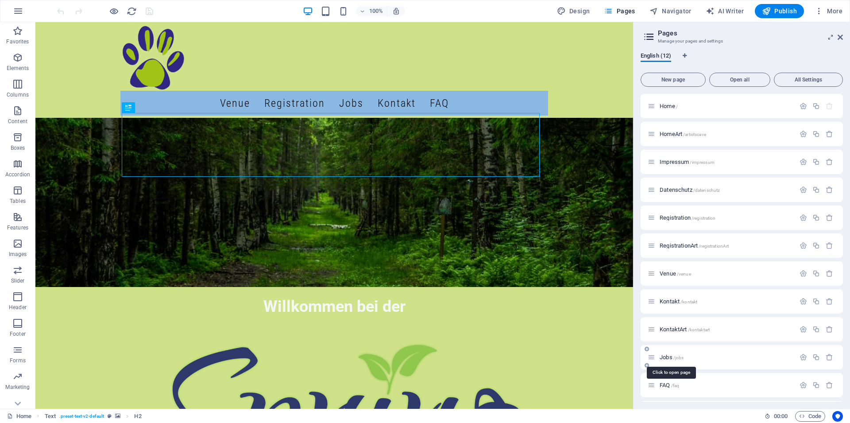
click at [670, 355] on span "Jobs /jobs" at bounding box center [671, 357] width 24 height 7
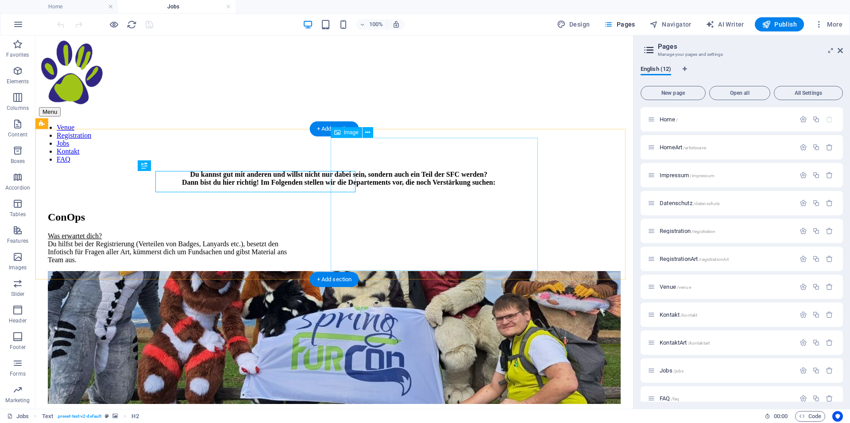
scroll to position [0, 0]
click at [273, 193] on div "ConOps Was erwartet dich? Du hilfst bei der Registrierung (Verteilen von Badges…" at bounding box center [334, 303] width 590 height 221
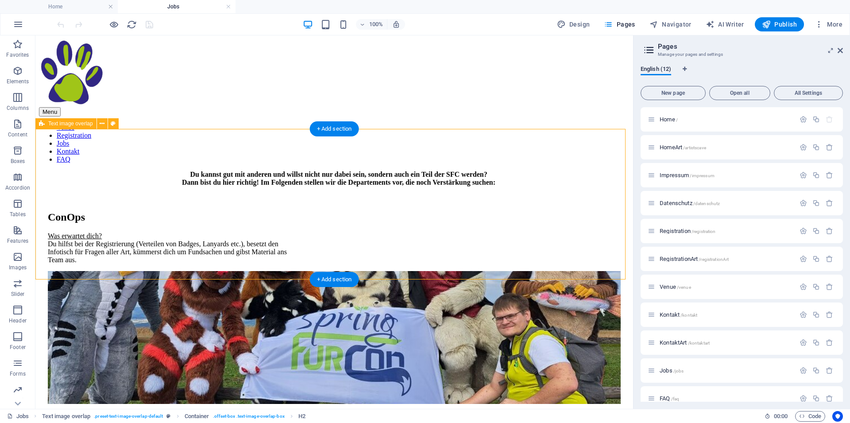
click at [273, 193] on div "ConOps Was erwartet dich? Du hilfst bei der Registrierung (Verteilen von Badges…" at bounding box center [334, 303] width 590 height 221
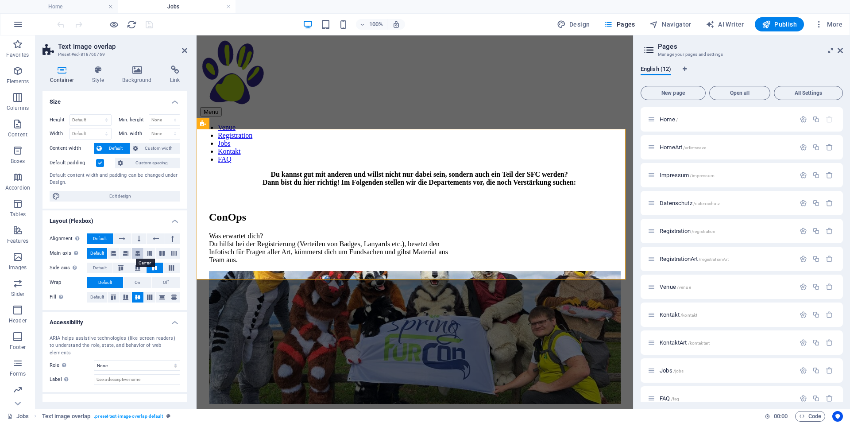
click at [135, 254] on icon at bounding box center [137, 253] width 5 height 11
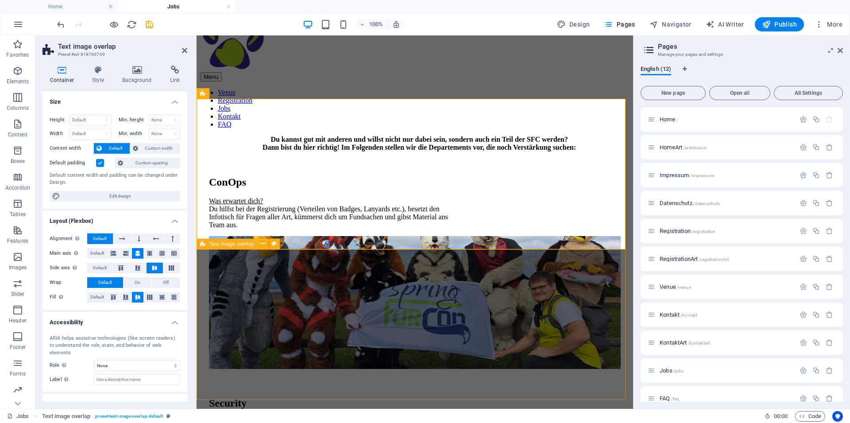
scroll to position [45, 0]
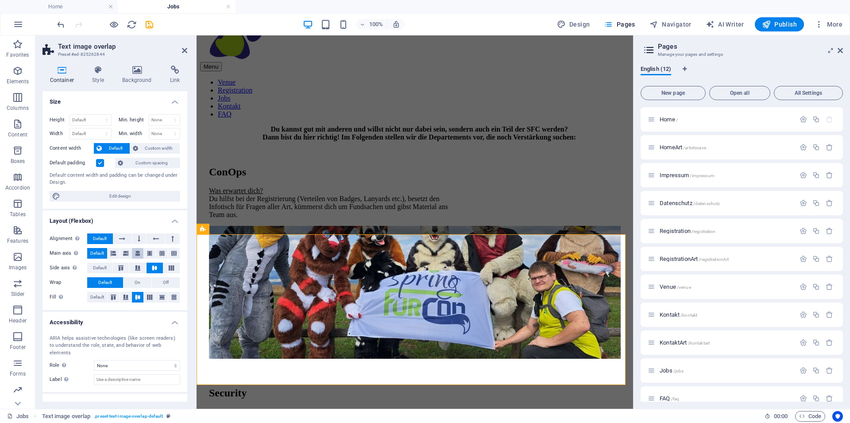
click at [135, 252] on icon at bounding box center [137, 253] width 5 height 11
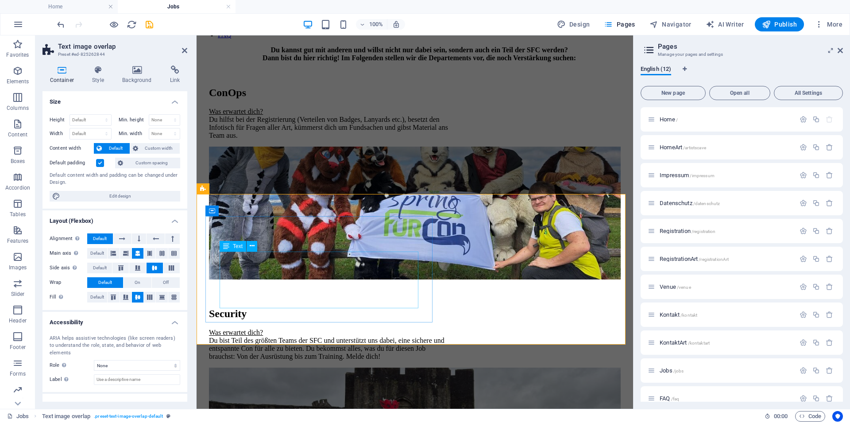
scroll to position [135, 0]
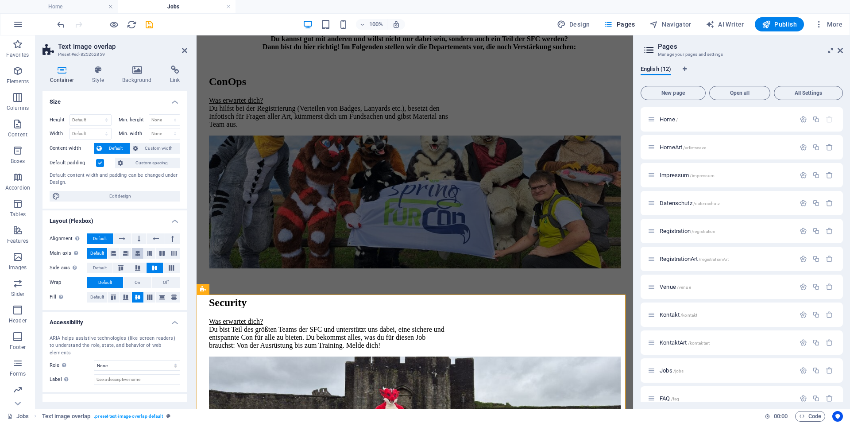
click at [135, 252] on icon at bounding box center [137, 253] width 5 height 11
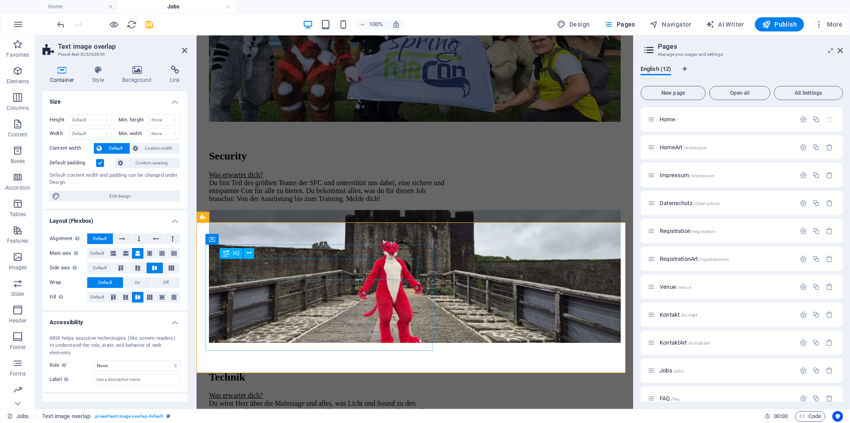
scroll to position [316, 0]
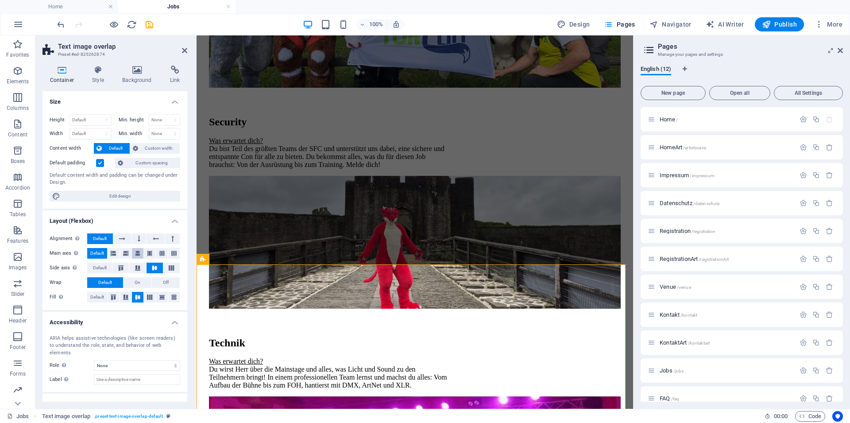
click at [132, 251] on button at bounding box center [138, 253] width 12 height 11
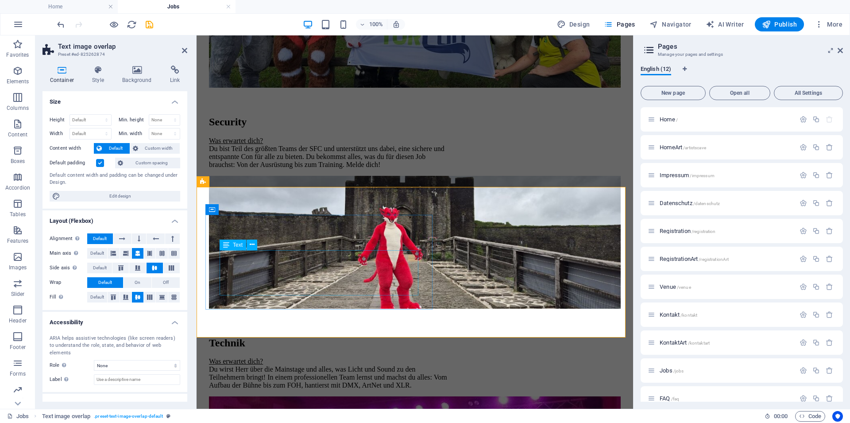
scroll to position [497, 0]
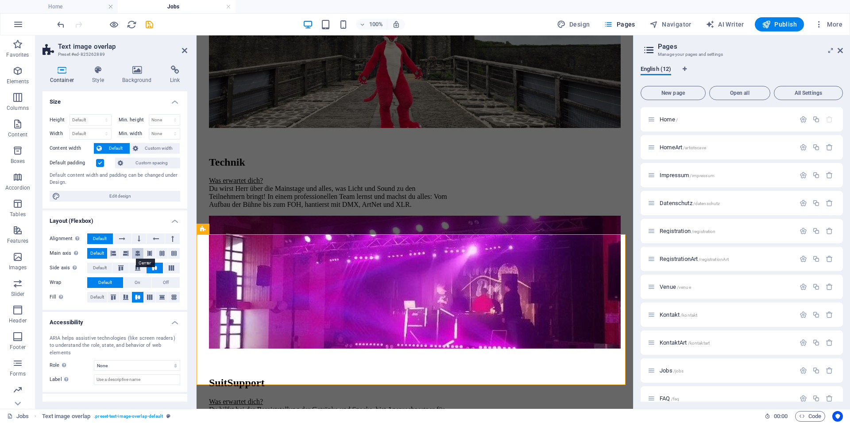
click at [135, 252] on icon at bounding box center [137, 253] width 5 height 11
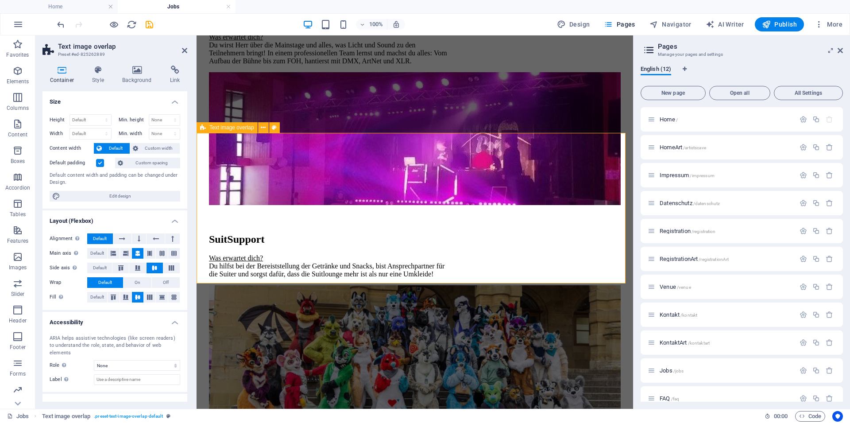
scroll to position [677, 0]
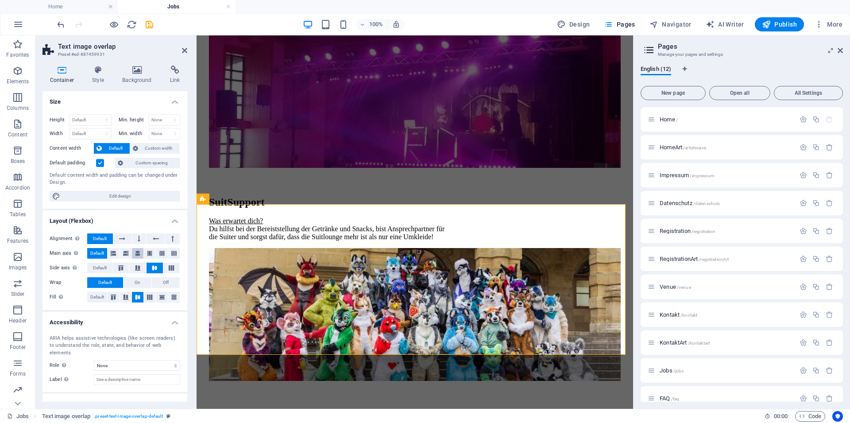
click at [135, 253] on icon at bounding box center [137, 253] width 5 height 11
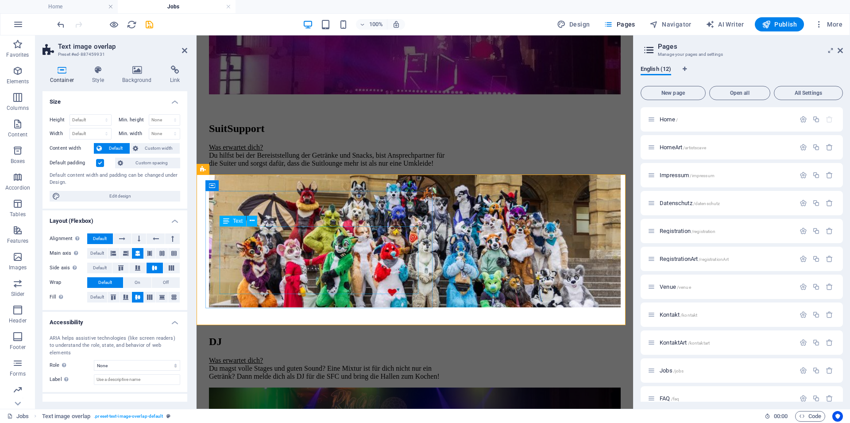
scroll to position [758, 0]
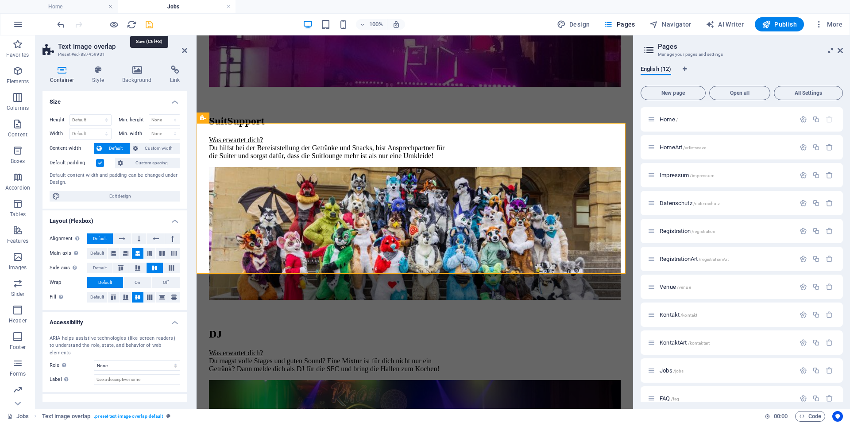
click at [150, 26] on icon "save" at bounding box center [149, 24] width 10 height 10
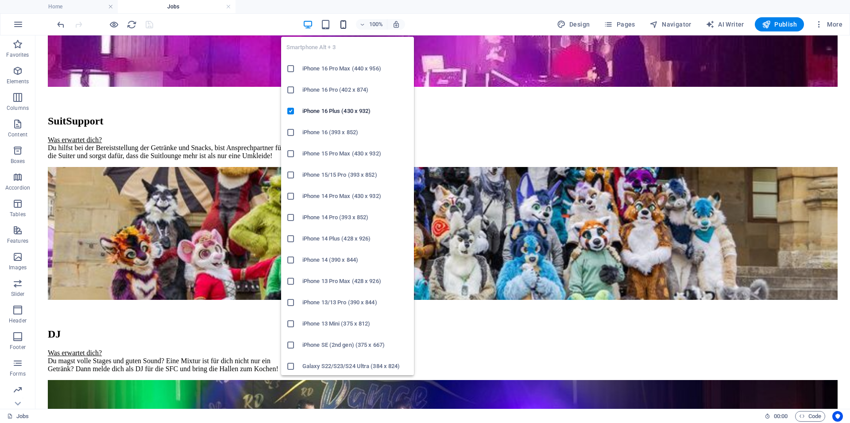
click at [348, 27] on icon "button" at bounding box center [343, 24] width 10 height 10
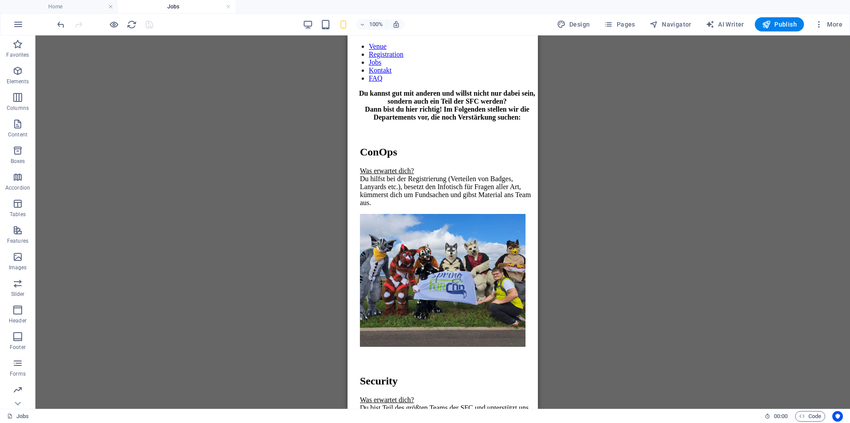
scroll to position [0, 0]
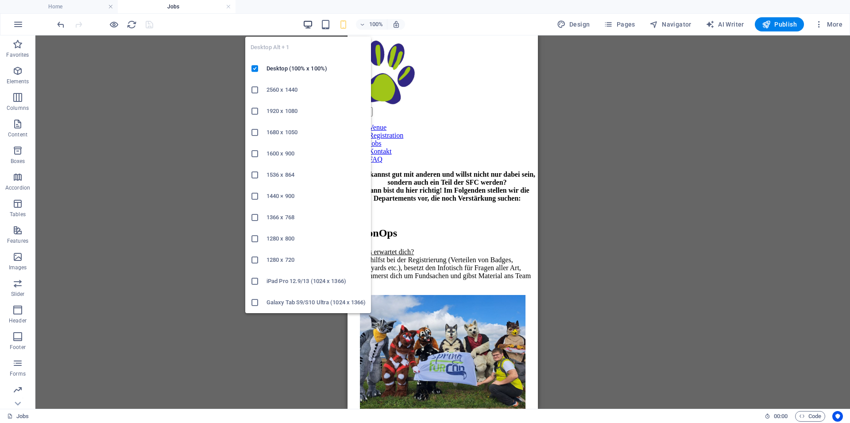
click at [311, 23] on icon "button" at bounding box center [308, 24] width 10 height 10
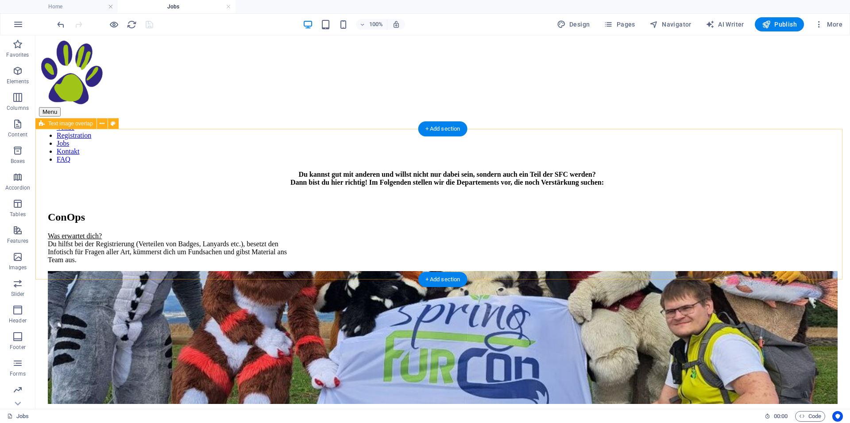
click at [205, 193] on div "ConOps Was erwartet dich? Du hilfst bei der Registrierung (Verteilen von Badges…" at bounding box center [442, 303] width 807 height 221
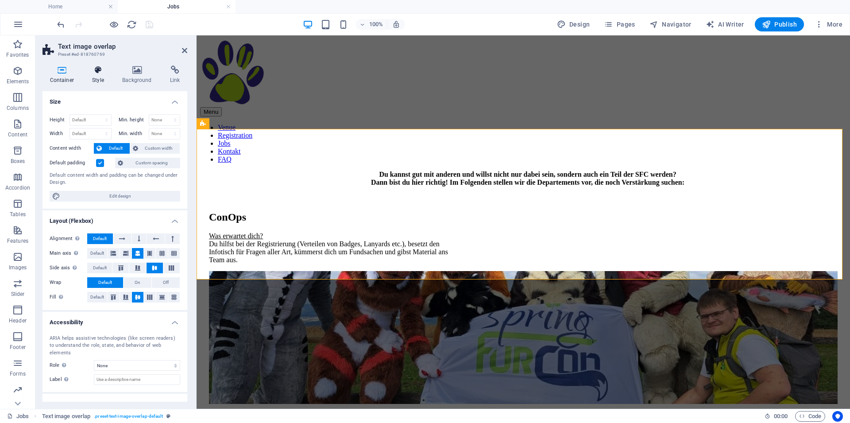
click at [93, 73] on icon at bounding box center [98, 70] width 27 height 9
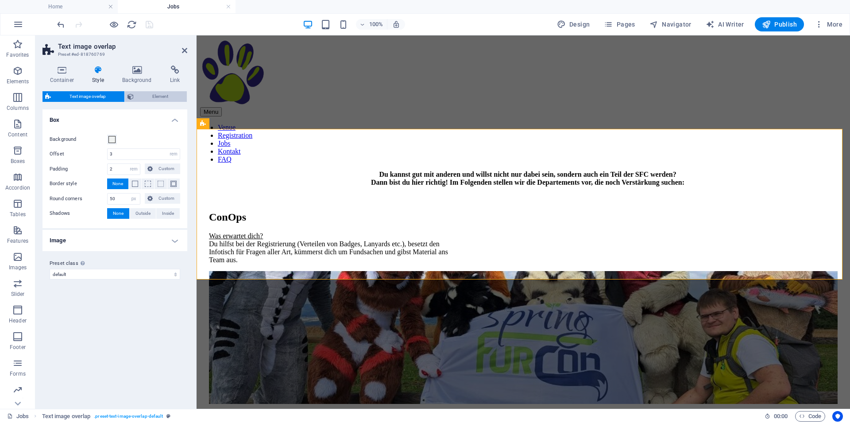
click at [157, 95] on span "Element" at bounding box center [160, 96] width 48 height 11
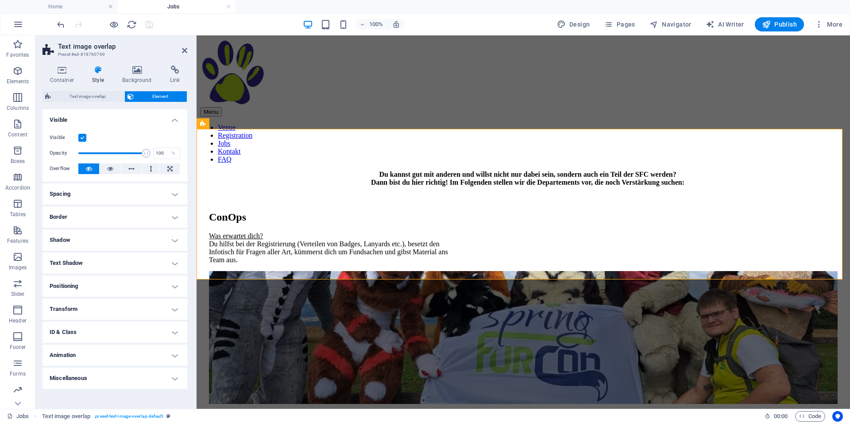
click at [93, 186] on h4 "Spacing" at bounding box center [114, 193] width 145 height 21
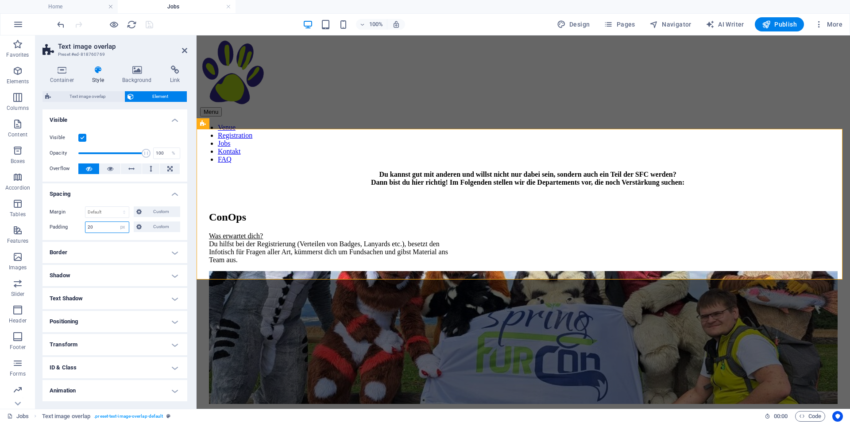
drag, startPoint x: 100, startPoint y: 228, endPoint x: 68, endPoint y: 227, distance: 32.8
click at [85, 227] on input "20" at bounding box center [106, 227] width 43 height 11
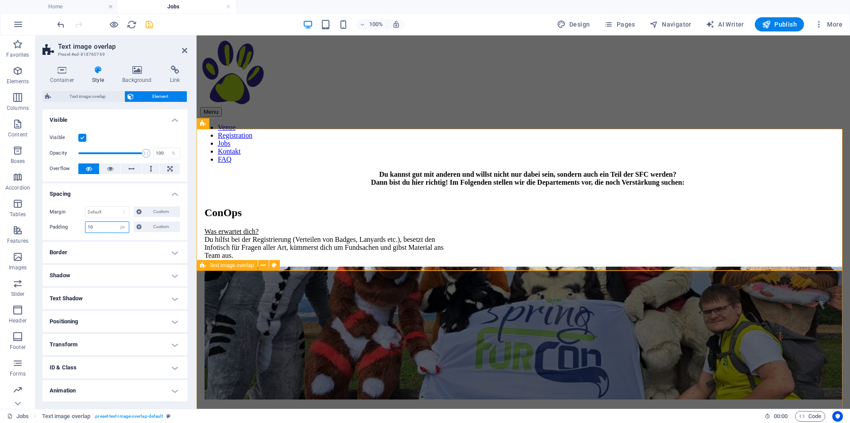
type input "10"
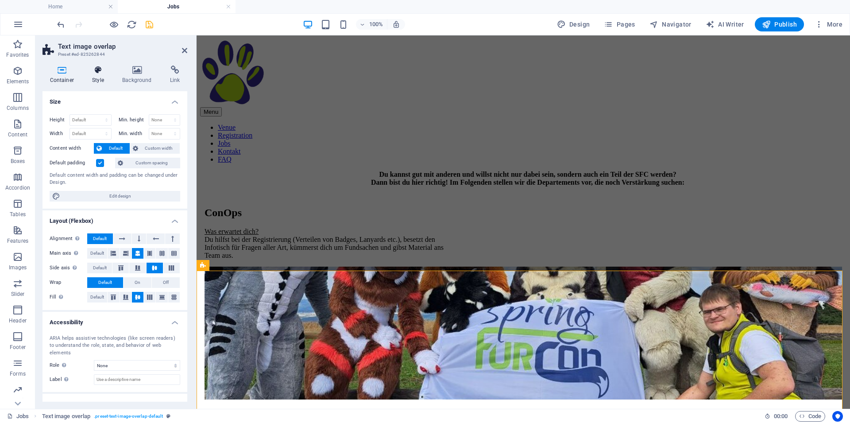
click at [99, 73] on icon at bounding box center [98, 70] width 27 height 9
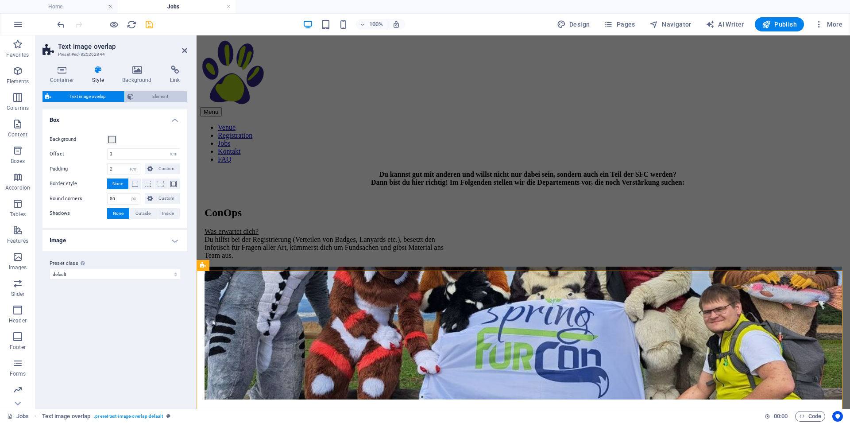
click at [146, 93] on span "Element" at bounding box center [160, 96] width 48 height 11
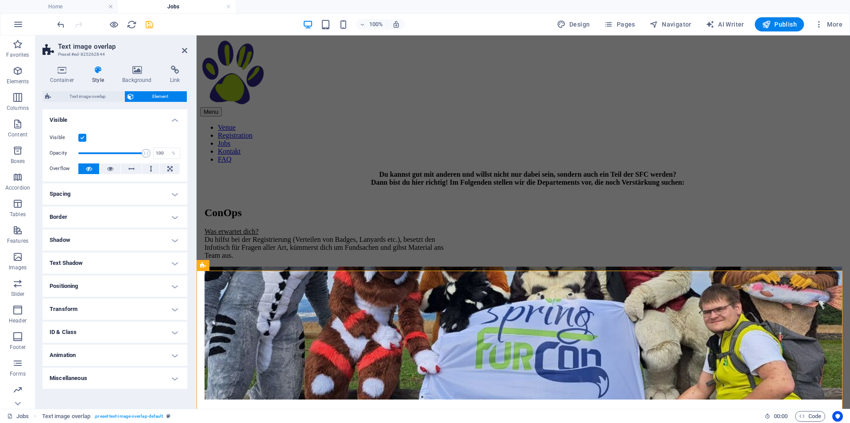
click at [99, 216] on h4 "Border" at bounding box center [114, 216] width 145 height 21
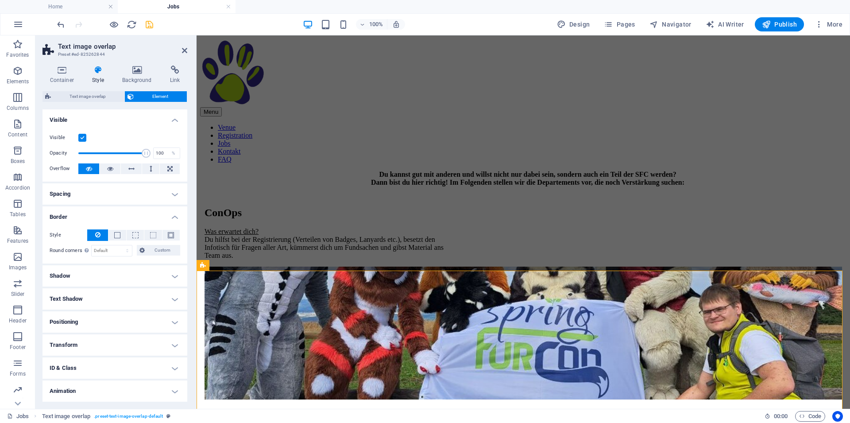
click at [114, 195] on h4 "Spacing" at bounding box center [114, 193] width 145 height 21
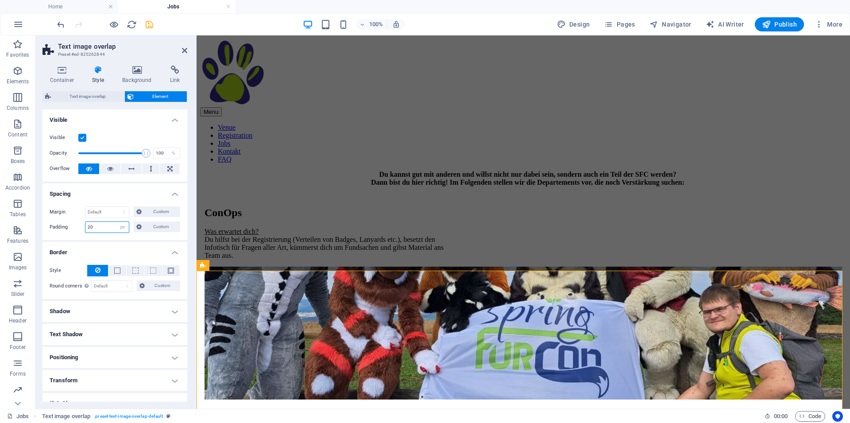
drag, startPoint x: 109, startPoint y: 228, endPoint x: 77, endPoint y: 225, distance: 32.5
click at [85, 225] on input "20" at bounding box center [106, 227] width 43 height 11
type input "10"
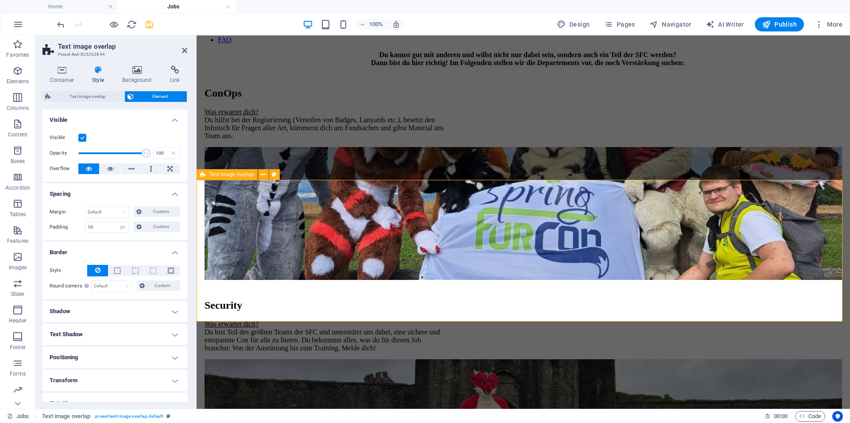
scroll to position [135, 0]
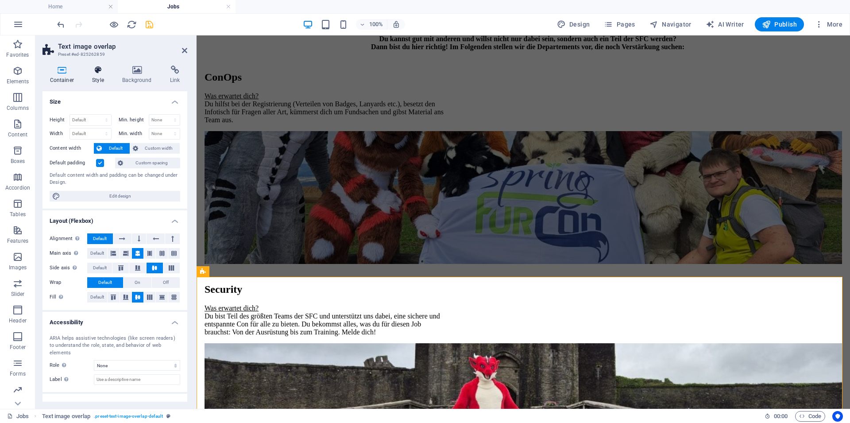
click at [101, 73] on icon at bounding box center [98, 70] width 27 height 9
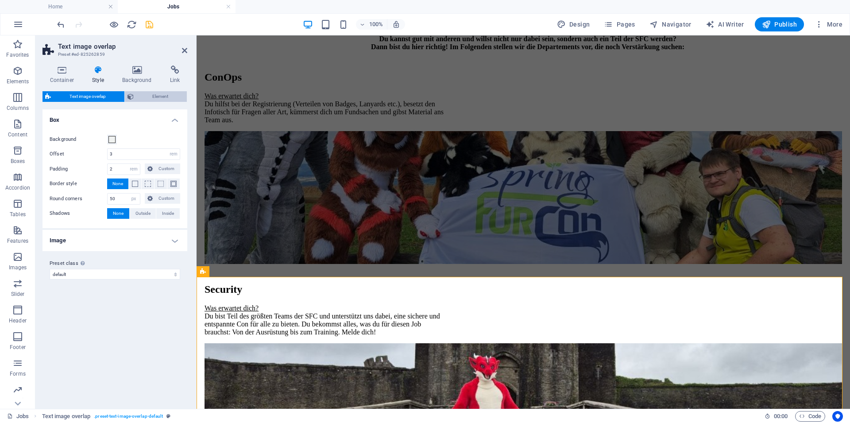
click at [144, 94] on span "Element" at bounding box center [160, 96] width 48 height 11
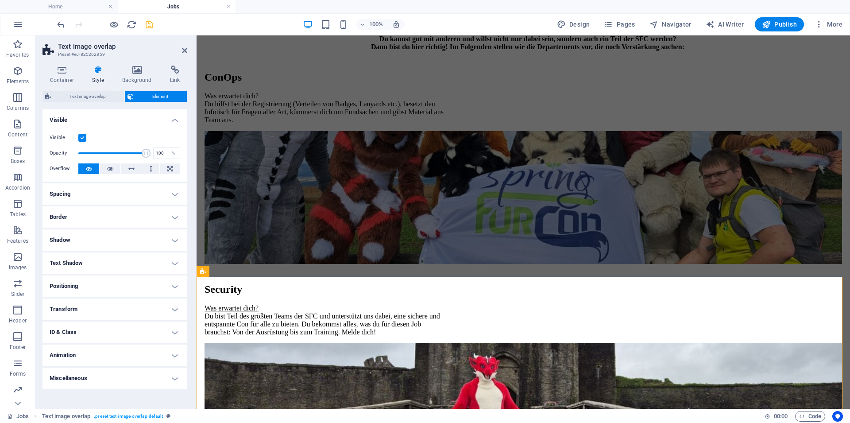
click at [100, 193] on h4 "Spacing" at bounding box center [114, 193] width 145 height 21
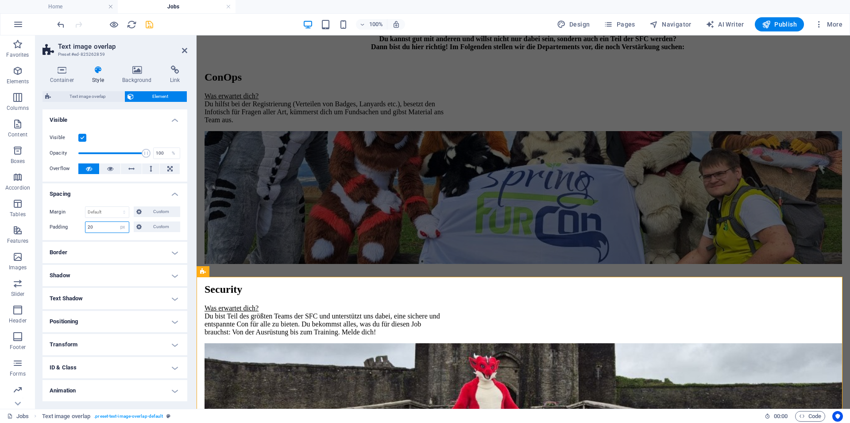
drag, startPoint x: 96, startPoint y: 226, endPoint x: 68, endPoint y: 223, distance: 28.0
click at [85, 223] on input "20" at bounding box center [106, 227] width 43 height 11
type input "10"
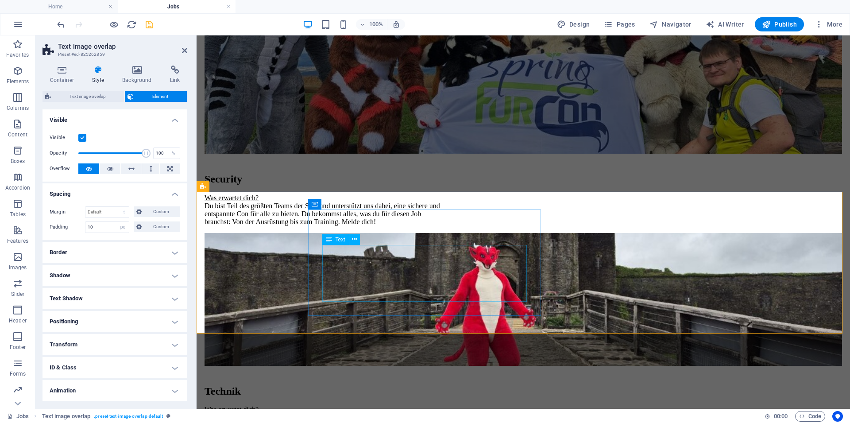
scroll to position [271, 0]
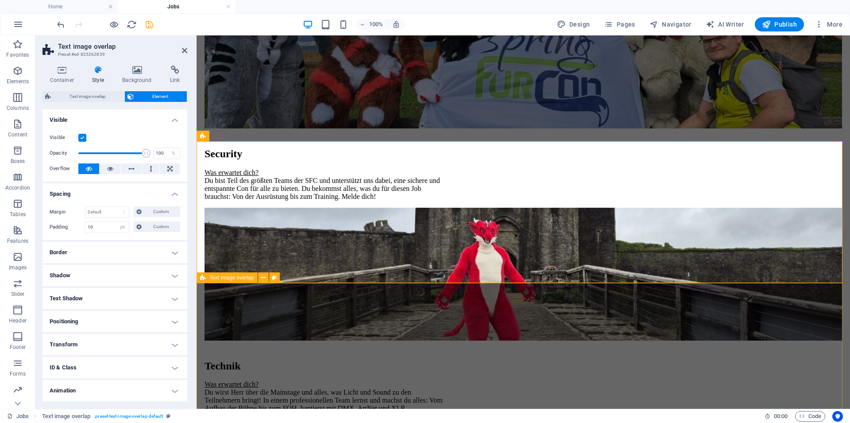
select select "px"
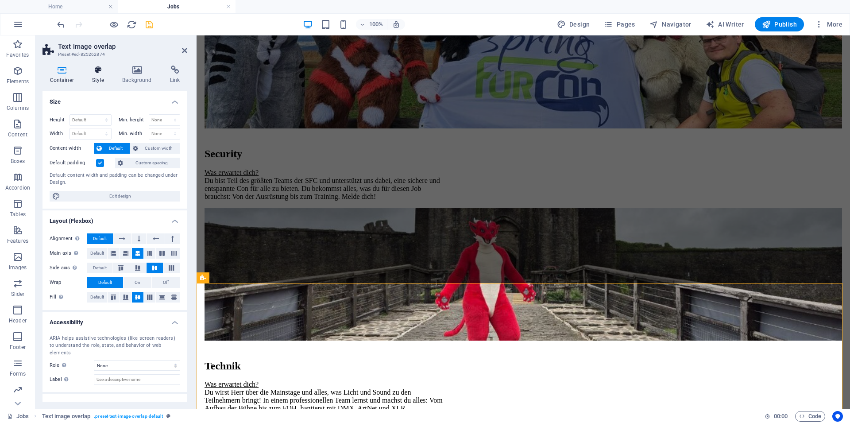
click at [89, 77] on h4 "Style" at bounding box center [100, 75] width 30 height 19
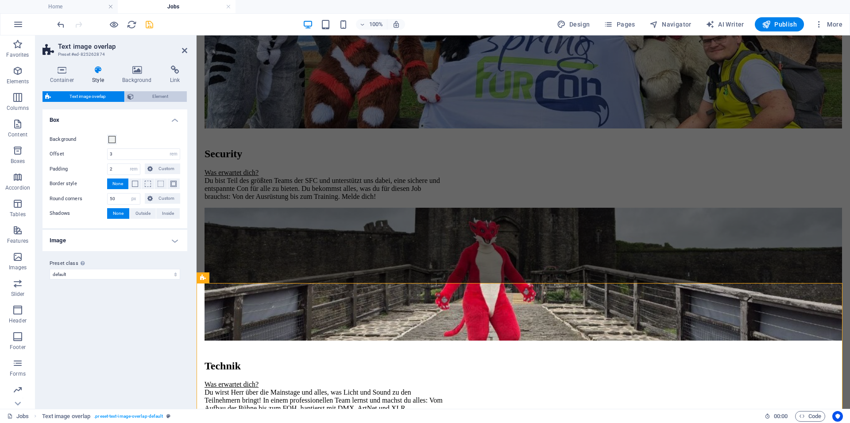
click at [162, 100] on span "Element" at bounding box center [160, 96] width 48 height 11
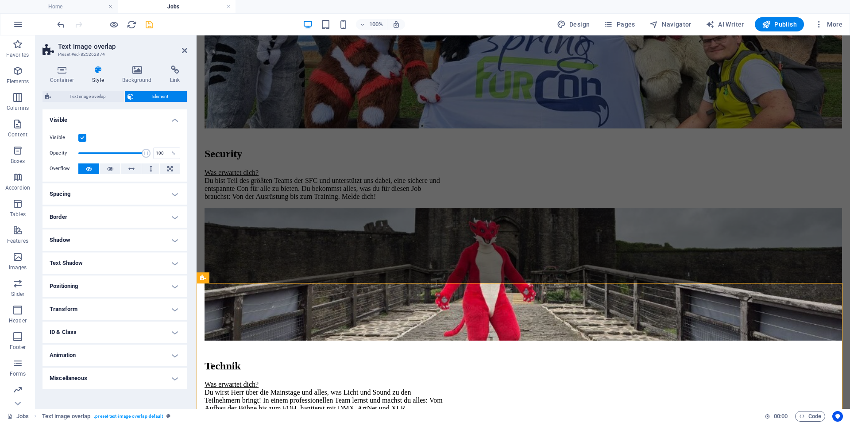
click at [103, 196] on h4 "Spacing" at bounding box center [114, 193] width 145 height 21
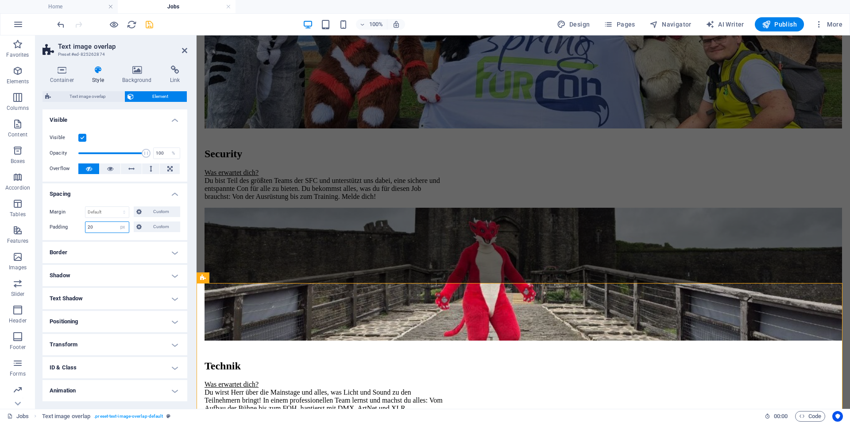
drag, startPoint x: 107, startPoint y: 224, endPoint x: 77, endPoint y: 222, distance: 29.7
click at [85, 222] on input "20" at bounding box center [106, 227] width 43 height 11
type input "10"
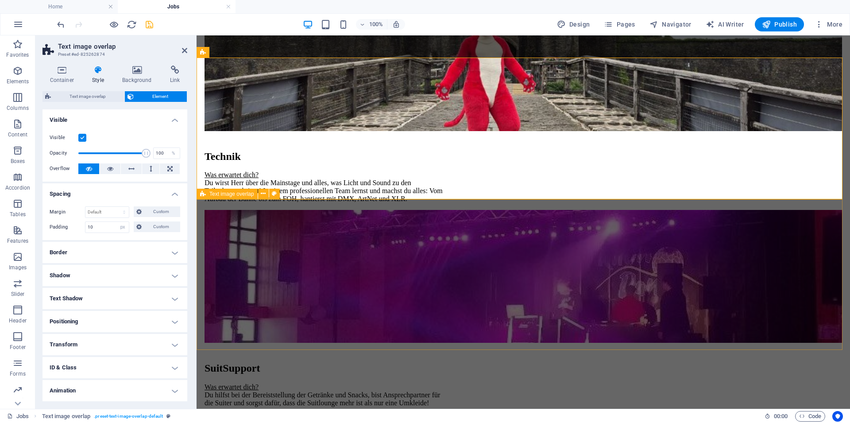
scroll to position [497, 0]
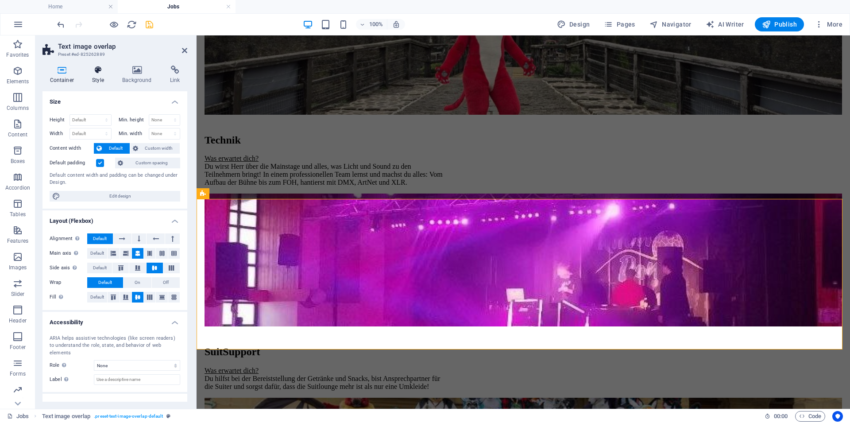
click at [95, 68] on icon at bounding box center [98, 70] width 27 height 9
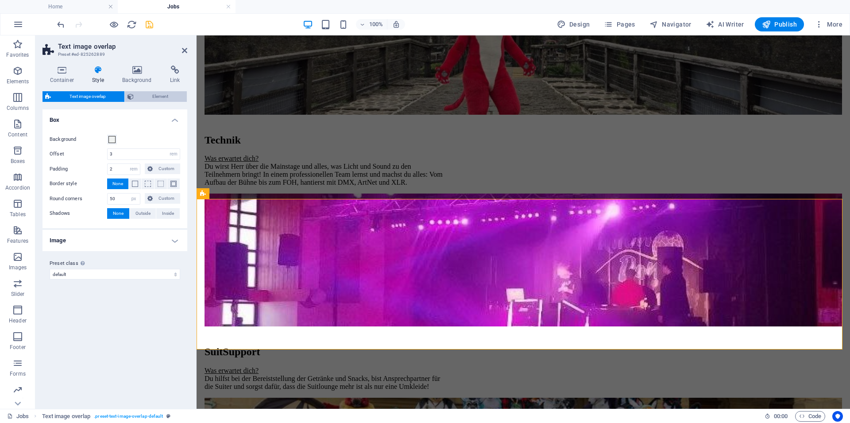
click at [129, 93] on icon at bounding box center [130, 96] width 6 height 11
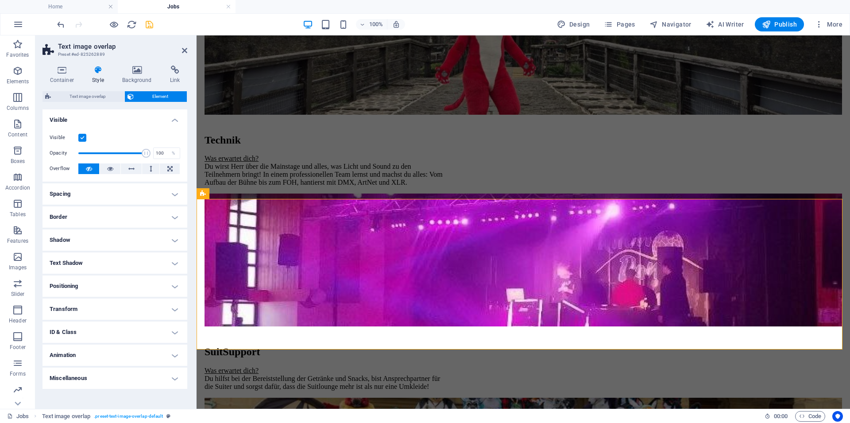
click at [80, 205] on ul "Layout How this element expands within the layout (Flexbox). Size Default auto …" at bounding box center [114, 248] width 145 height 279
click at [82, 203] on h4 "Spacing" at bounding box center [114, 193] width 145 height 21
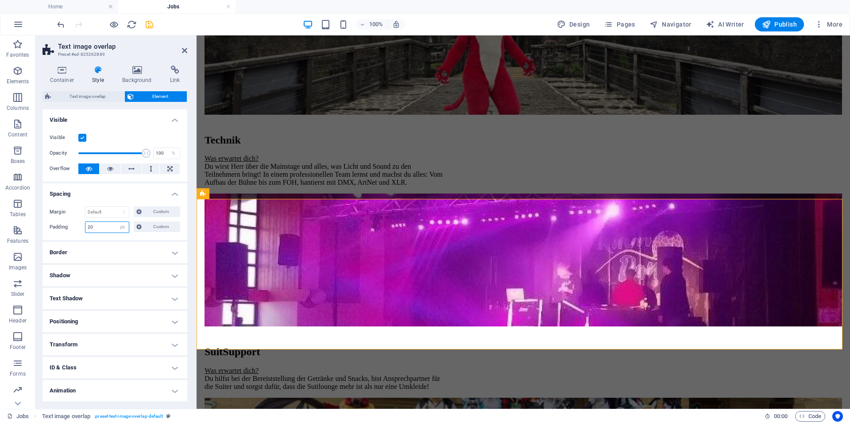
drag, startPoint x: 81, startPoint y: 220, endPoint x: 47, endPoint y: 212, distance: 34.4
click at [85, 222] on input "20" at bounding box center [106, 227] width 43 height 11
type input "10"
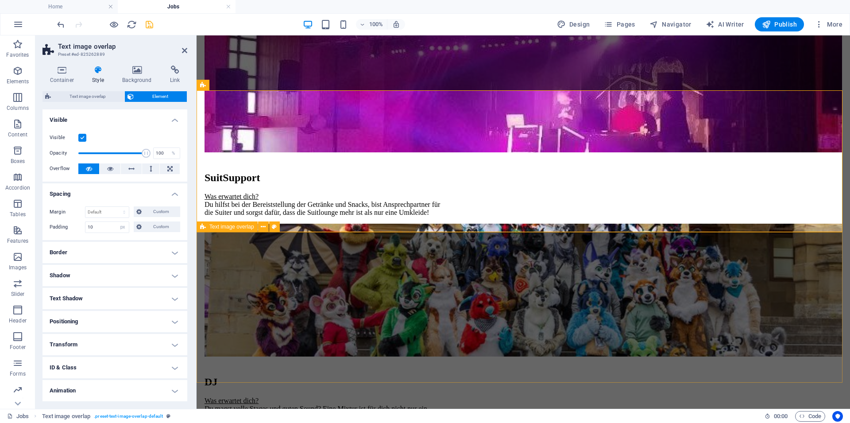
scroll to position [677, 0]
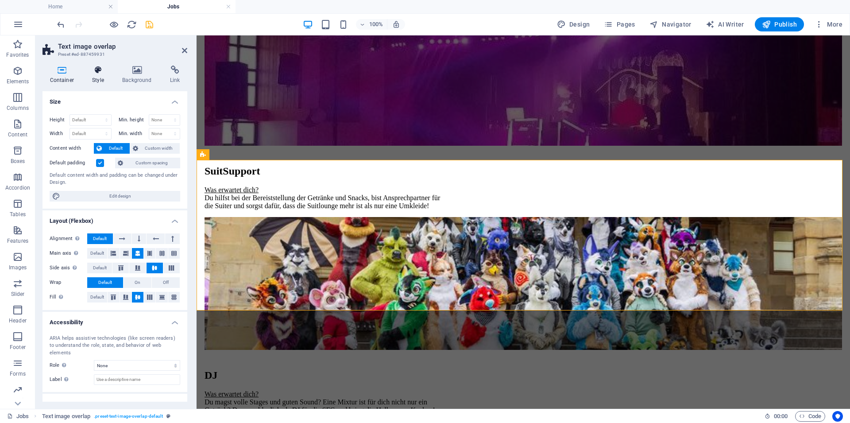
click at [100, 80] on h4 "Style" at bounding box center [100, 75] width 30 height 19
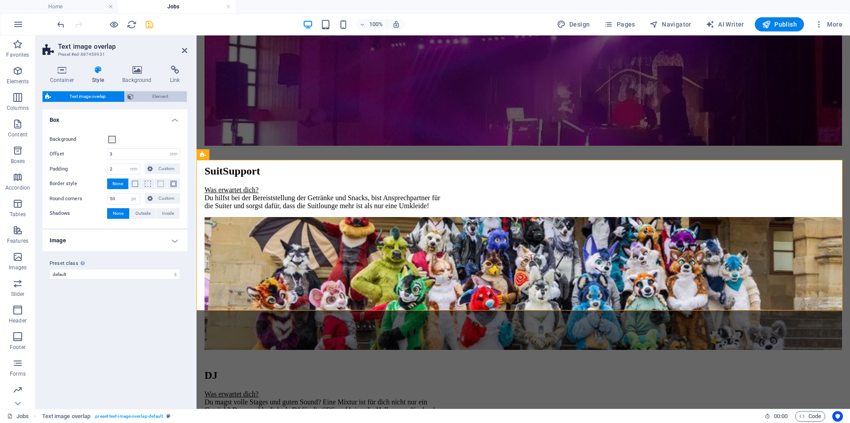
click at [146, 97] on span "Element" at bounding box center [160, 96] width 48 height 11
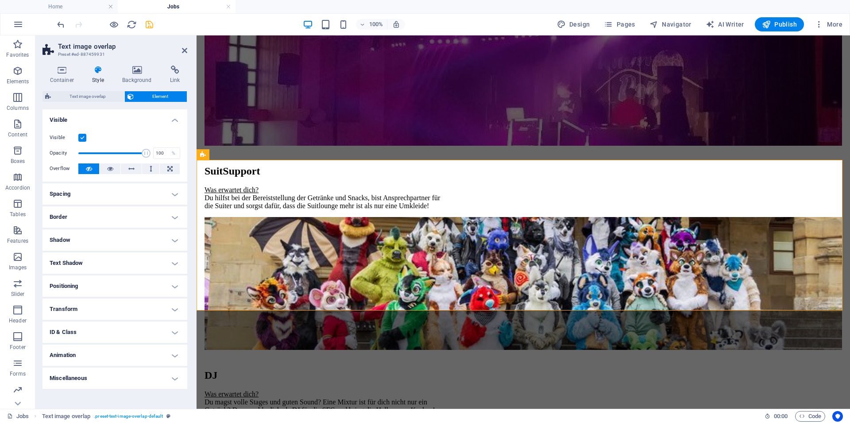
click at [93, 200] on h4 "Spacing" at bounding box center [114, 193] width 145 height 21
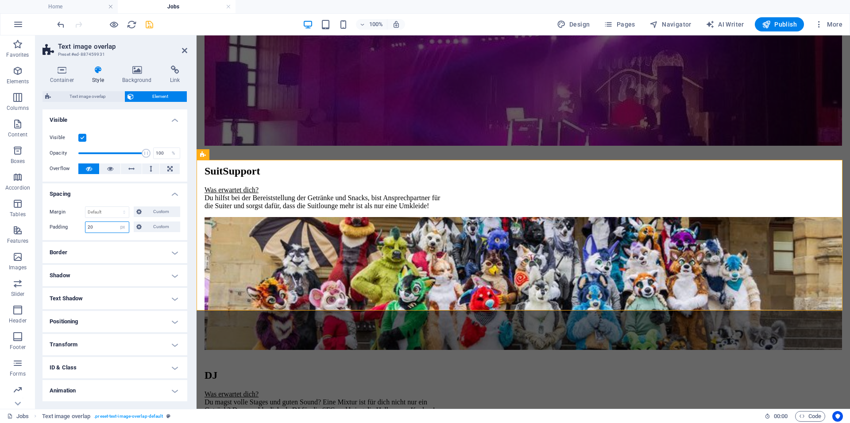
drag, startPoint x: 102, startPoint y: 230, endPoint x: 54, endPoint y: 216, distance: 49.7
click at [85, 222] on input "20" at bounding box center [106, 227] width 43 height 11
type input "10"
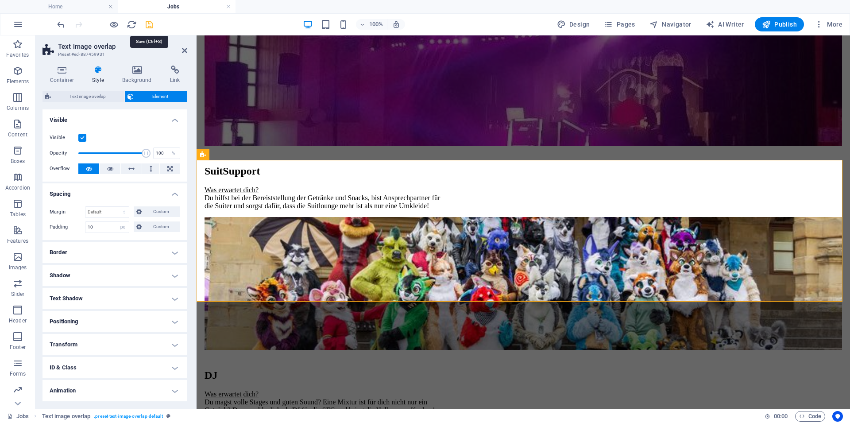
click at [154, 26] on icon "save" at bounding box center [149, 24] width 10 height 10
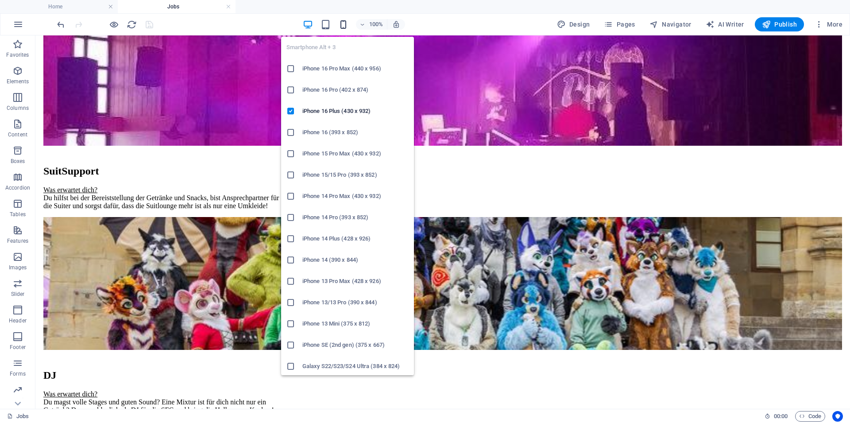
click at [342, 23] on icon "button" at bounding box center [343, 24] width 10 height 10
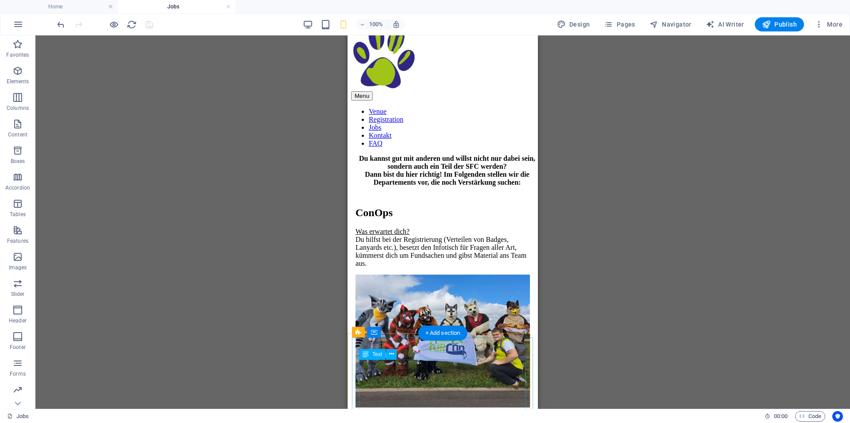
scroll to position [0, 0]
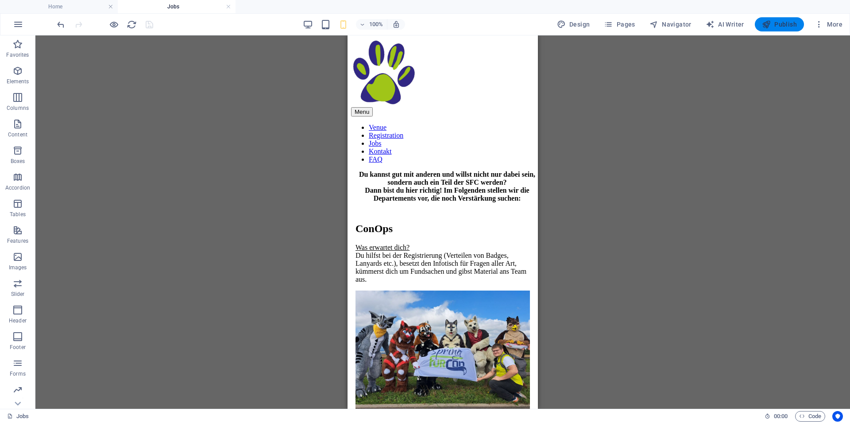
click at [772, 20] on span "Publish" at bounding box center [779, 24] width 35 height 9
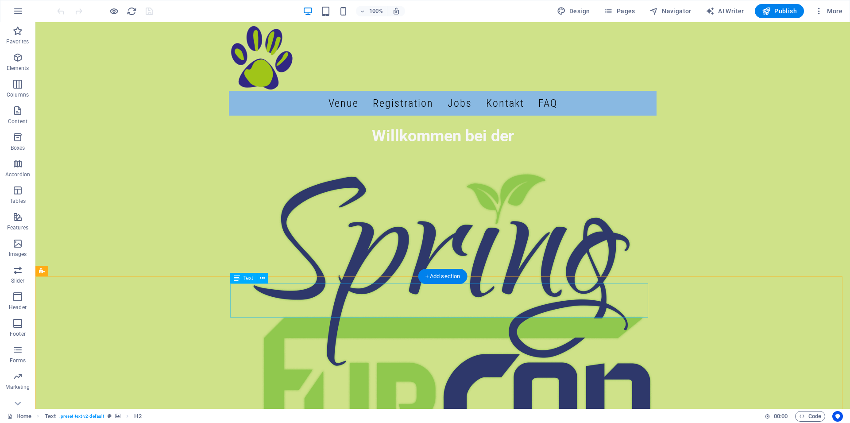
scroll to position [474, 0]
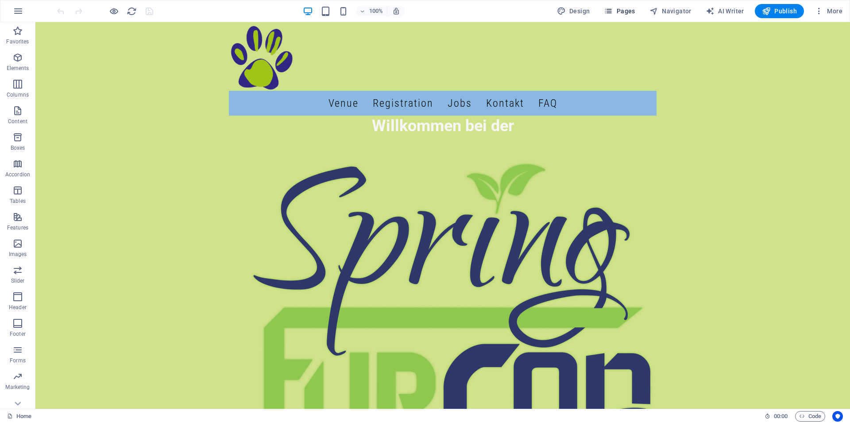
click at [617, 12] on span "Pages" at bounding box center [619, 11] width 31 height 9
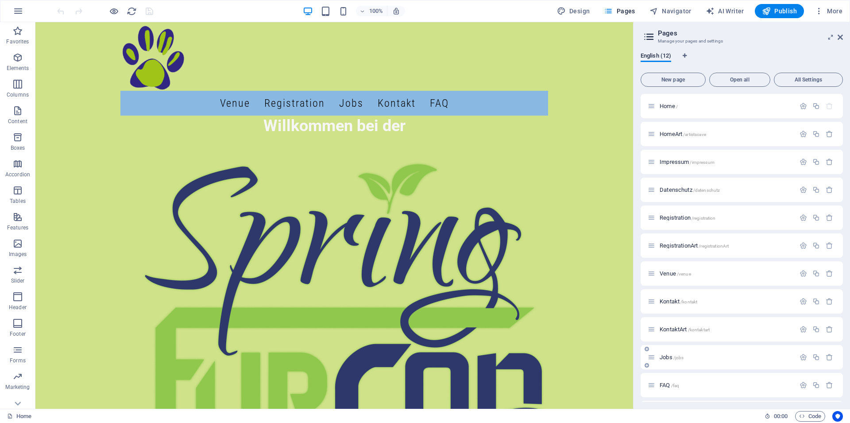
click at [670, 362] on div "Jobs /jobs" at bounding box center [741, 357] width 202 height 24
click at [669, 358] on span "Jobs /jobs" at bounding box center [671, 357] width 24 height 7
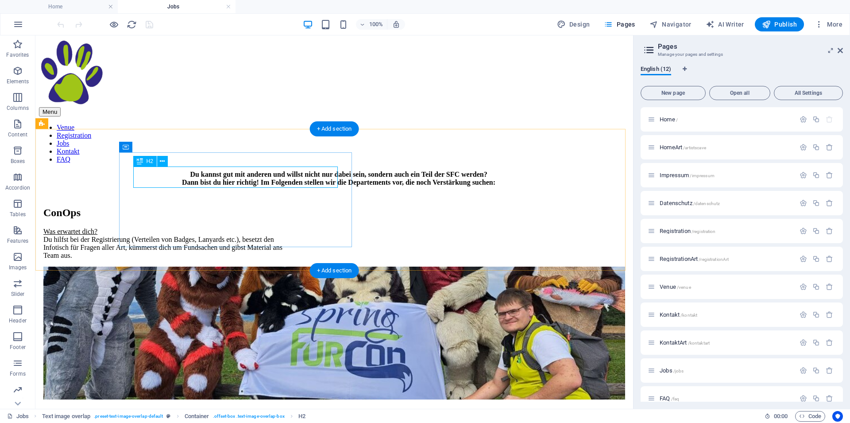
scroll to position [0, 0]
click at [230, 198] on div "ConOps Was erwartet dich? Du hilfst bei der Registrierung (Verteilen von Badges…" at bounding box center [164, 232] width 243 height 69
select select "px"
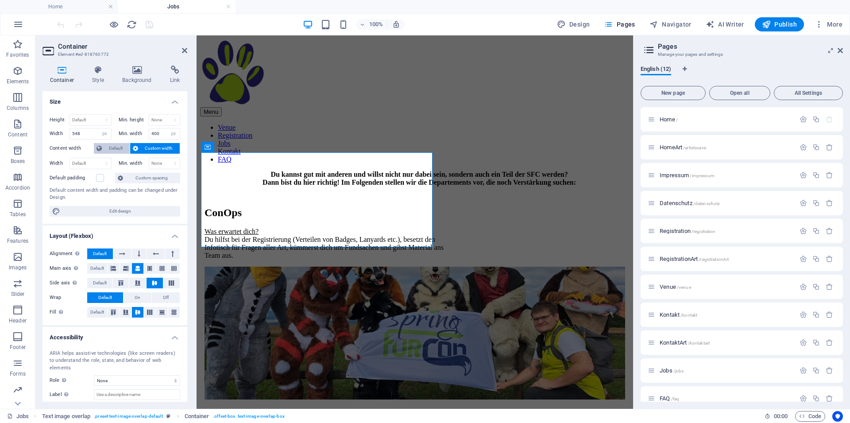
click at [116, 146] on span "Default" at bounding box center [115, 148] width 23 height 11
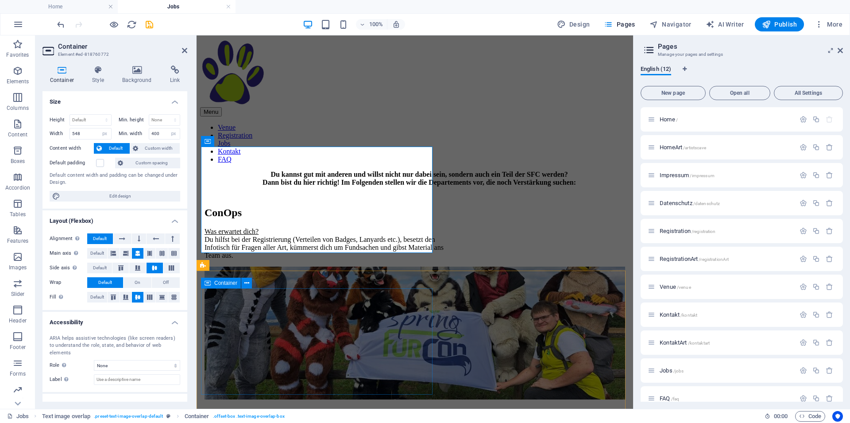
select select "px"
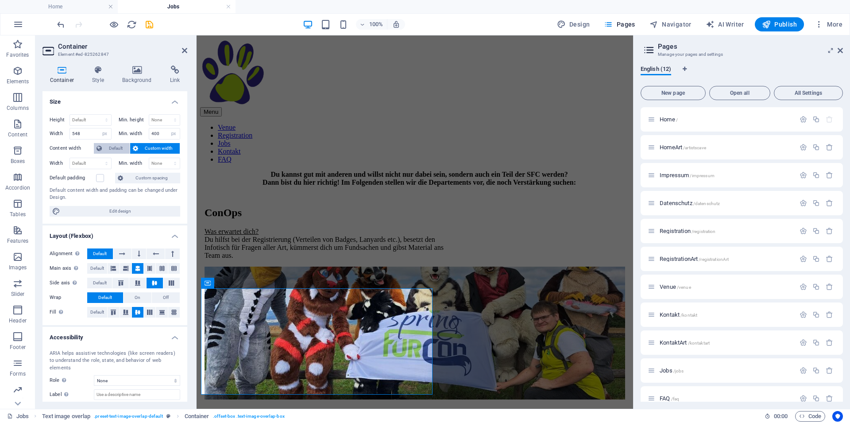
click at [113, 146] on span "Default" at bounding box center [115, 148] width 23 height 11
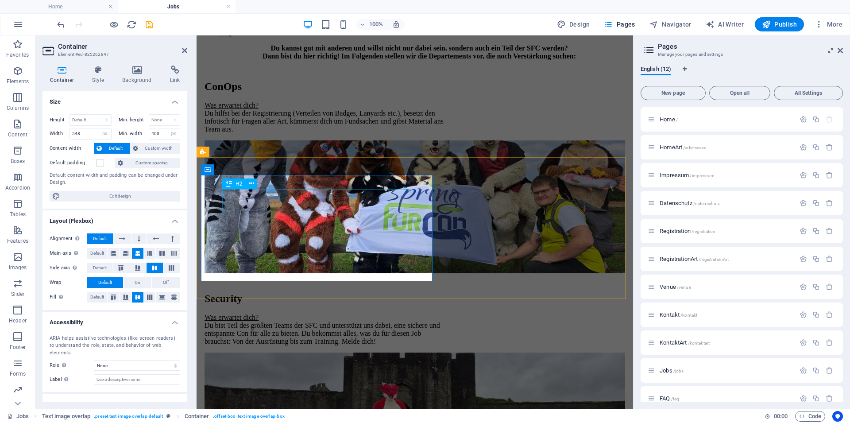
scroll to position [135, 0]
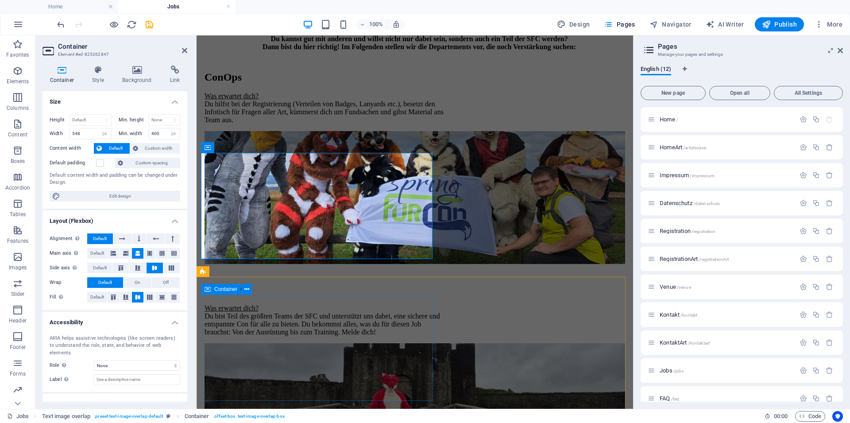
select select "px"
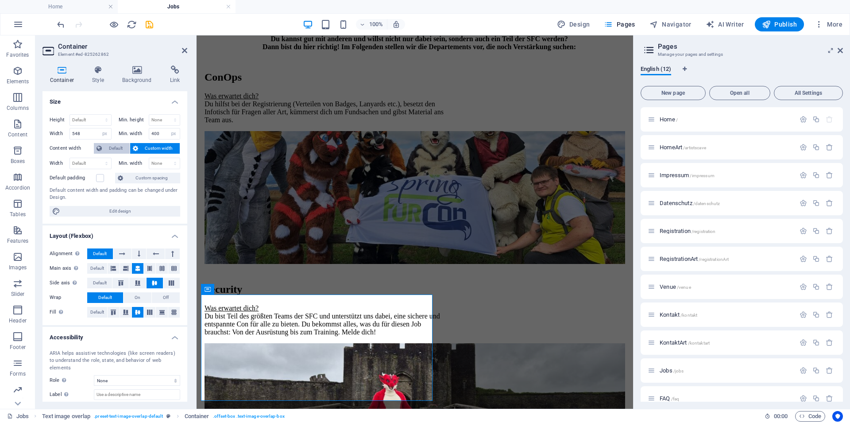
click at [112, 150] on span "Default" at bounding box center [115, 148] width 23 height 11
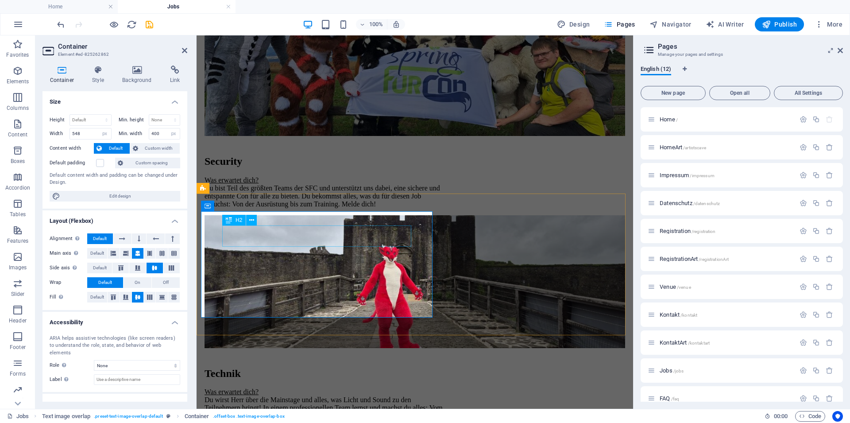
scroll to position [271, 0]
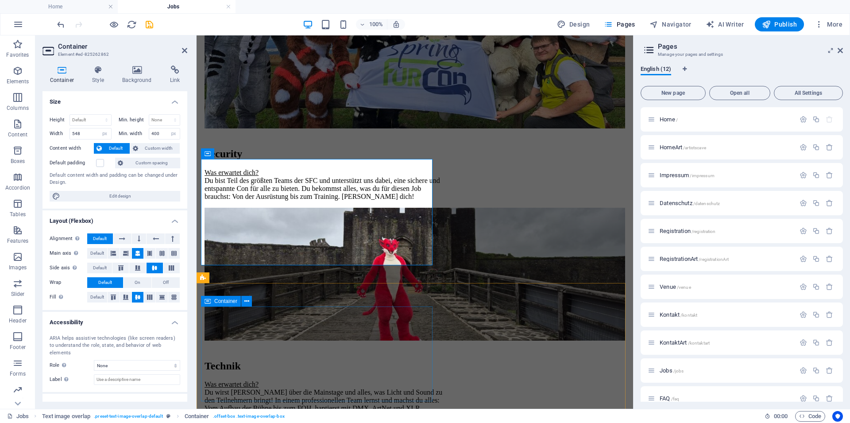
select select "px"
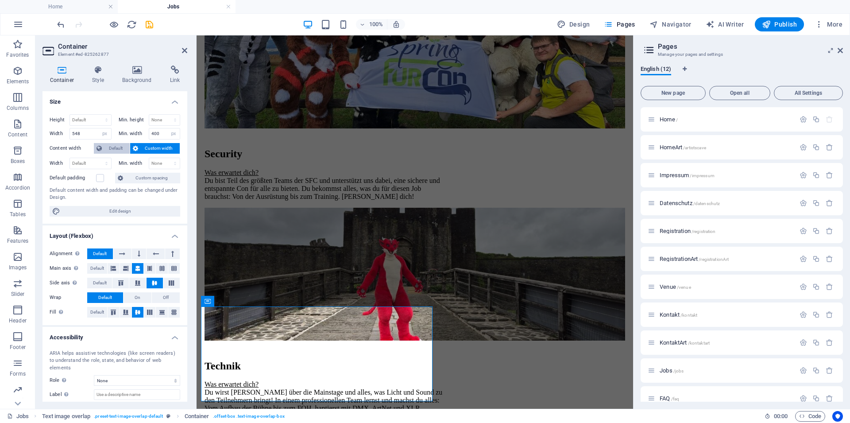
click at [118, 145] on span "Default" at bounding box center [115, 148] width 23 height 11
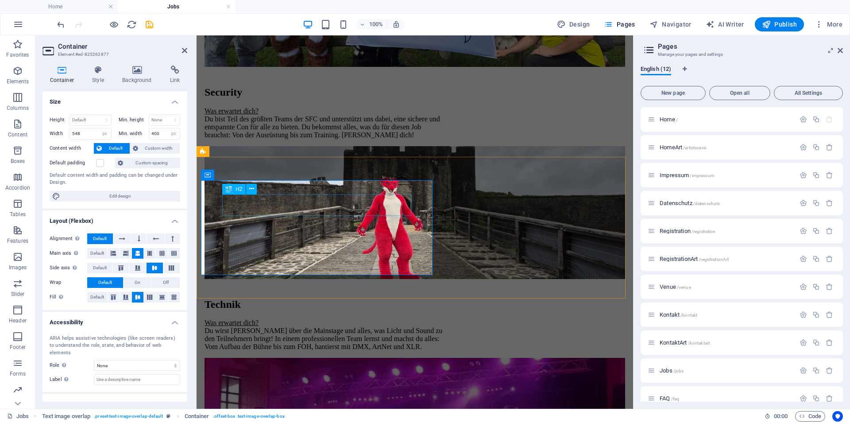
scroll to position [497, 0]
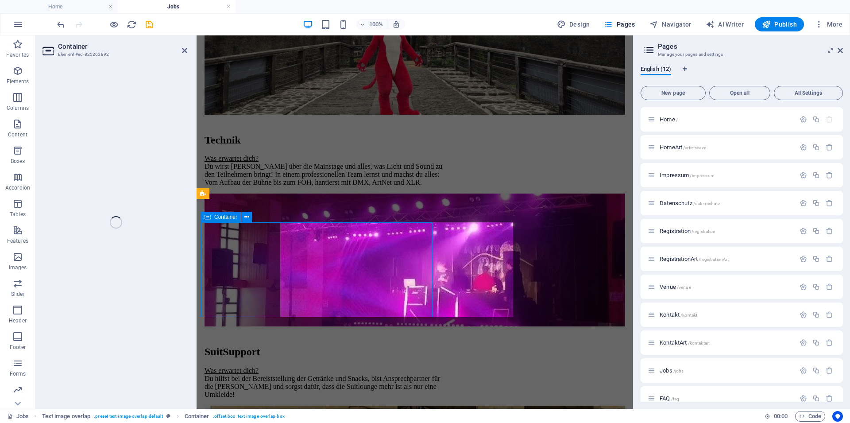
select select "px"
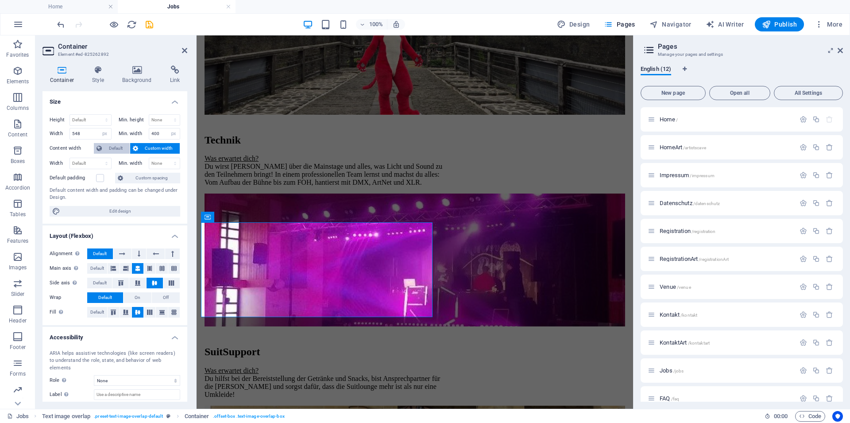
click at [104, 147] on button "Default" at bounding box center [112, 148] width 36 height 11
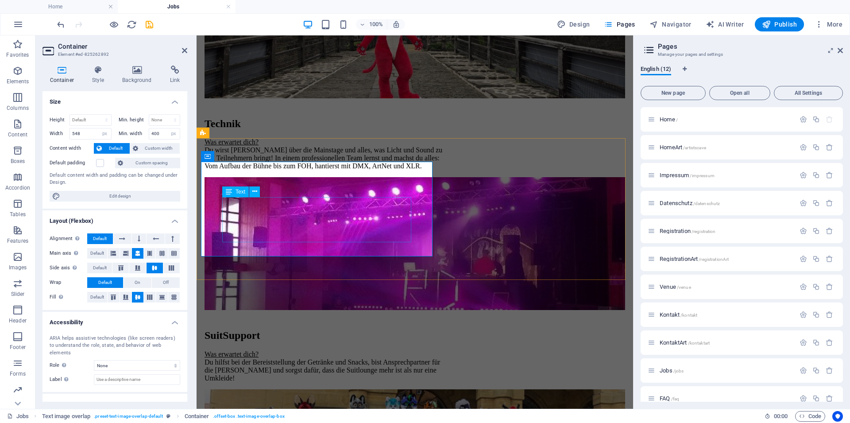
scroll to position [677, 0]
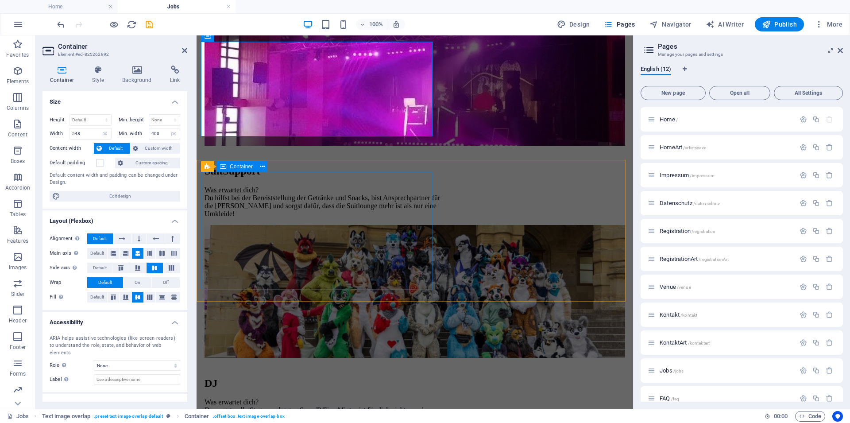
select select "px"
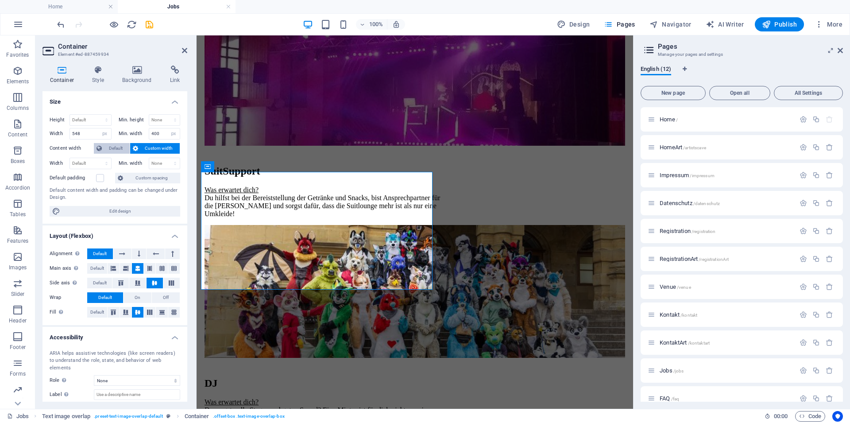
click at [103, 145] on button "Default" at bounding box center [112, 148] width 36 height 11
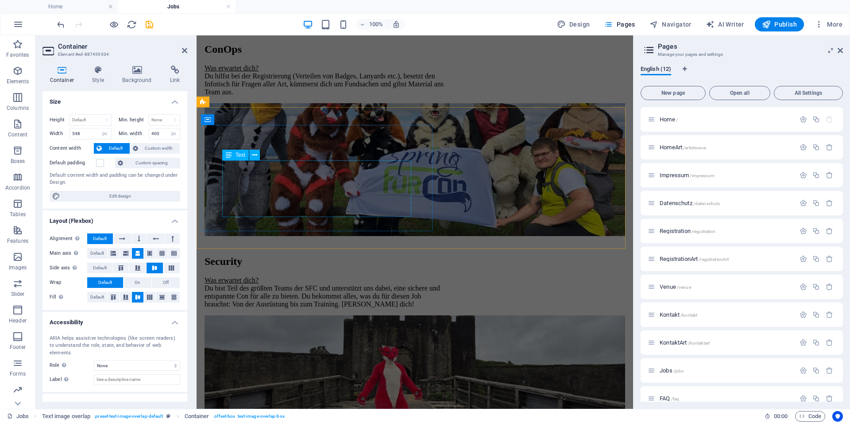
scroll to position [0, 0]
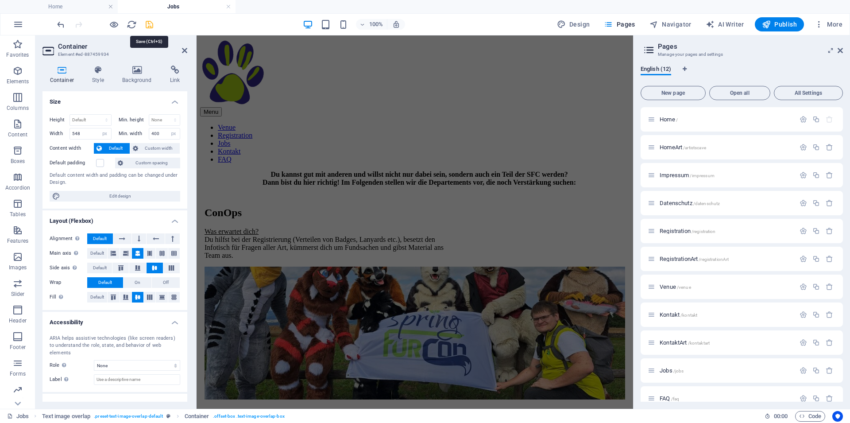
click at [150, 26] on icon "save" at bounding box center [149, 24] width 10 height 10
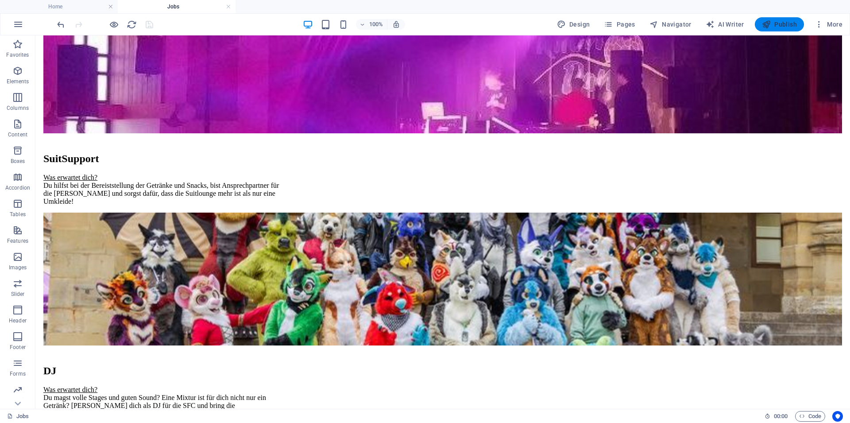
click at [778, 23] on span "Publish" at bounding box center [779, 24] width 35 height 9
